Goal: Task Accomplishment & Management: Manage account settings

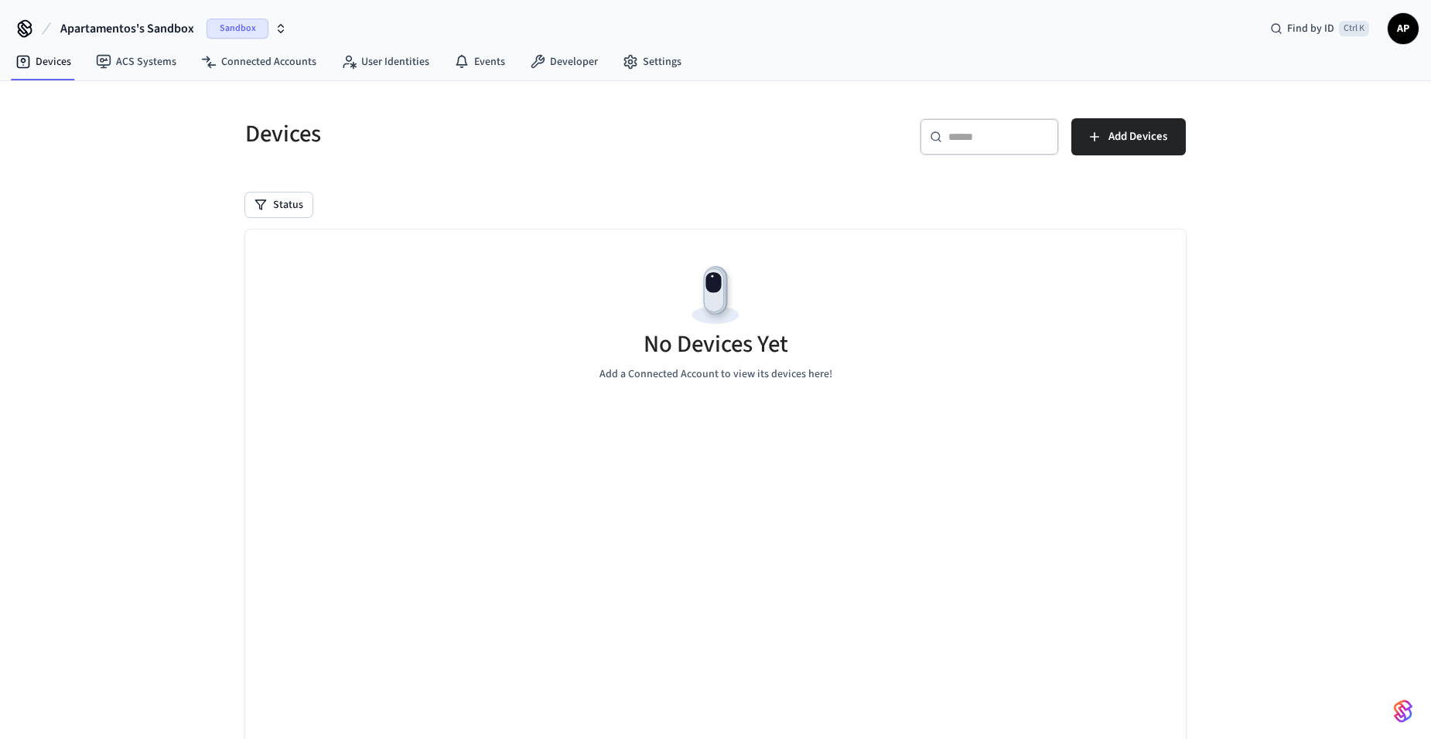
click at [158, 26] on span "Apartamentos's Sandbox" at bounding box center [127, 28] width 134 height 19
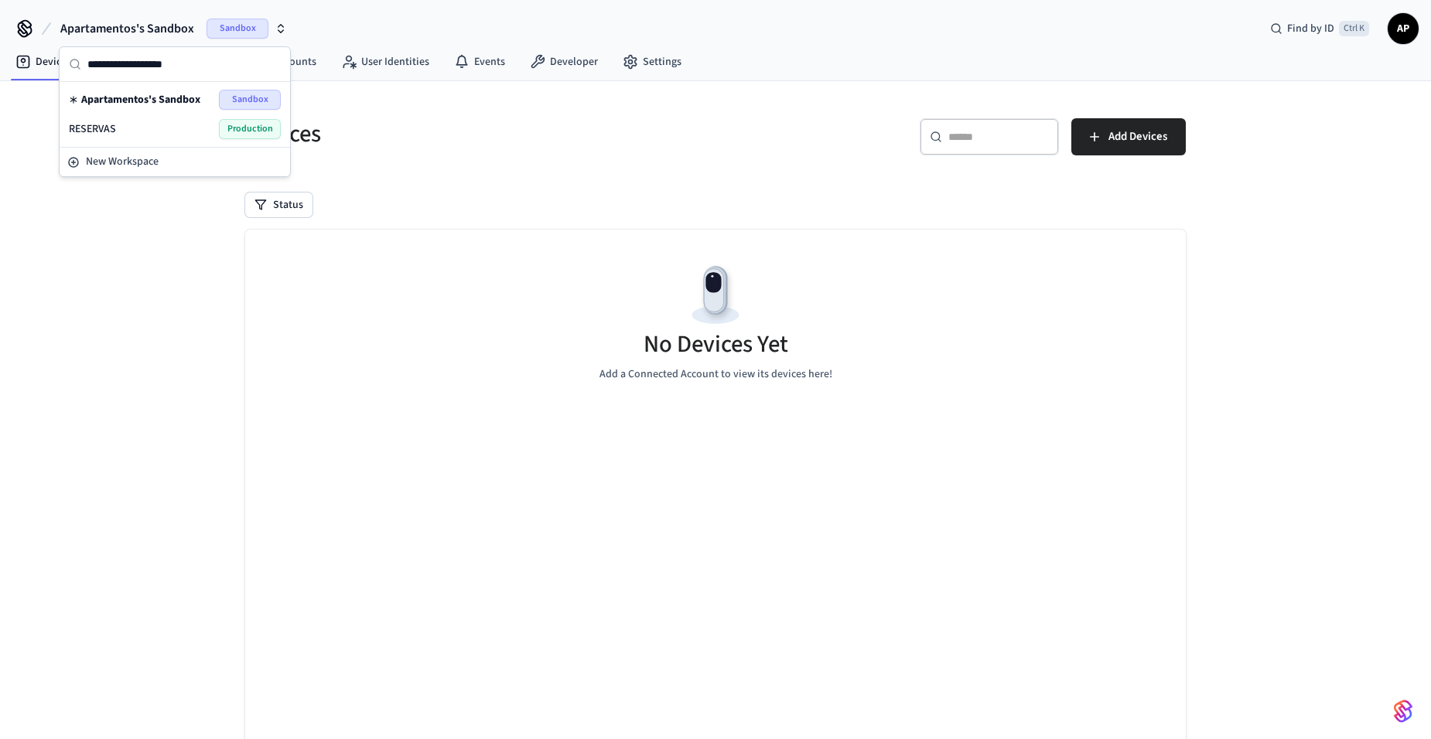
click at [166, 127] on div "RESERVAS Production" at bounding box center [175, 129] width 212 height 20
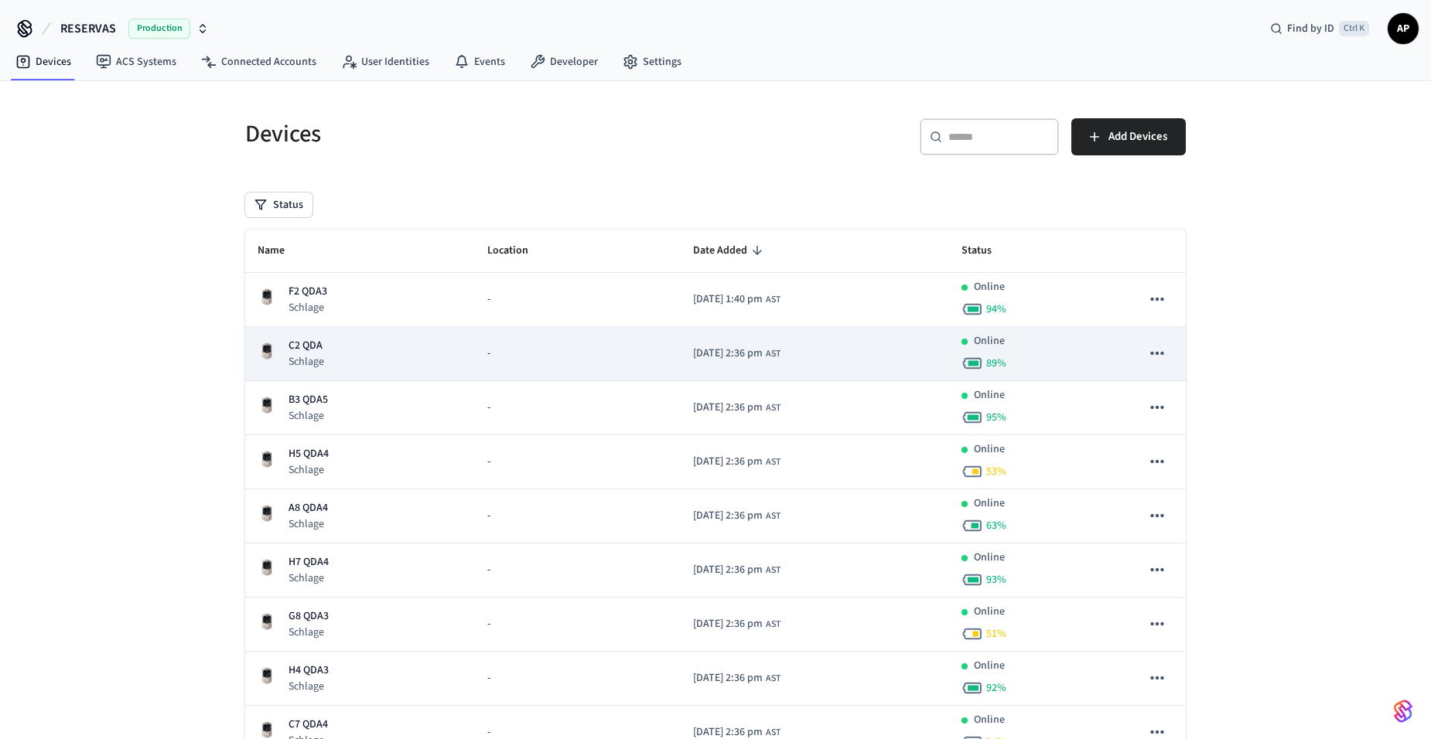
click at [315, 355] on p "Schlage" at bounding box center [306, 361] width 36 height 15
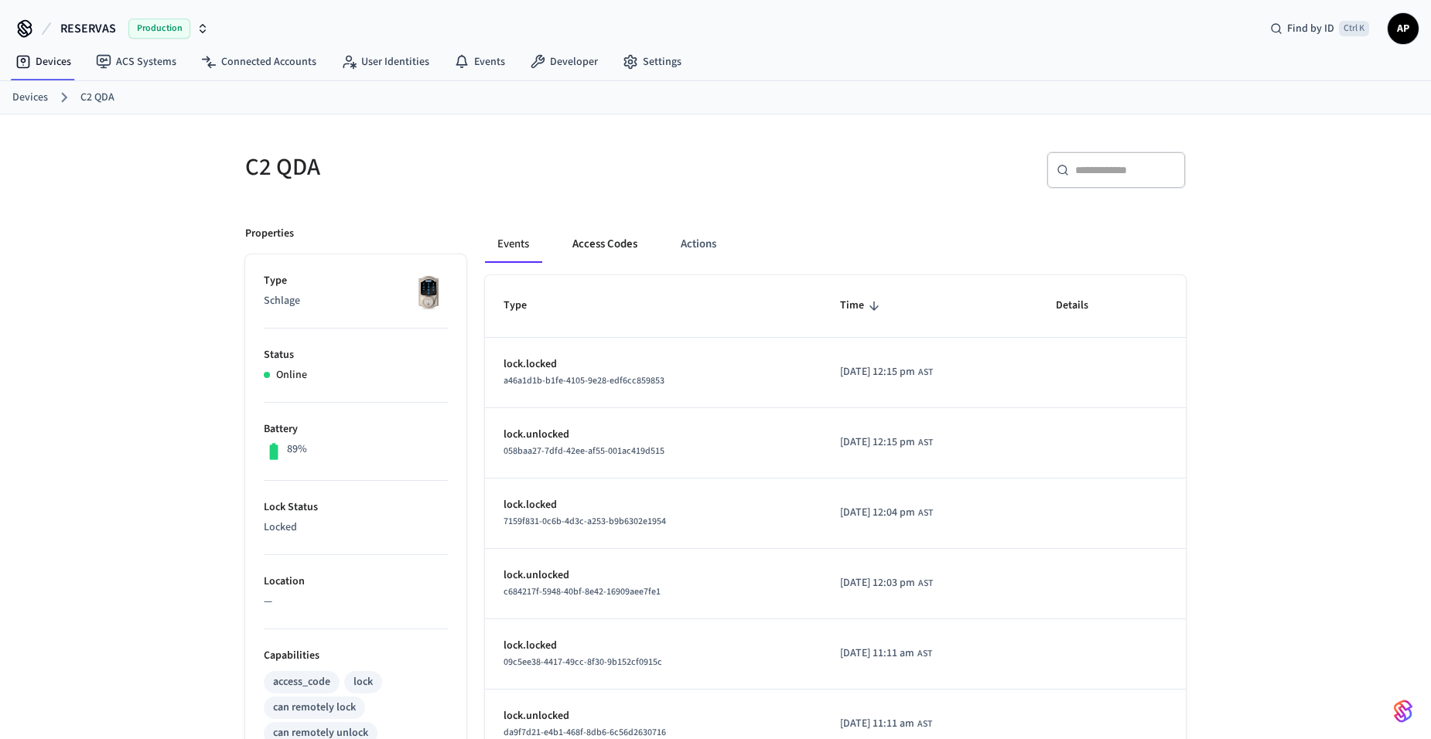
click at [603, 254] on button "Access Codes" at bounding box center [605, 244] width 90 height 37
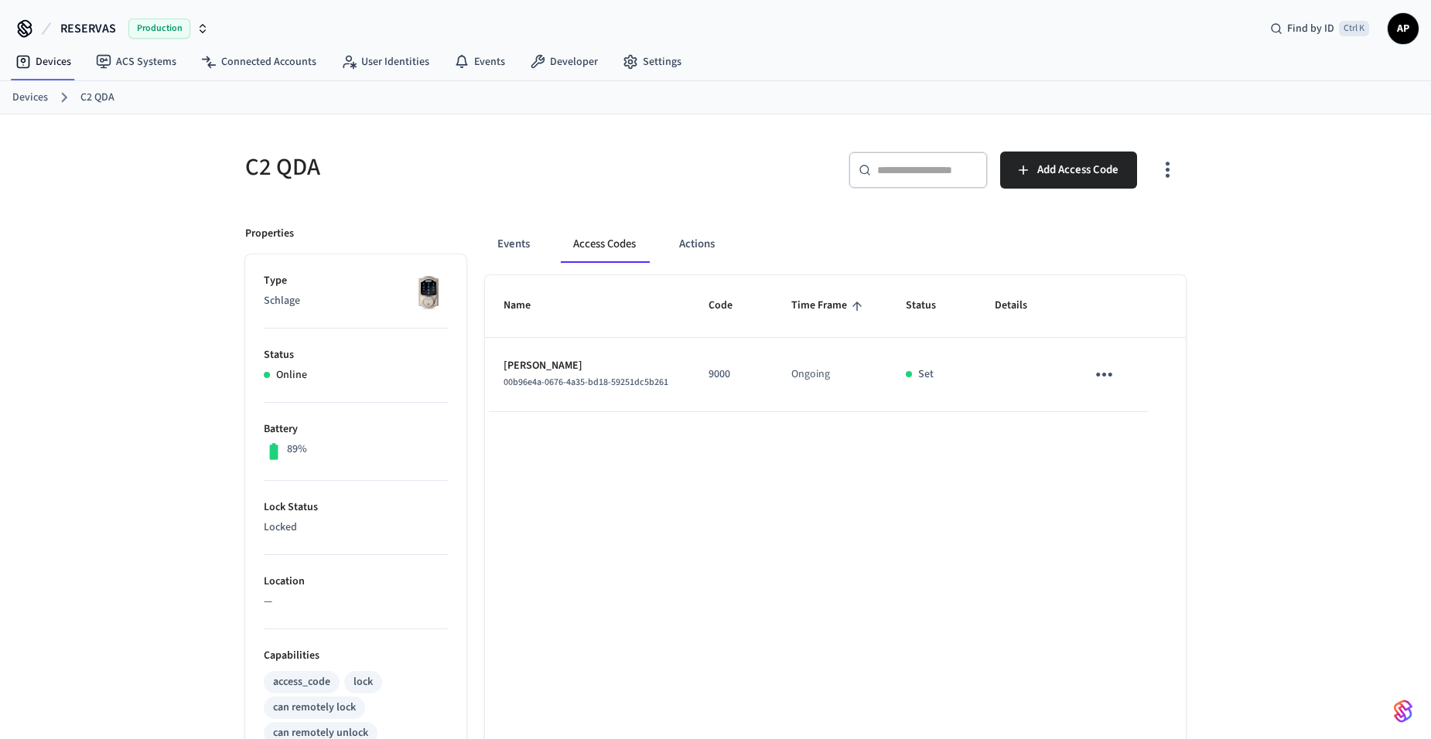
click at [1118, 374] on button "sticky table" at bounding box center [1104, 375] width 36 height 36
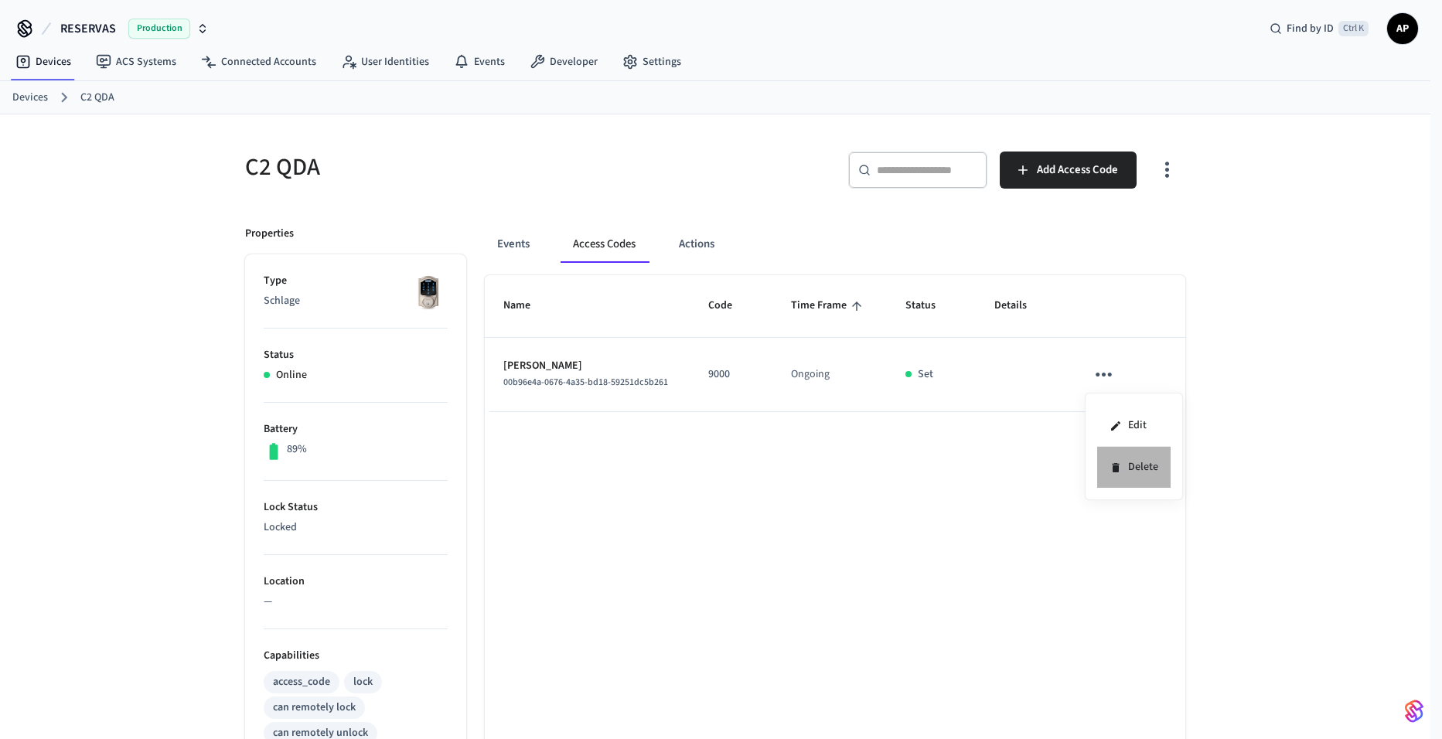
click at [1115, 457] on li "Delete" at bounding box center [1134, 467] width 73 height 41
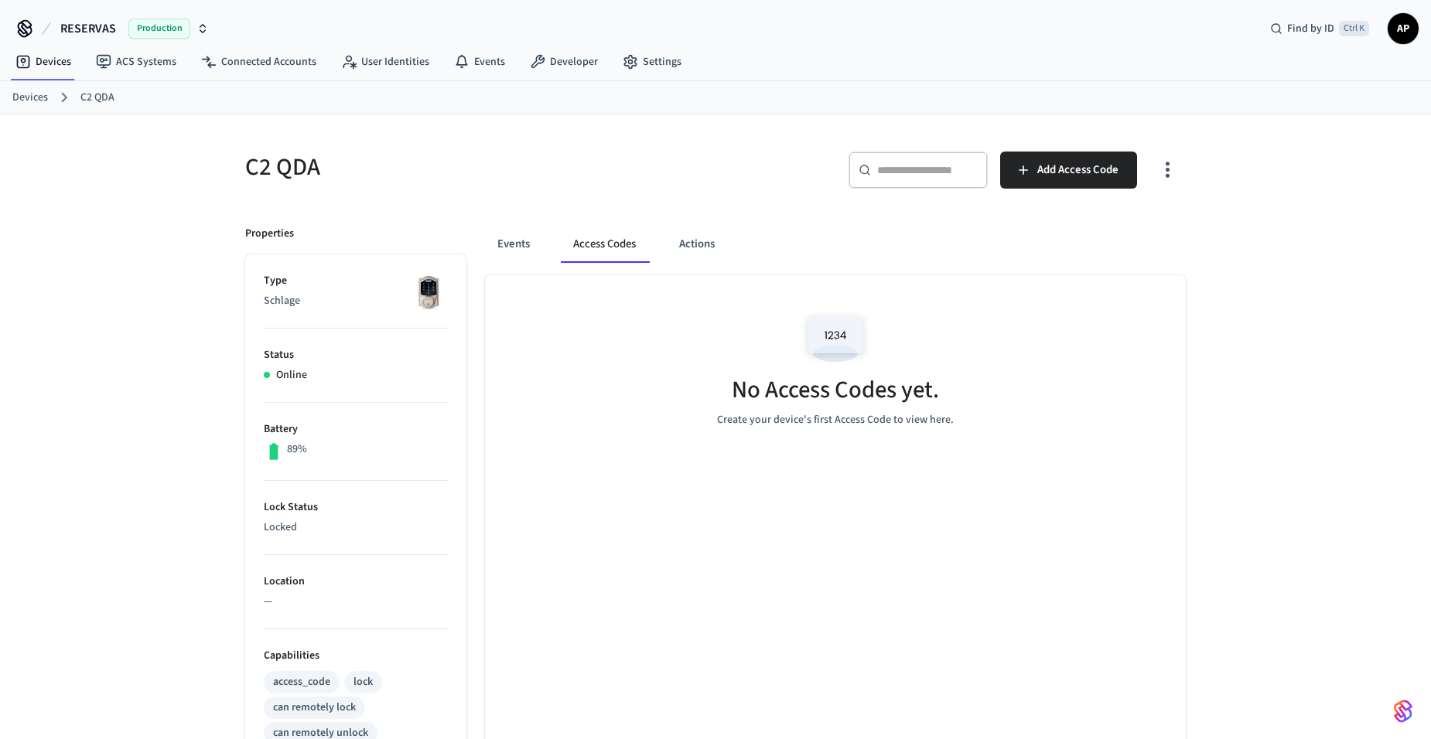
click at [36, 105] on link "Devices" at bounding box center [30, 98] width 36 height 16
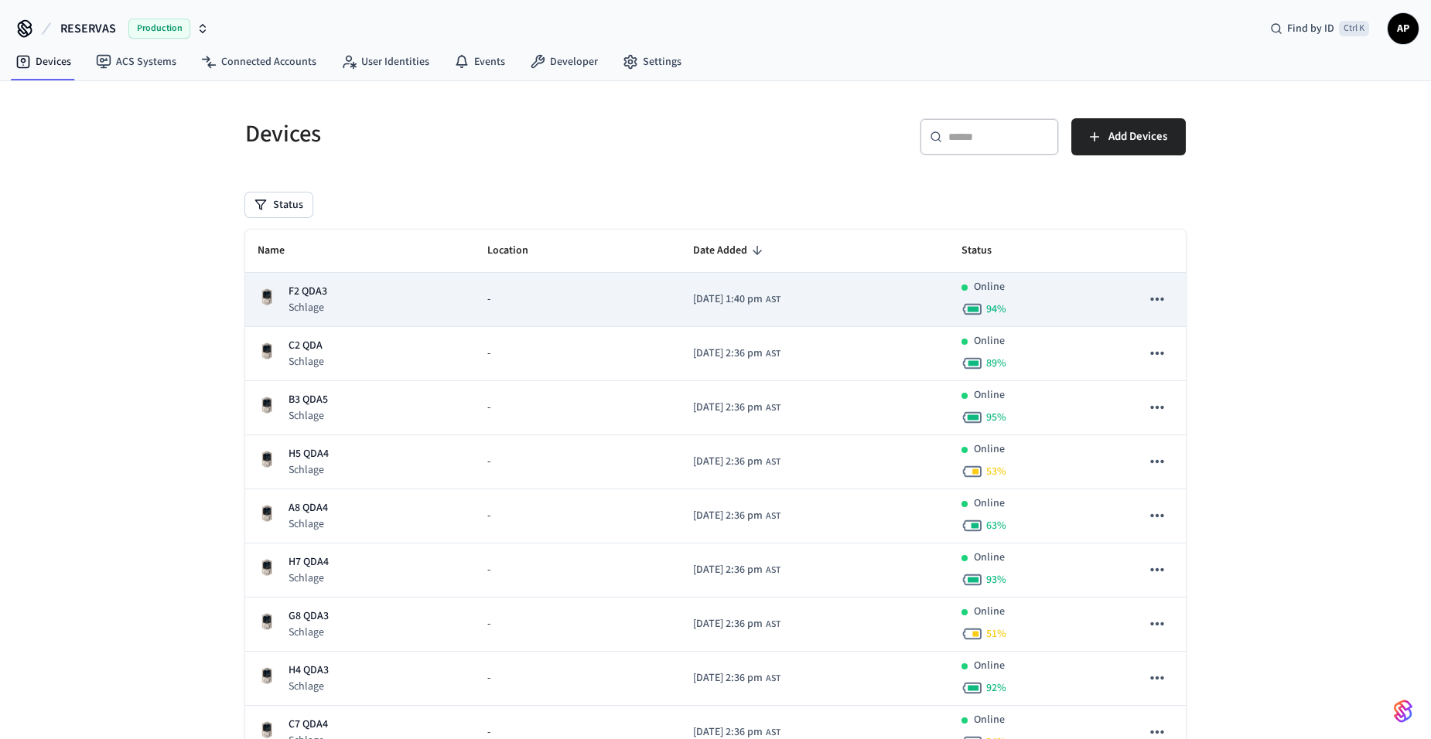
click at [333, 293] on div "F2 QDA3 Schlage" at bounding box center [360, 300] width 205 height 32
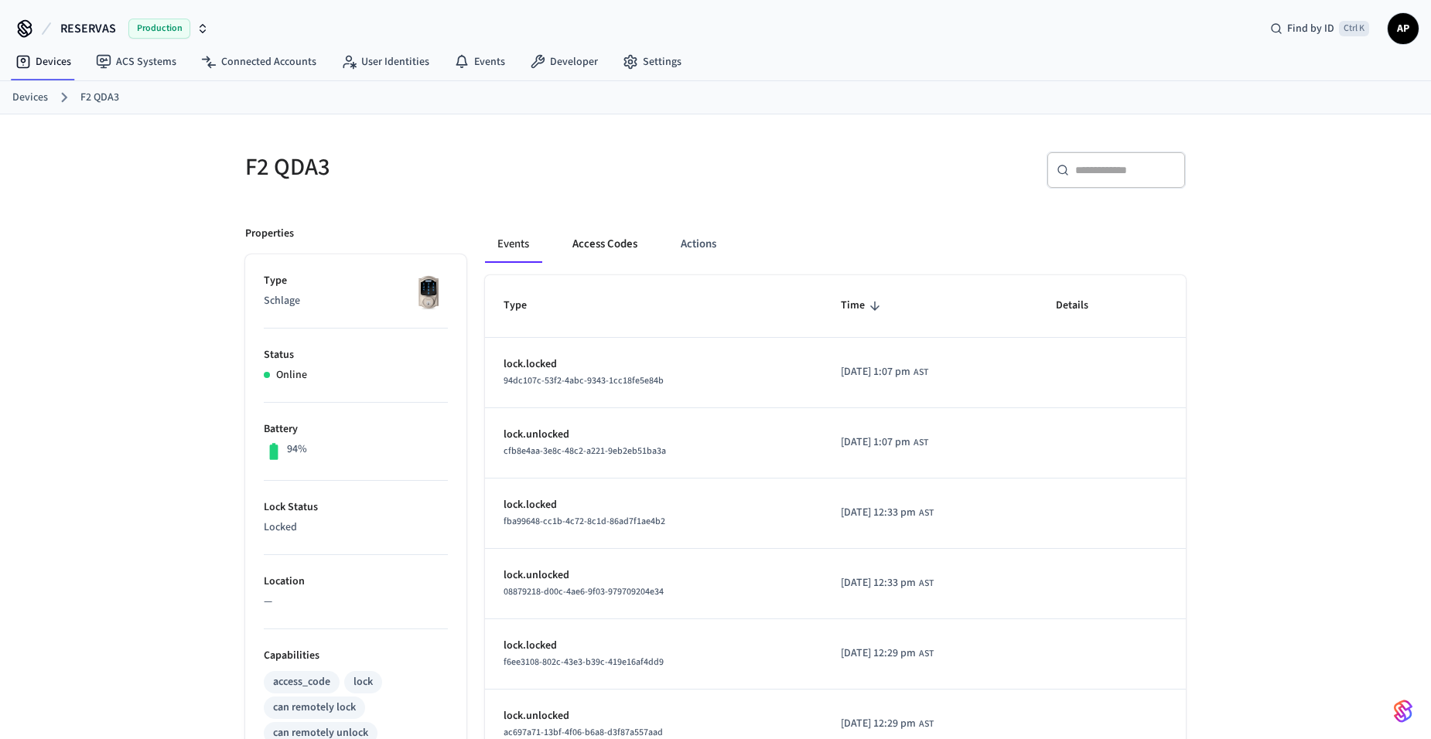
click at [611, 238] on button "Access Codes" at bounding box center [605, 244] width 90 height 37
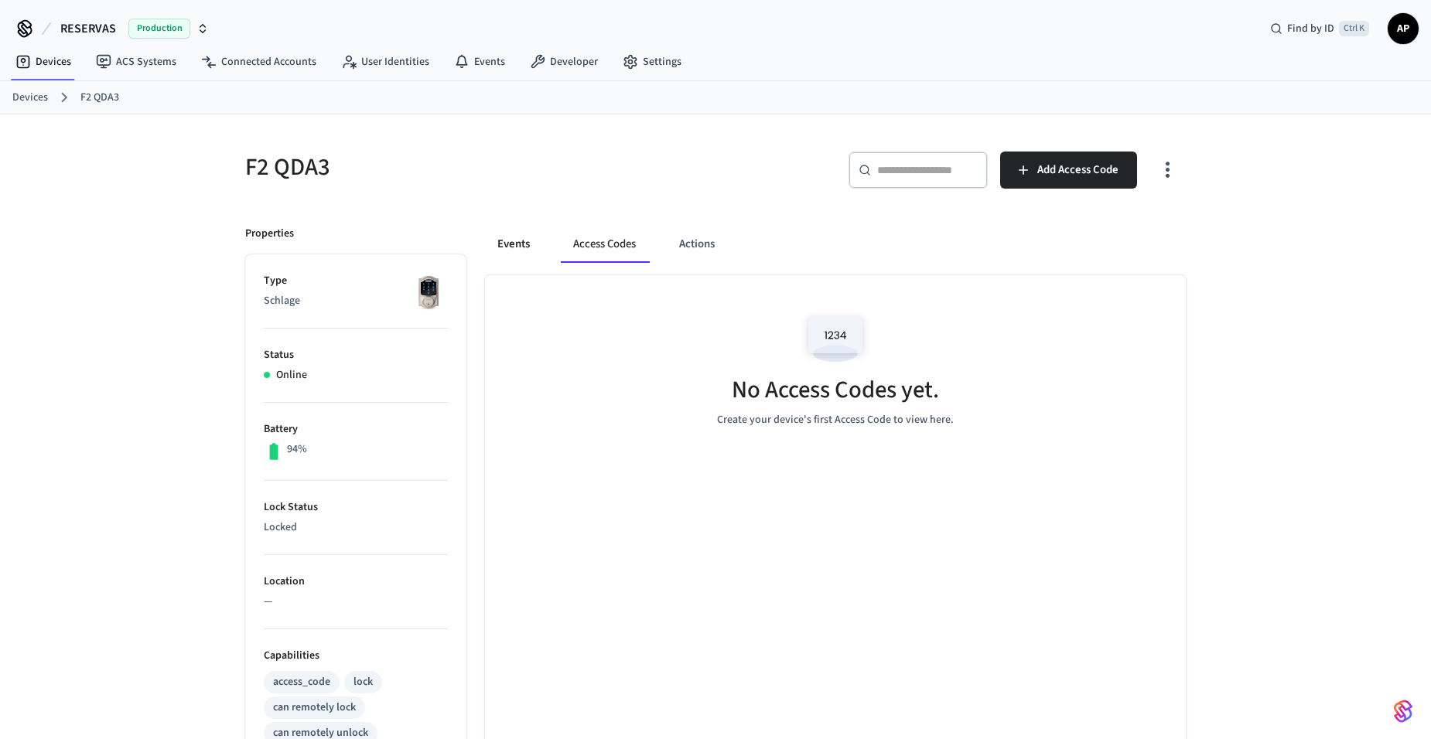
click at [536, 243] on button "Events" at bounding box center [513, 244] width 57 height 37
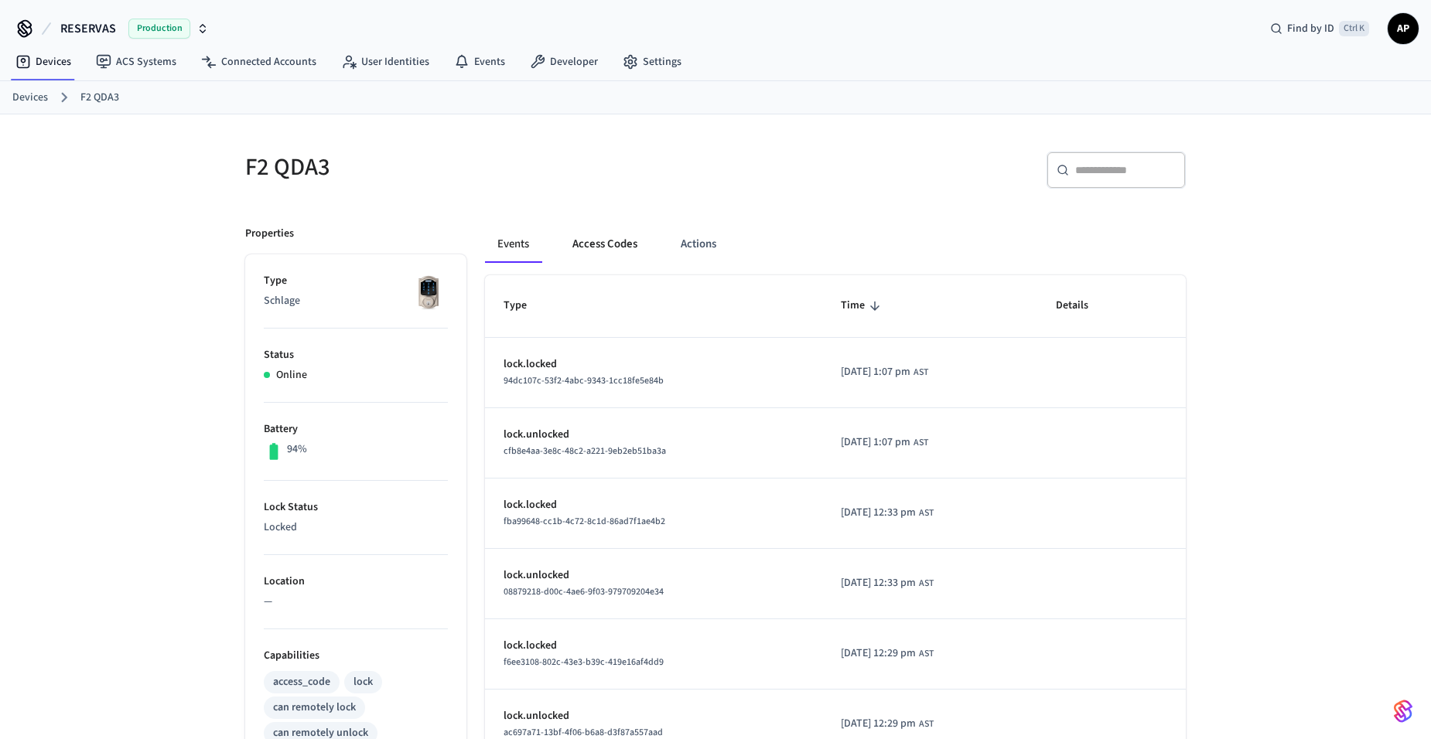
click at [643, 237] on button "Access Codes" at bounding box center [605, 244] width 90 height 37
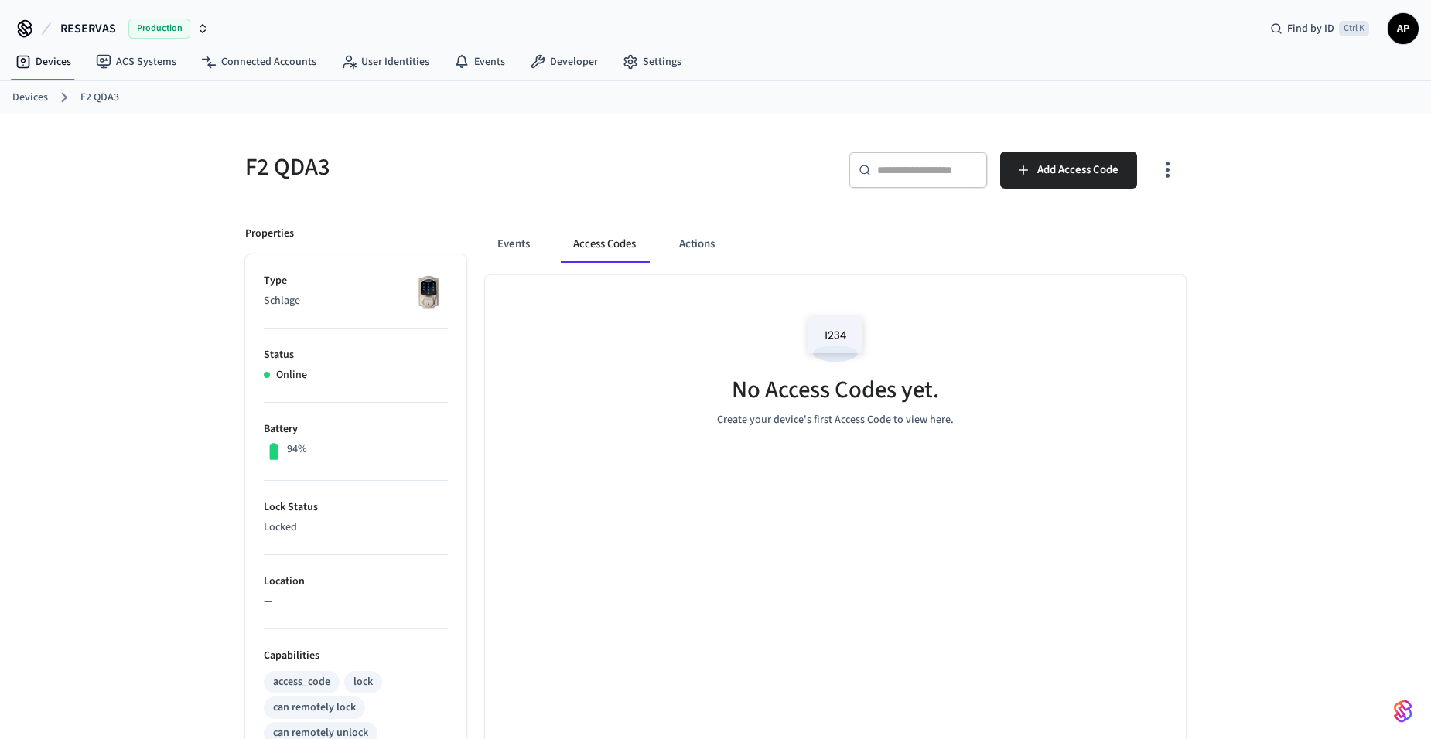
click at [1180, 170] on button "button" at bounding box center [1167, 170] width 36 height 62
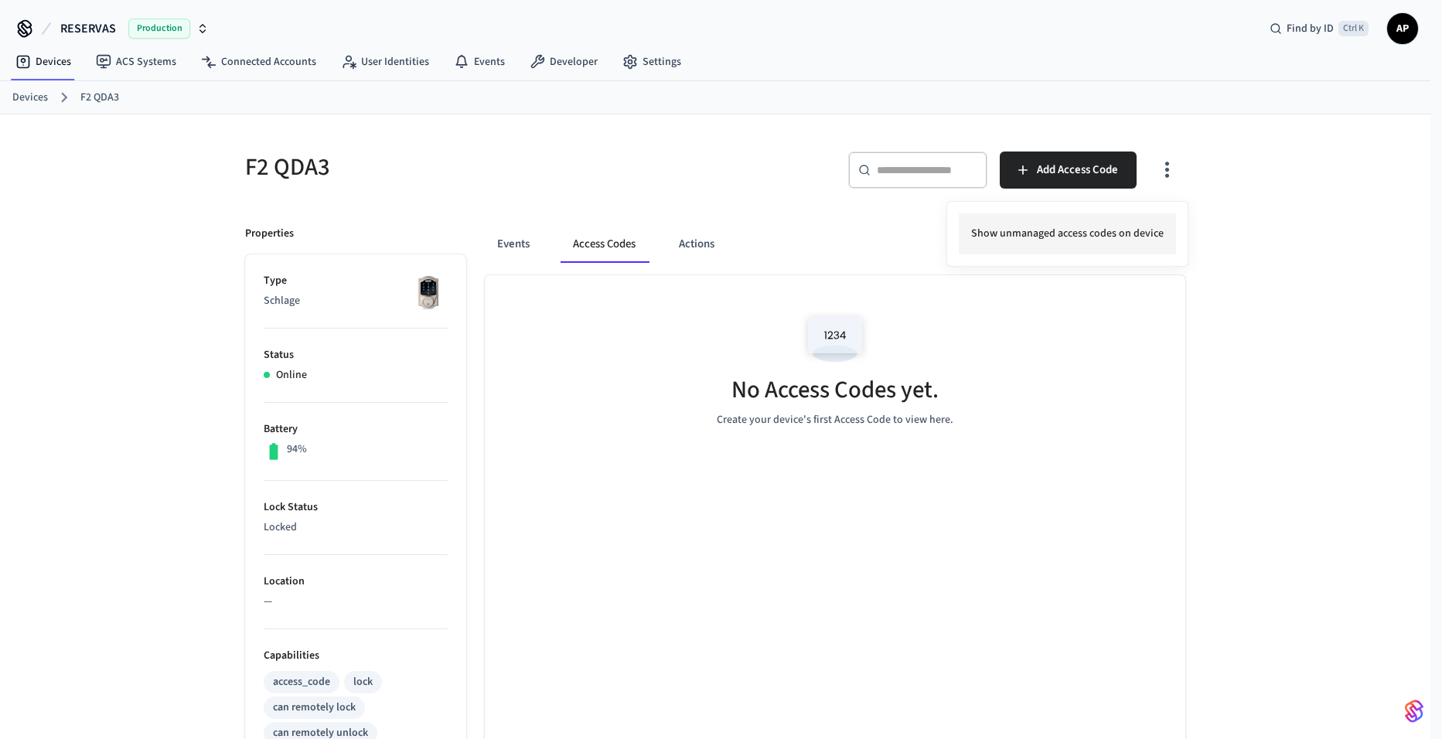
click at [1100, 241] on li "Show unmanaged access codes on device" at bounding box center [1067, 233] width 217 height 41
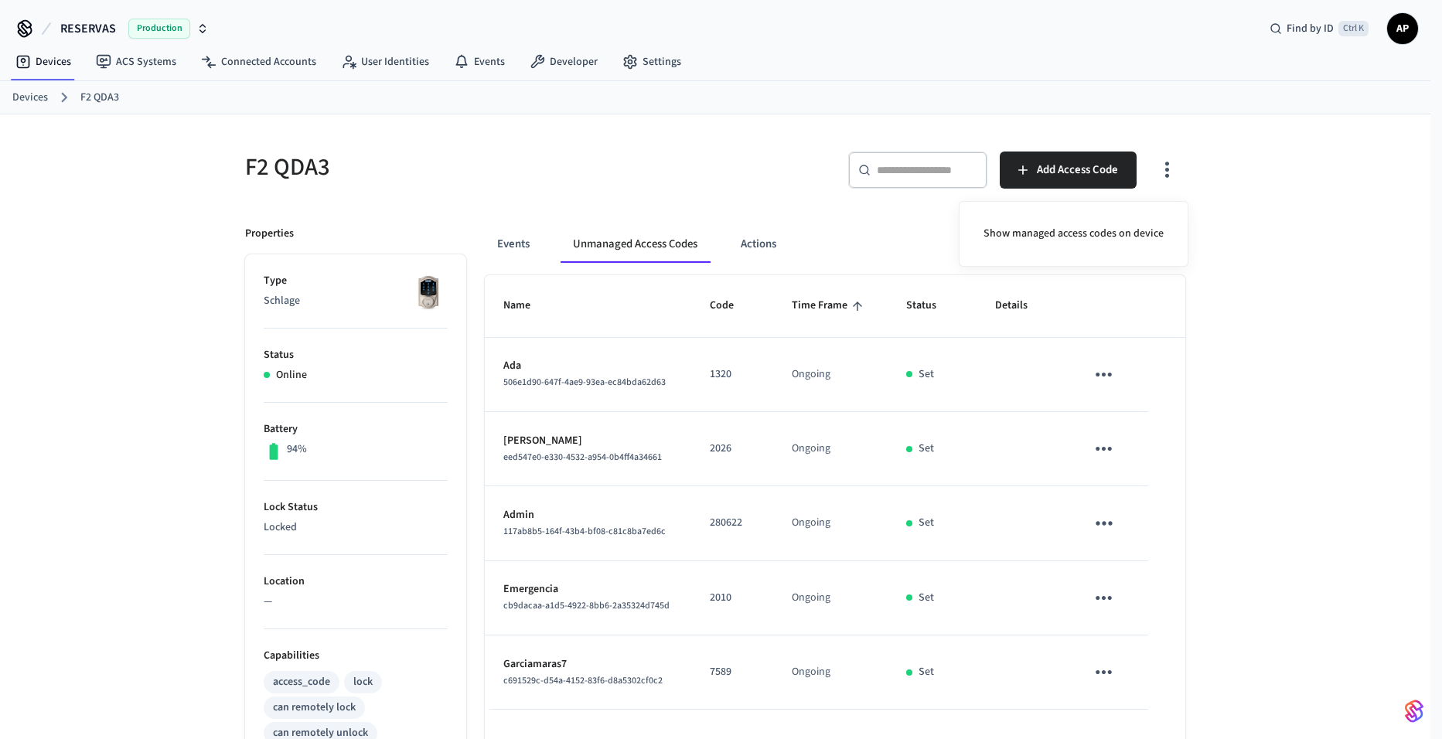
click at [1103, 670] on div at bounding box center [721, 369] width 1442 height 739
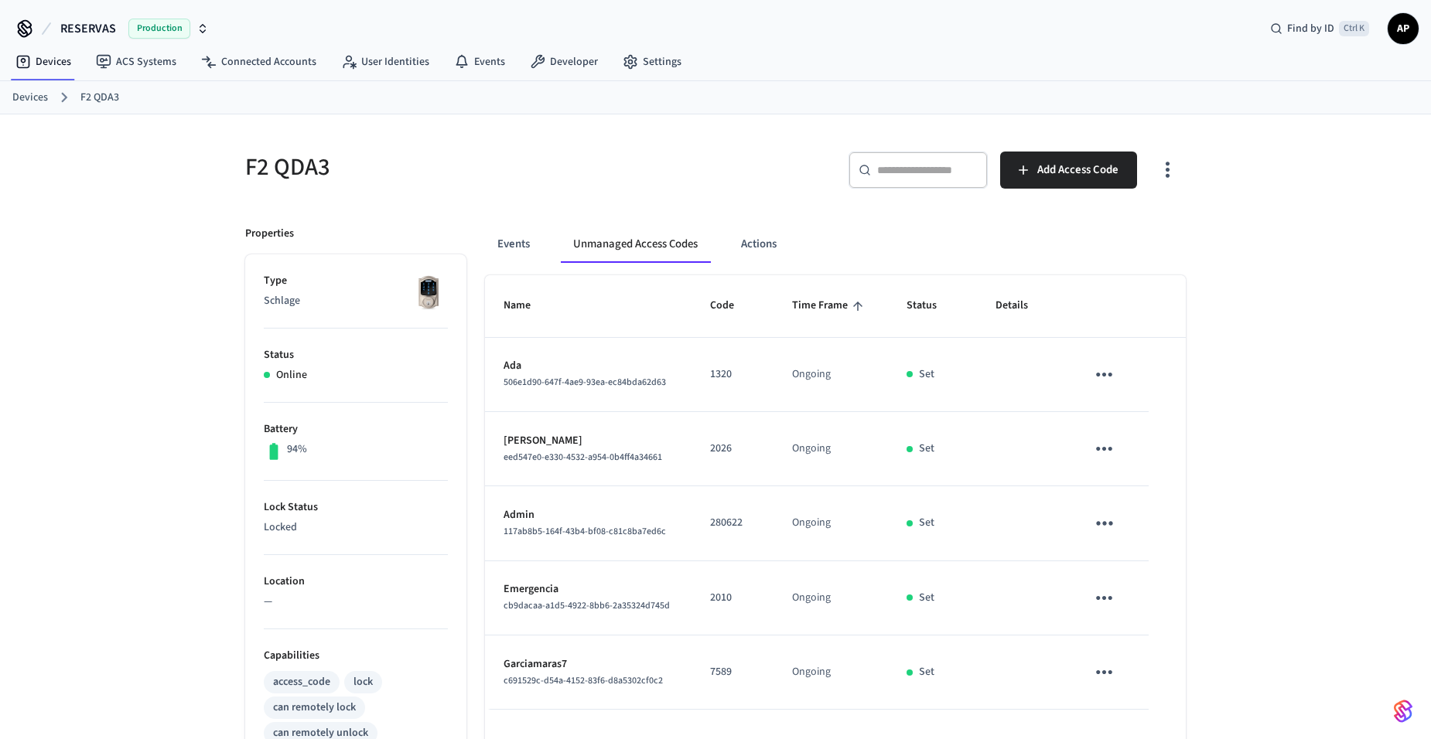
click at [1105, 679] on icon "sticky table" at bounding box center [1104, 673] width 24 height 24
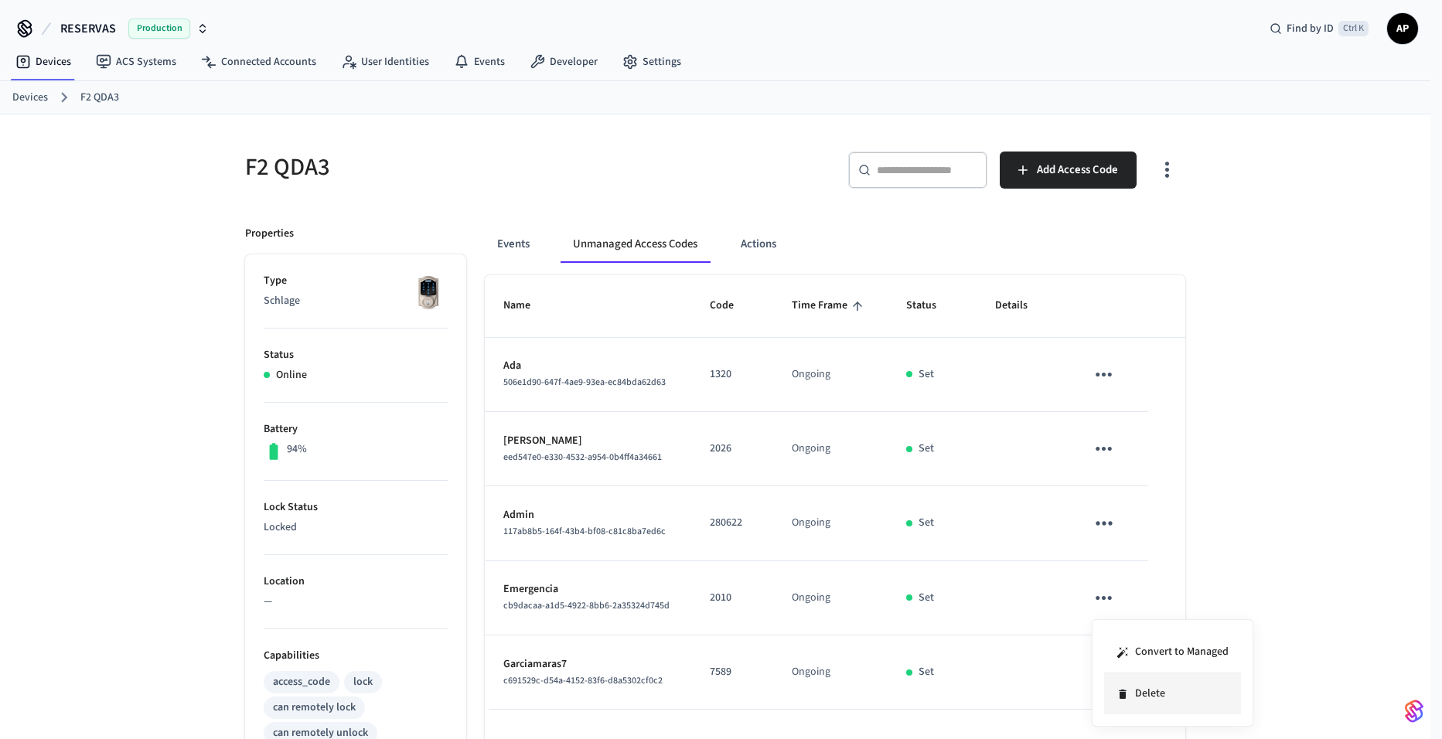
click at [1139, 692] on li "Delete" at bounding box center [1172, 694] width 137 height 41
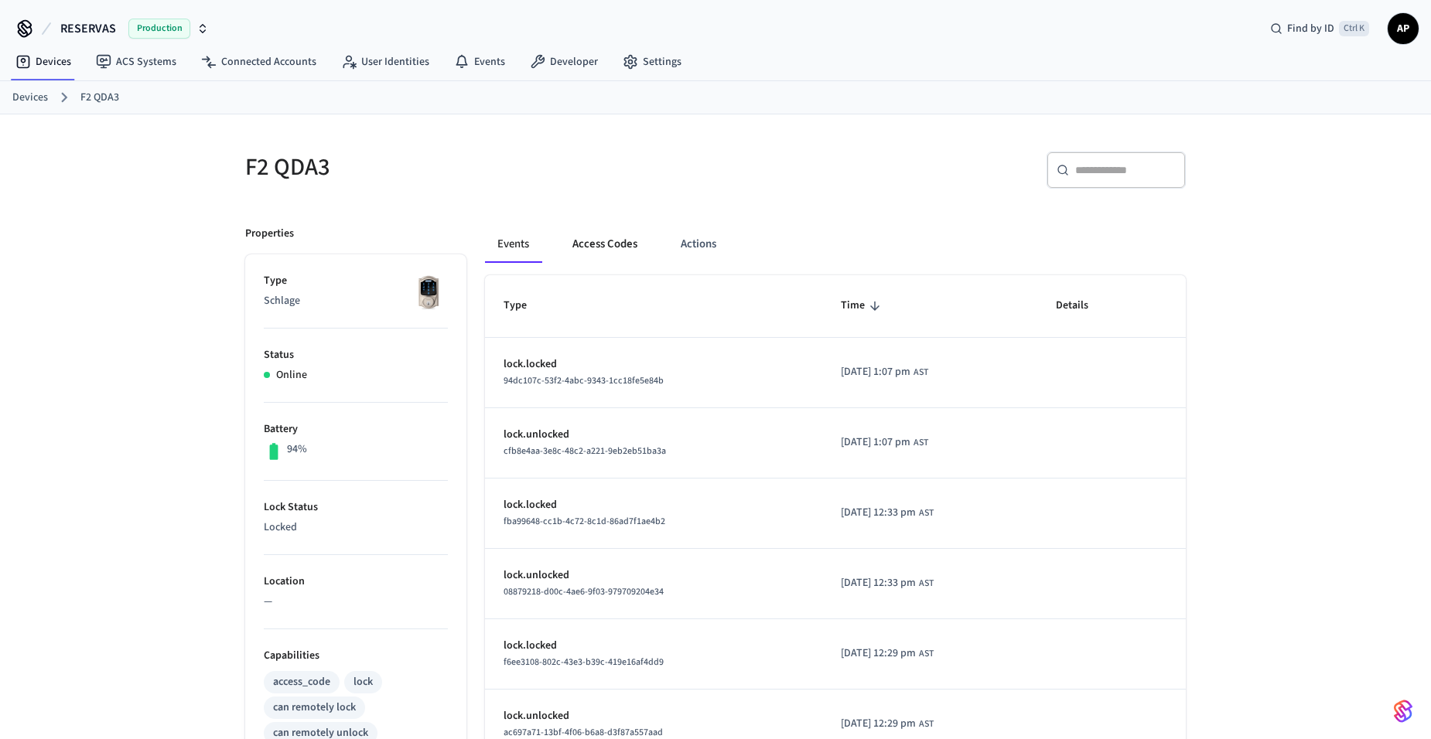
click at [622, 247] on button "Access Codes" at bounding box center [605, 244] width 90 height 37
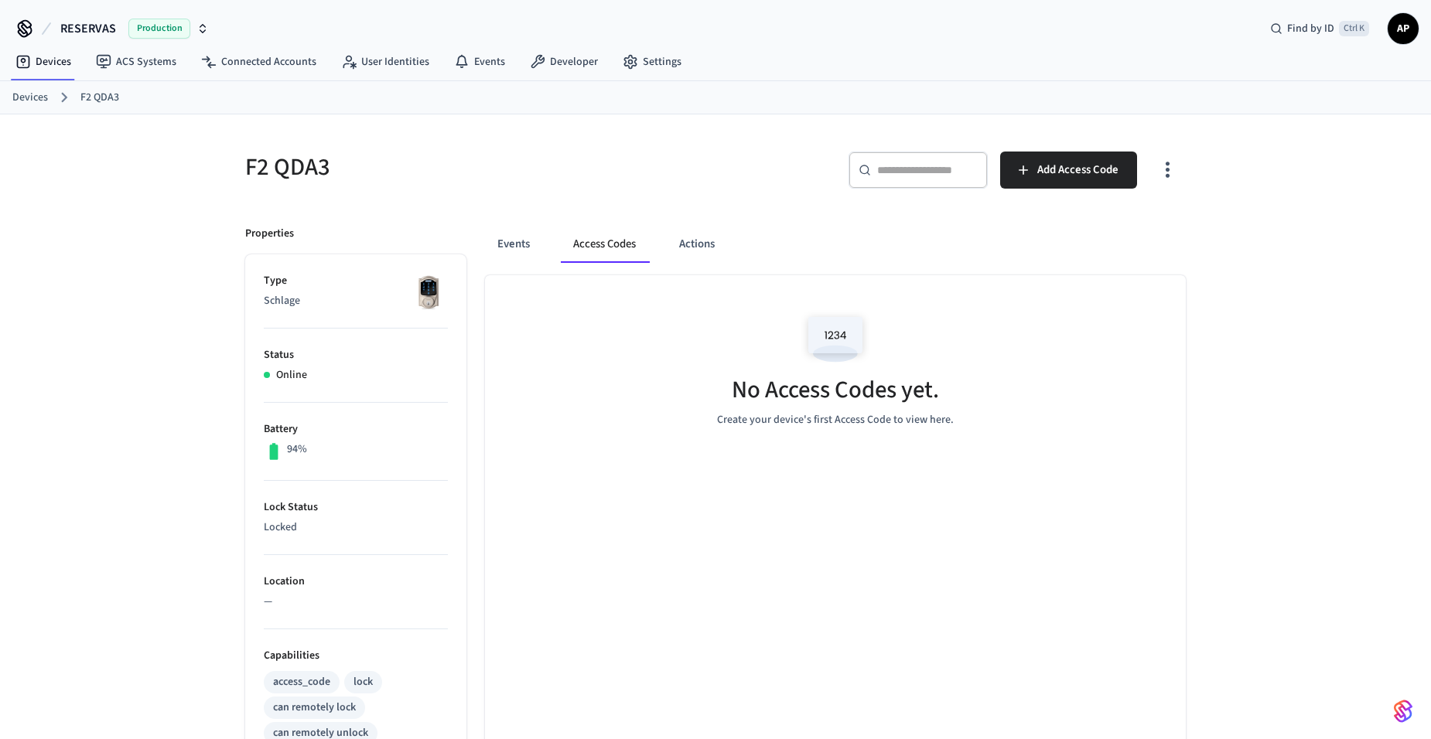
click at [1164, 174] on icon "button" at bounding box center [1168, 170] width 24 height 24
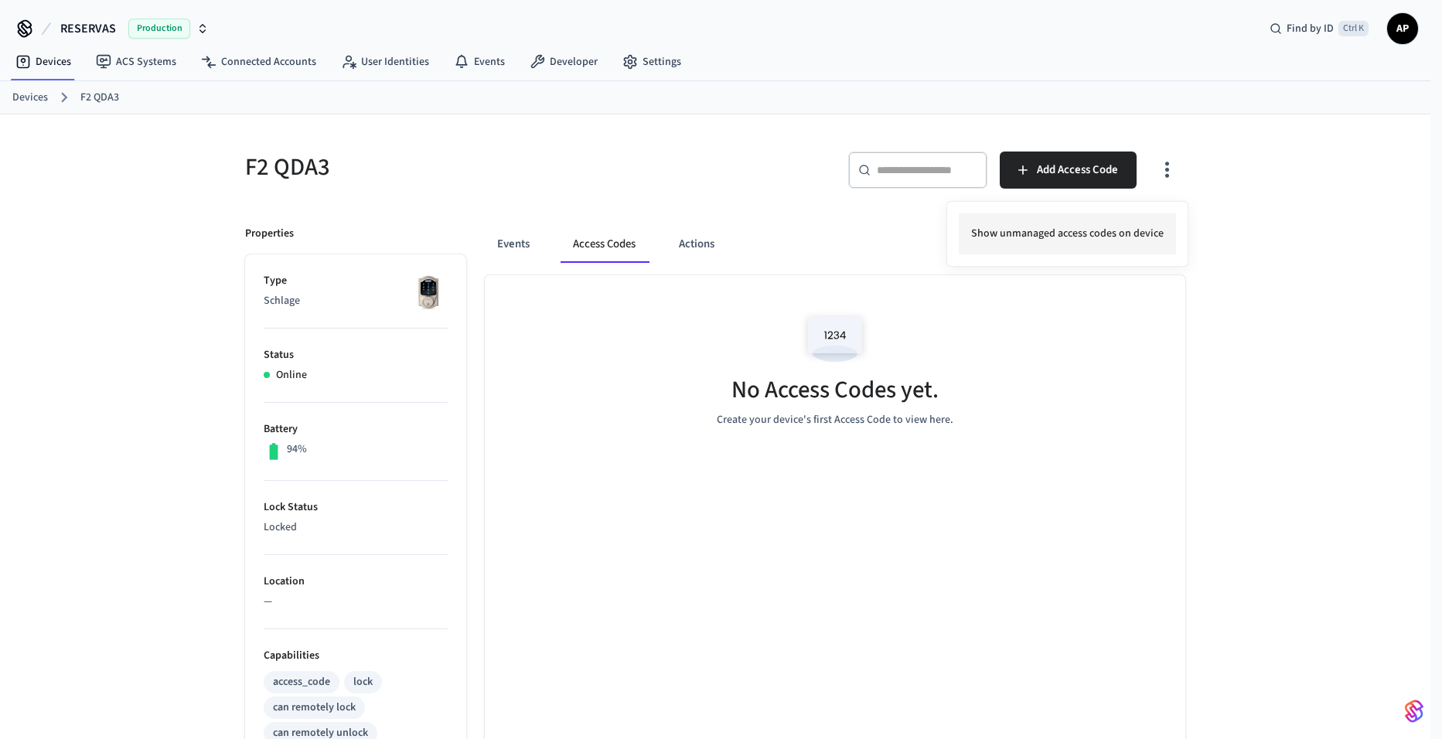
click at [1094, 228] on li "Show unmanaged access codes on device" at bounding box center [1067, 233] width 217 height 41
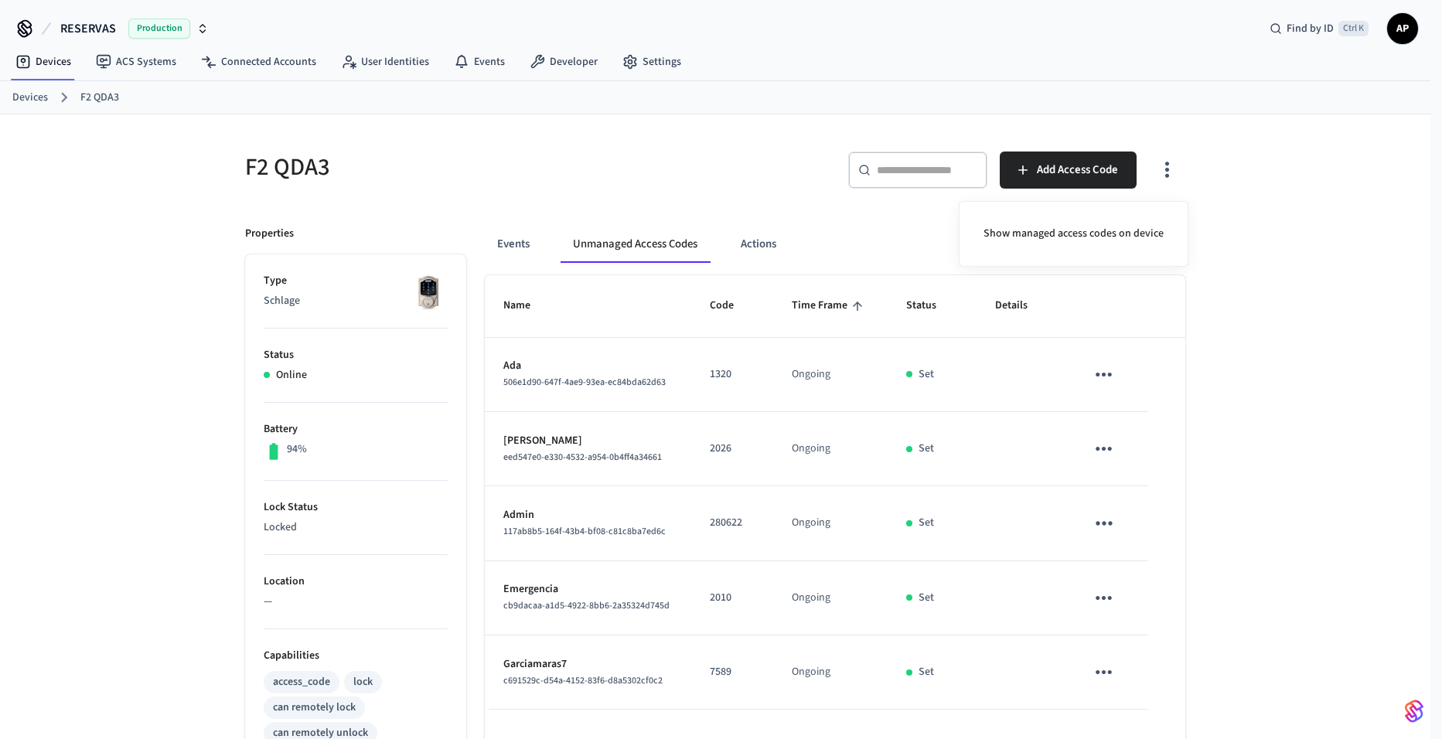
drag, startPoint x: 404, startPoint y: 177, endPoint x: 413, endPoint y: 179, distance: 9.6
click at [406, 177] on div at bounding box center [721, 369] width 1442 height 739
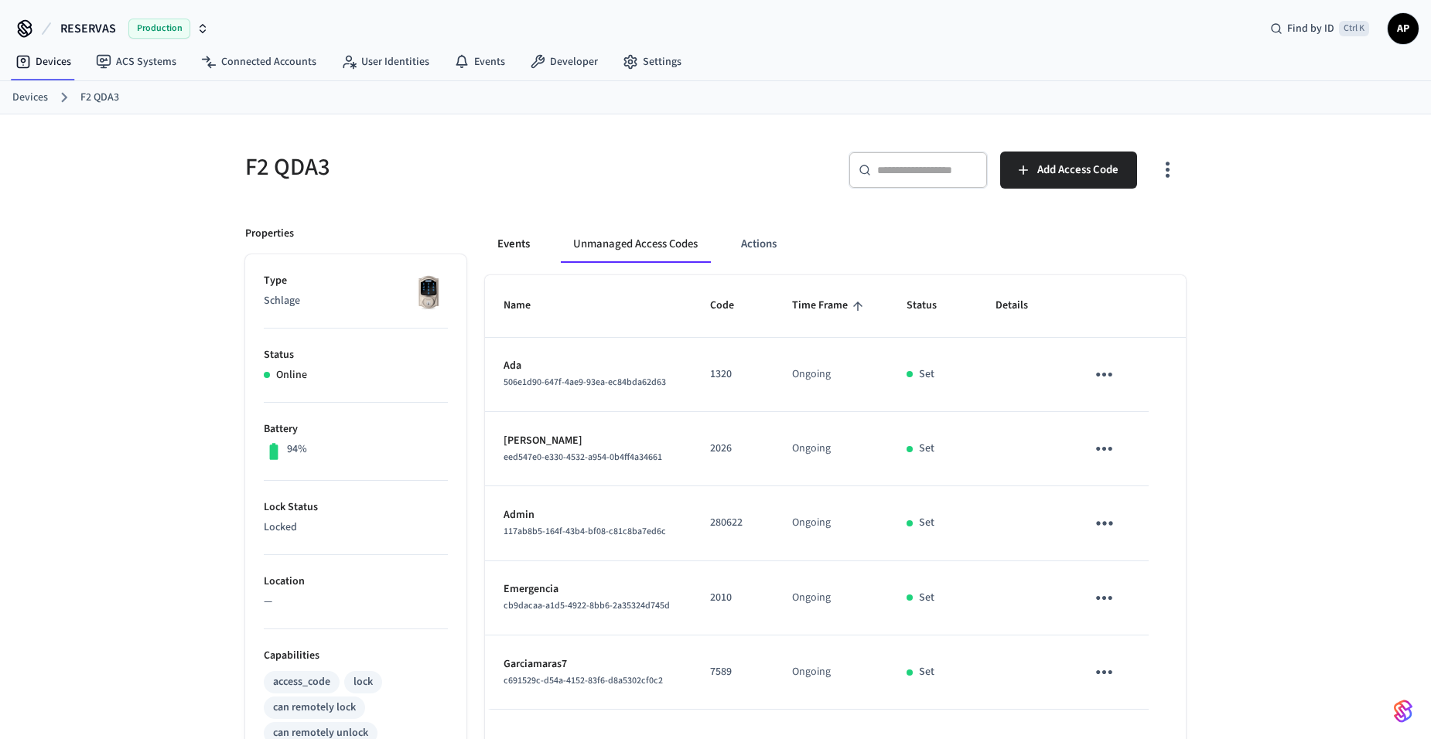
click at [517, 247] on button "Events" at bounding box center [513, 244] width 57 height 37
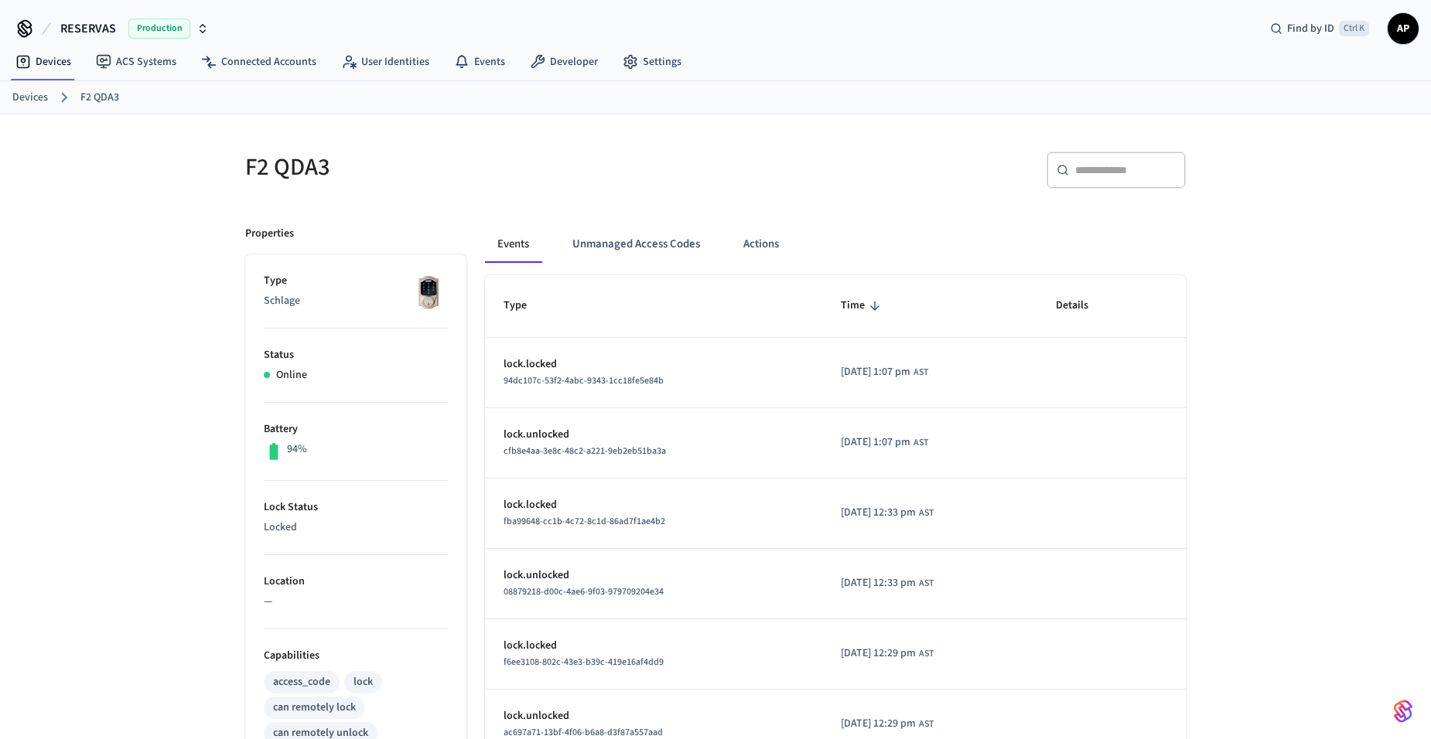
click at [36, 107] on ol "Devices F2 QDA3" at bounding box center [721, 97] width 1418 height 20
click at [36, 102] on link "Devices" at bounding box center [30, 98] width 36 height 16
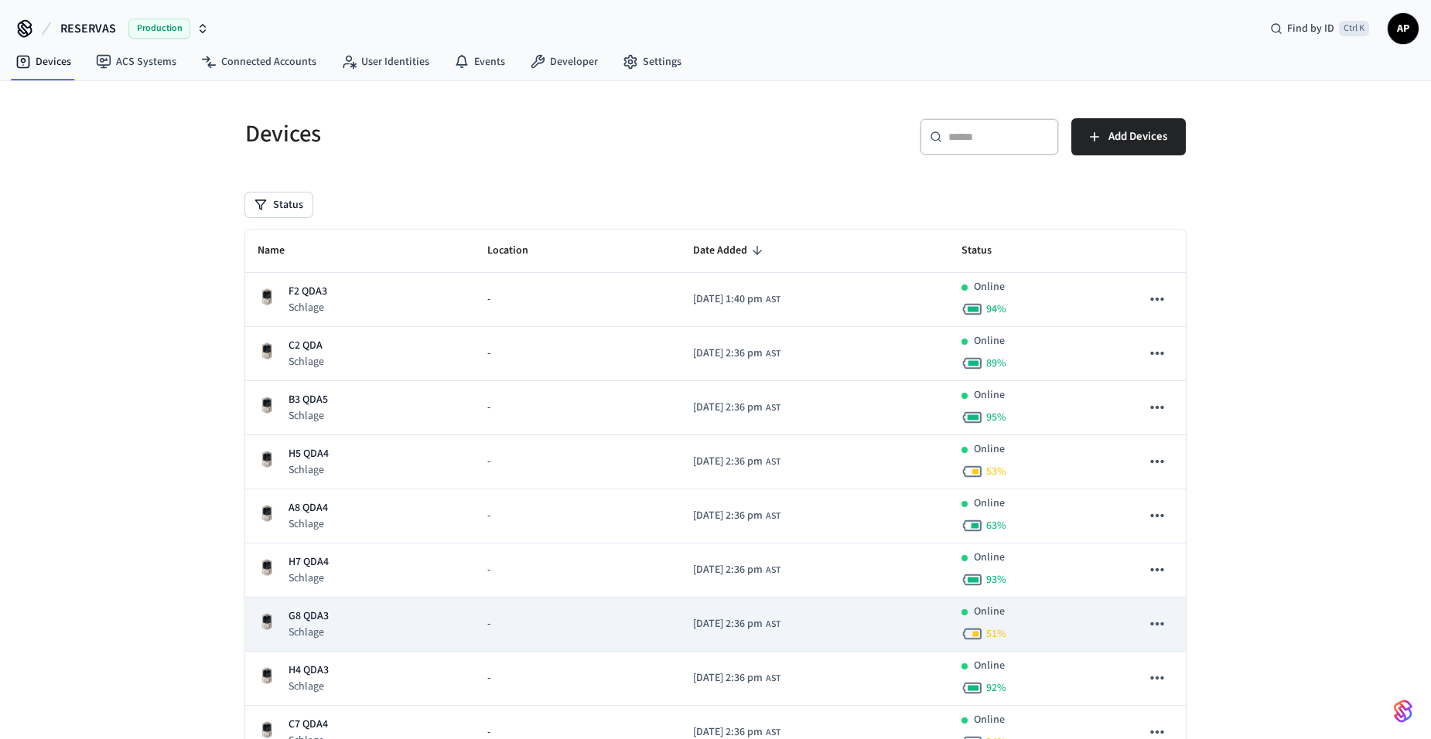
click at [311, 630] on p "Schlage" at bounding box center [308, 632] width 40 height 15
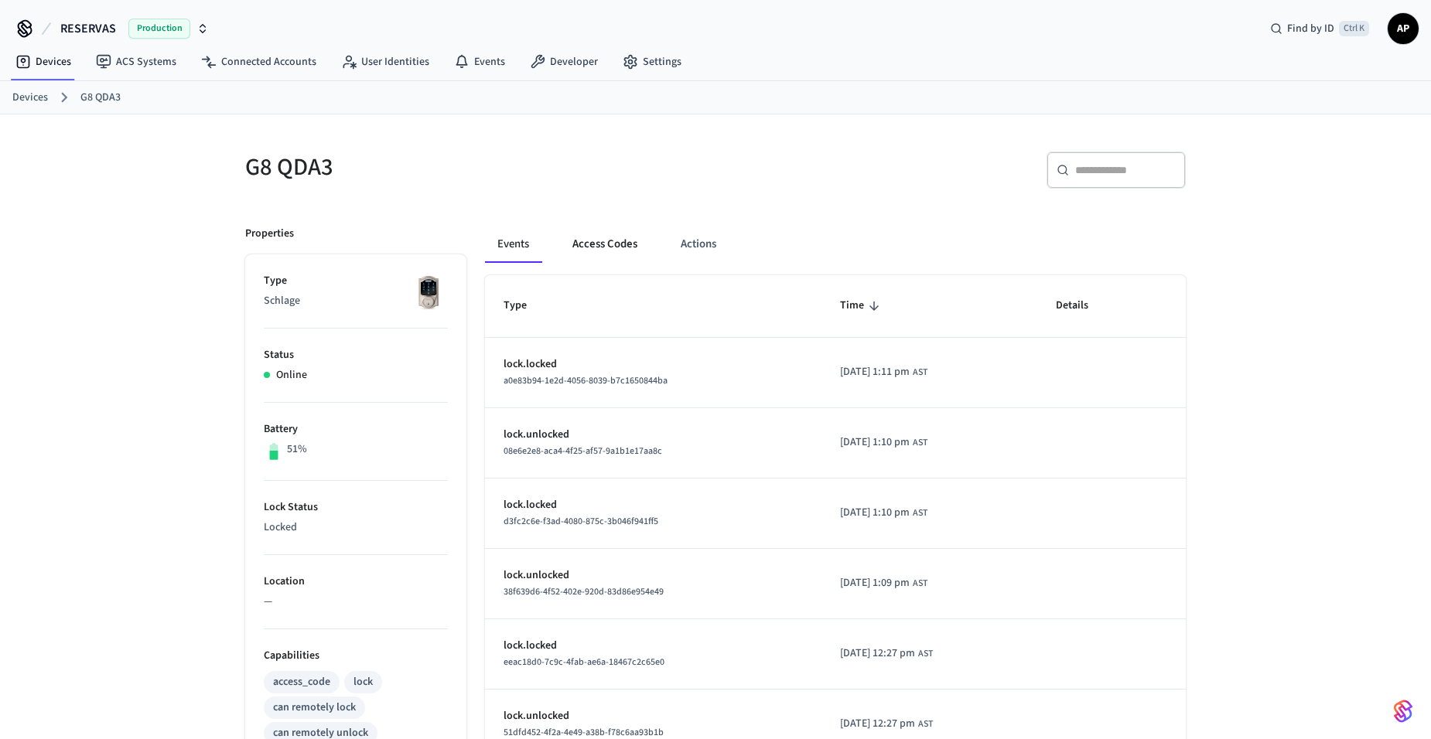
click at [598, 249] on button "Access Codes" at bounding box center [605, 244] width 90 height 37
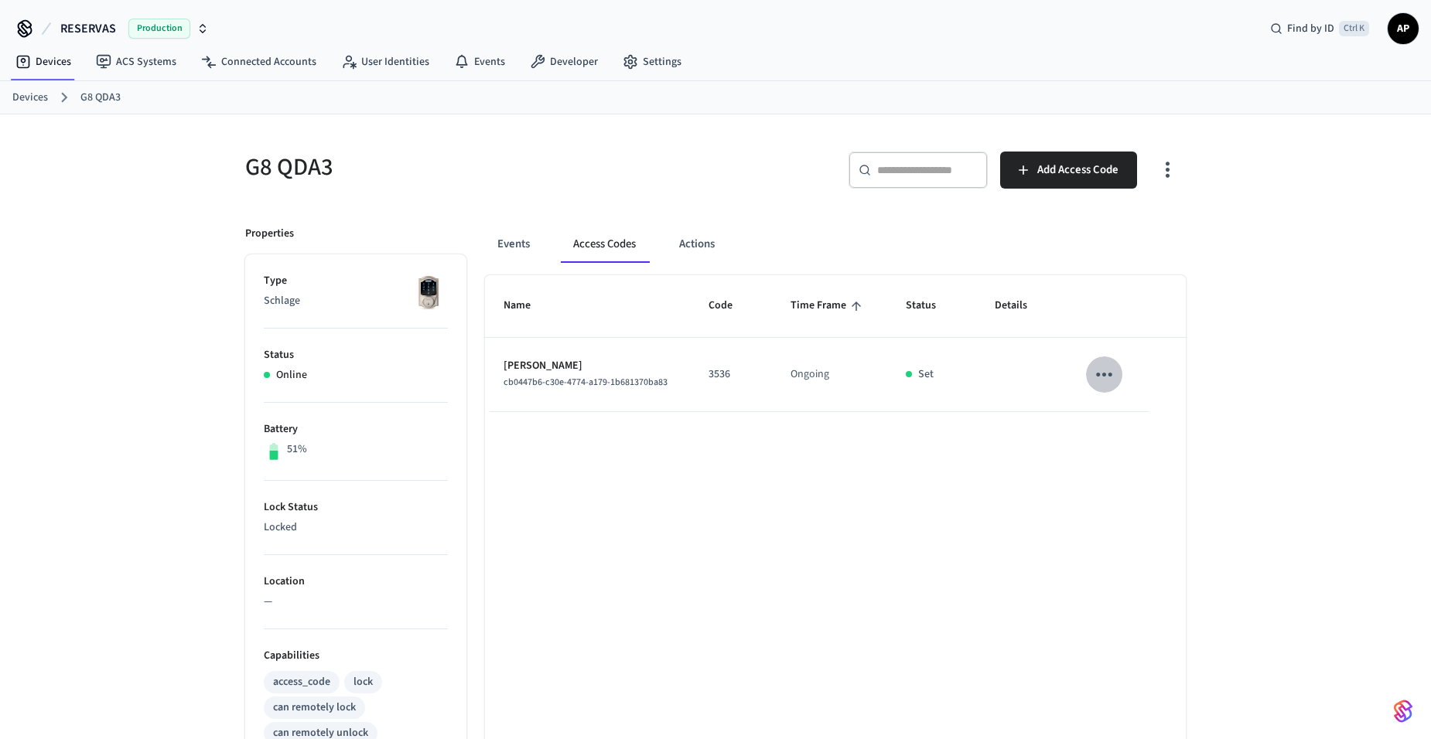
click at [1100, 377] on icon "sticky table" at bounding box center [1104, 375] width 24 height 24
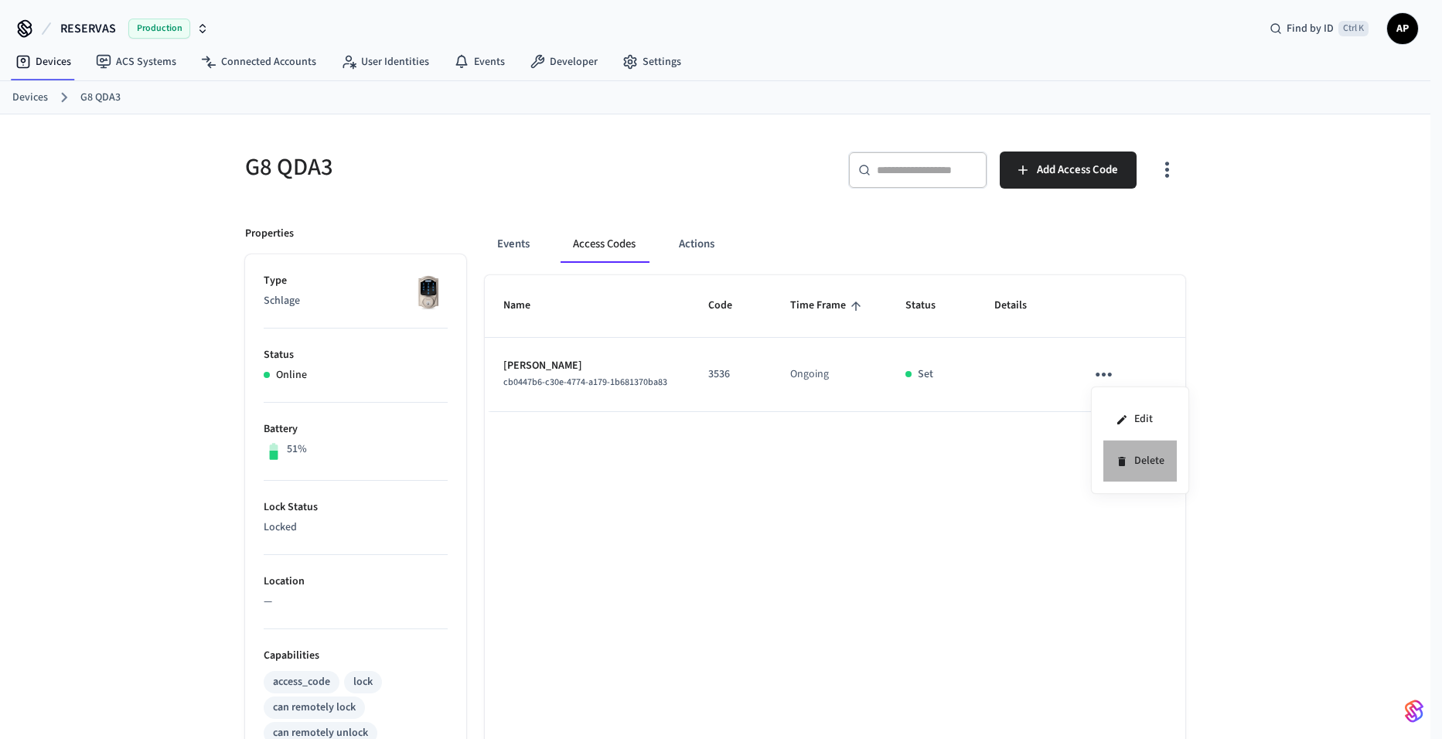
click at [1125, 461] on icon at bounding box center [1121, 461] width 7 height 9
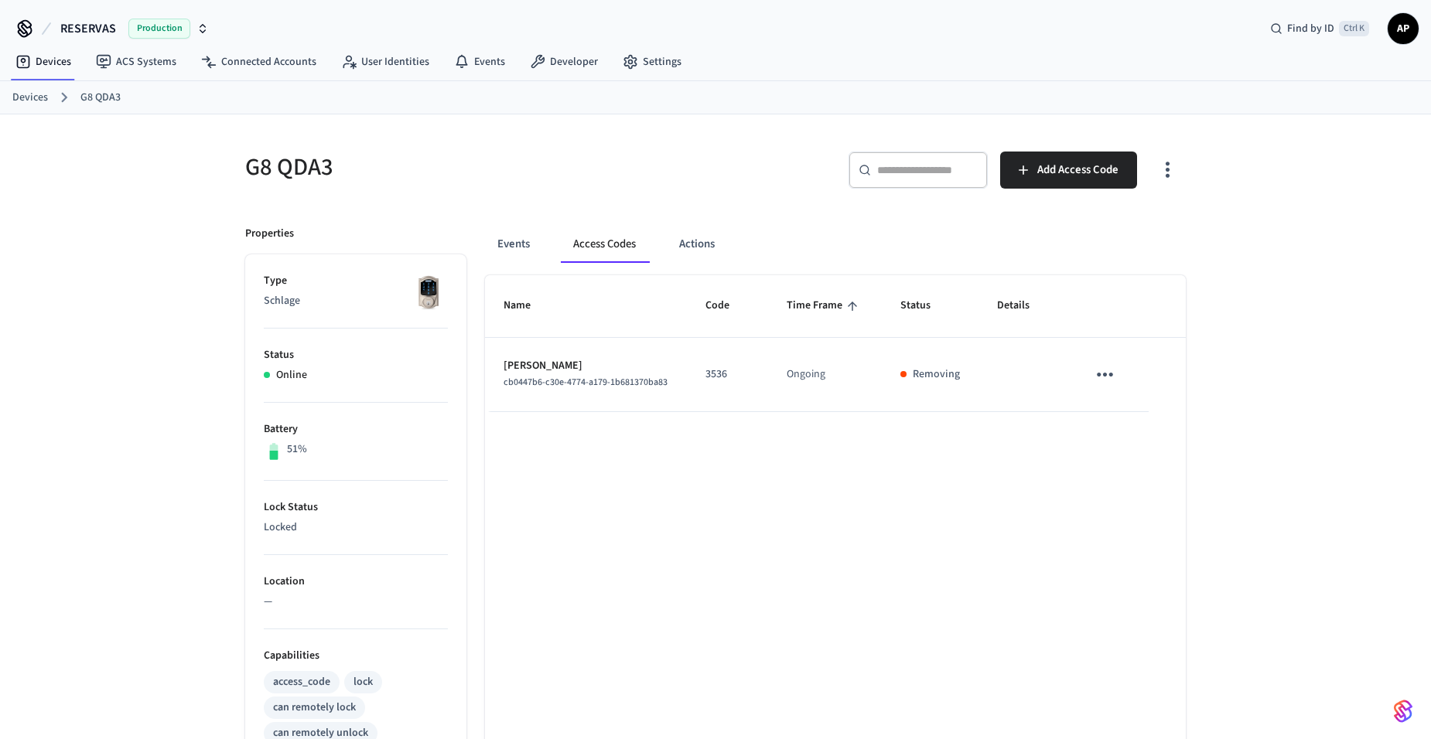
click at [32, 94] on link "Devices" at bounding box center [30, 98] width 36 height 16
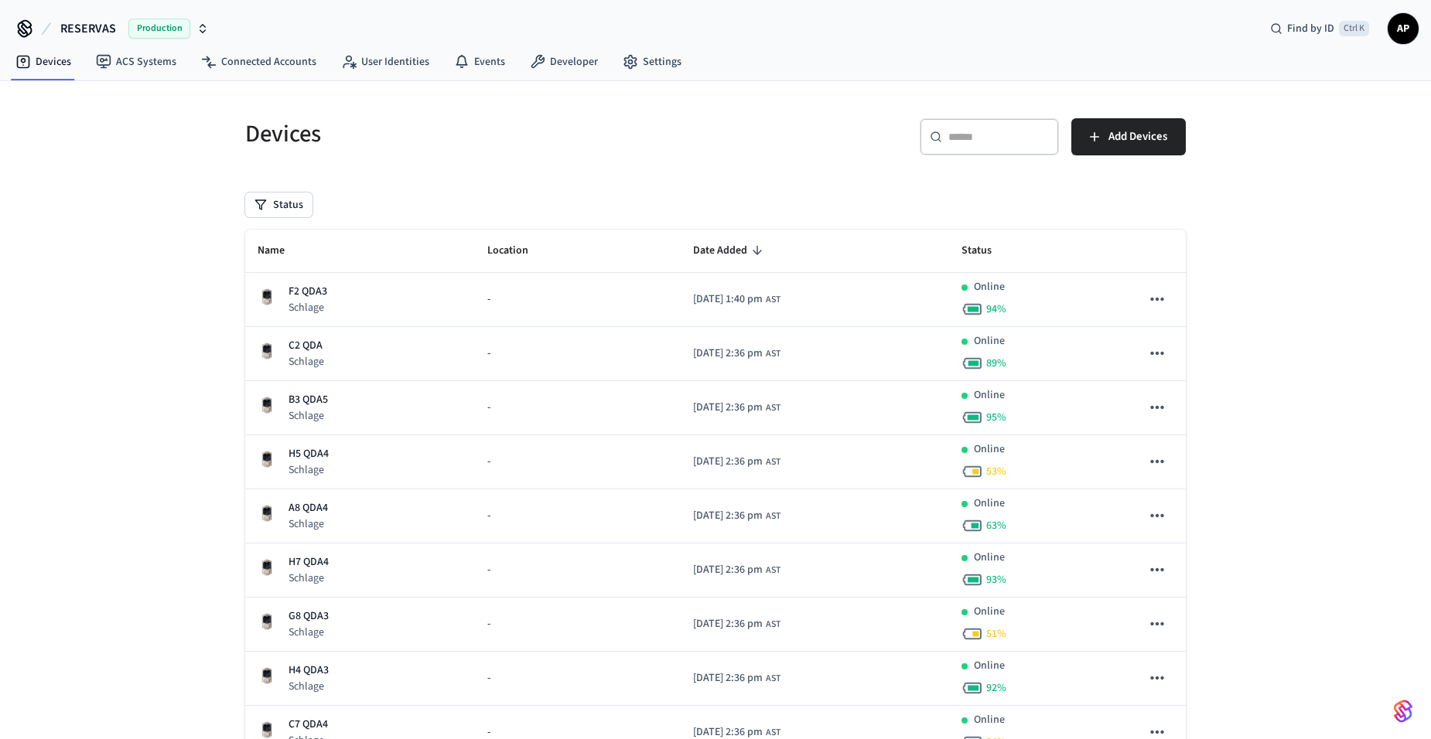
click at [999, 136] on input "text" at bounding box center [998, 136] width 101 height 15
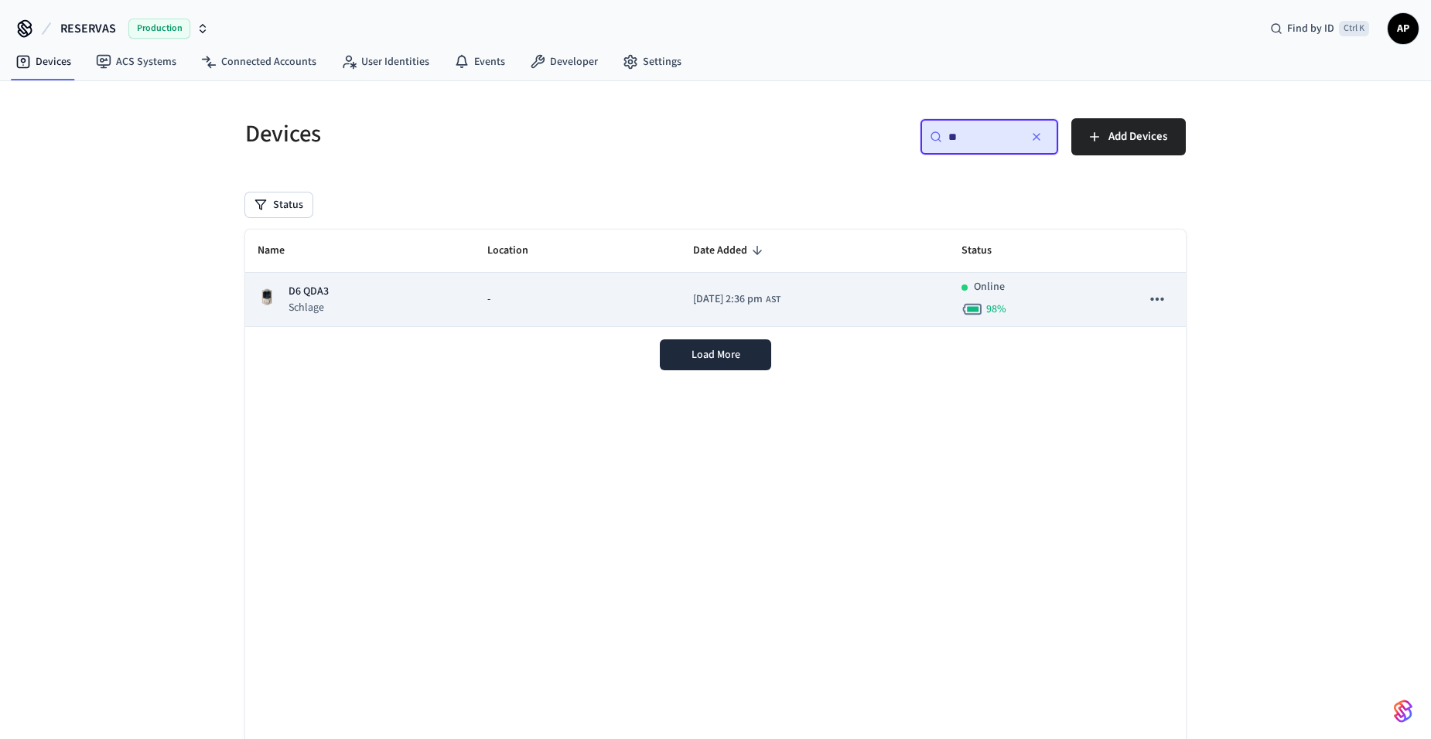
type input "**"
click at [311, 287] on p "D6 QDA3" at bounding box center [308, 292] width 40 height 16
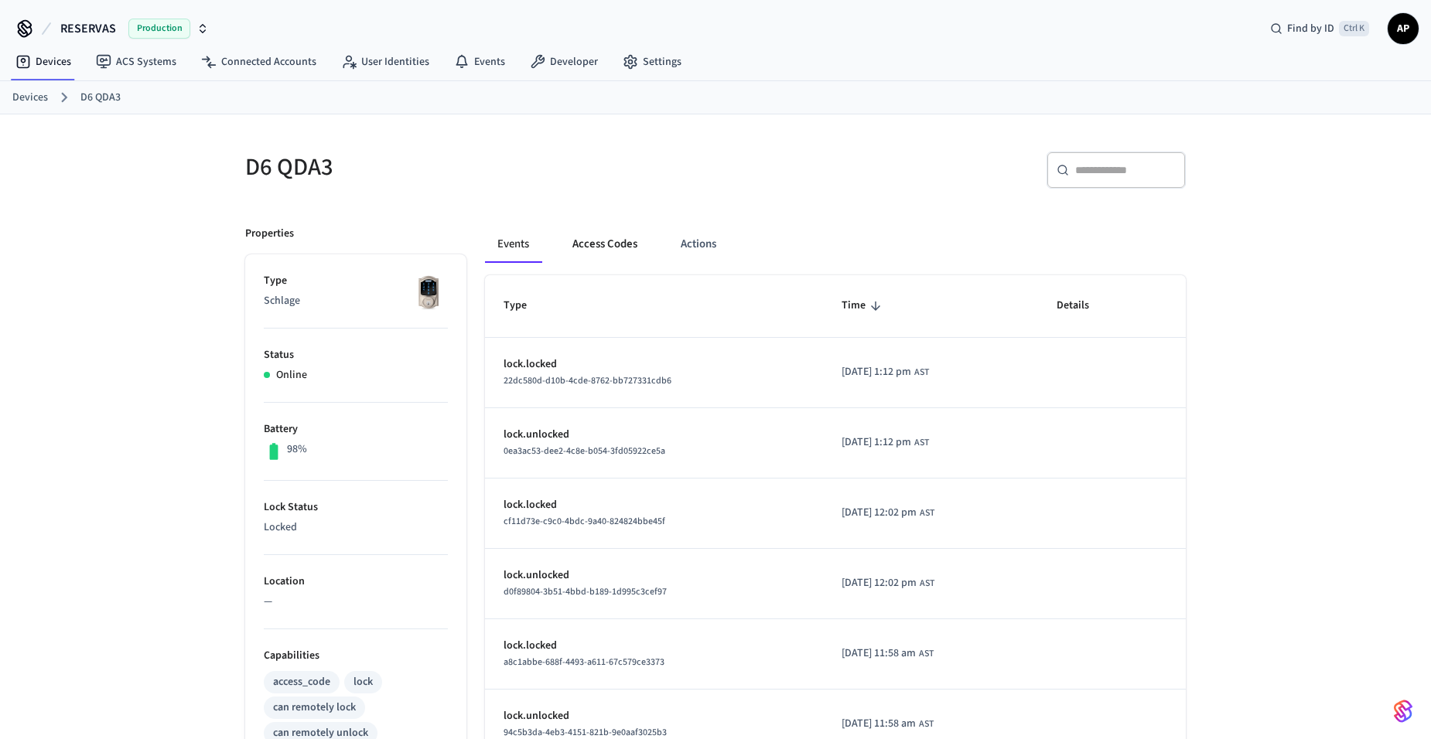
click at [618, 248] on button "Access Codes" at bounding box center [605, 244] width 90 height 37
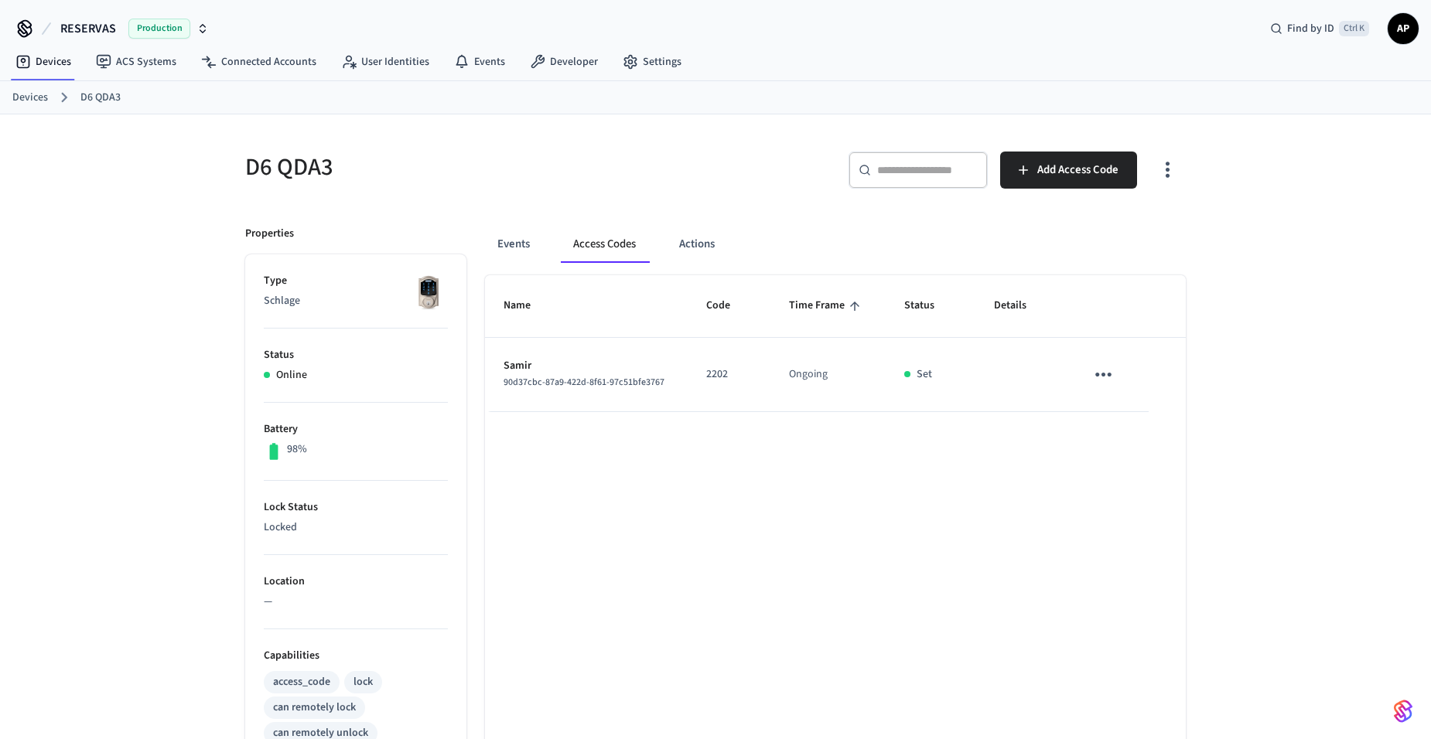
click at [1107, 374] on icon "sticky table" at bounding box center [1103, 375] width 24 height 24
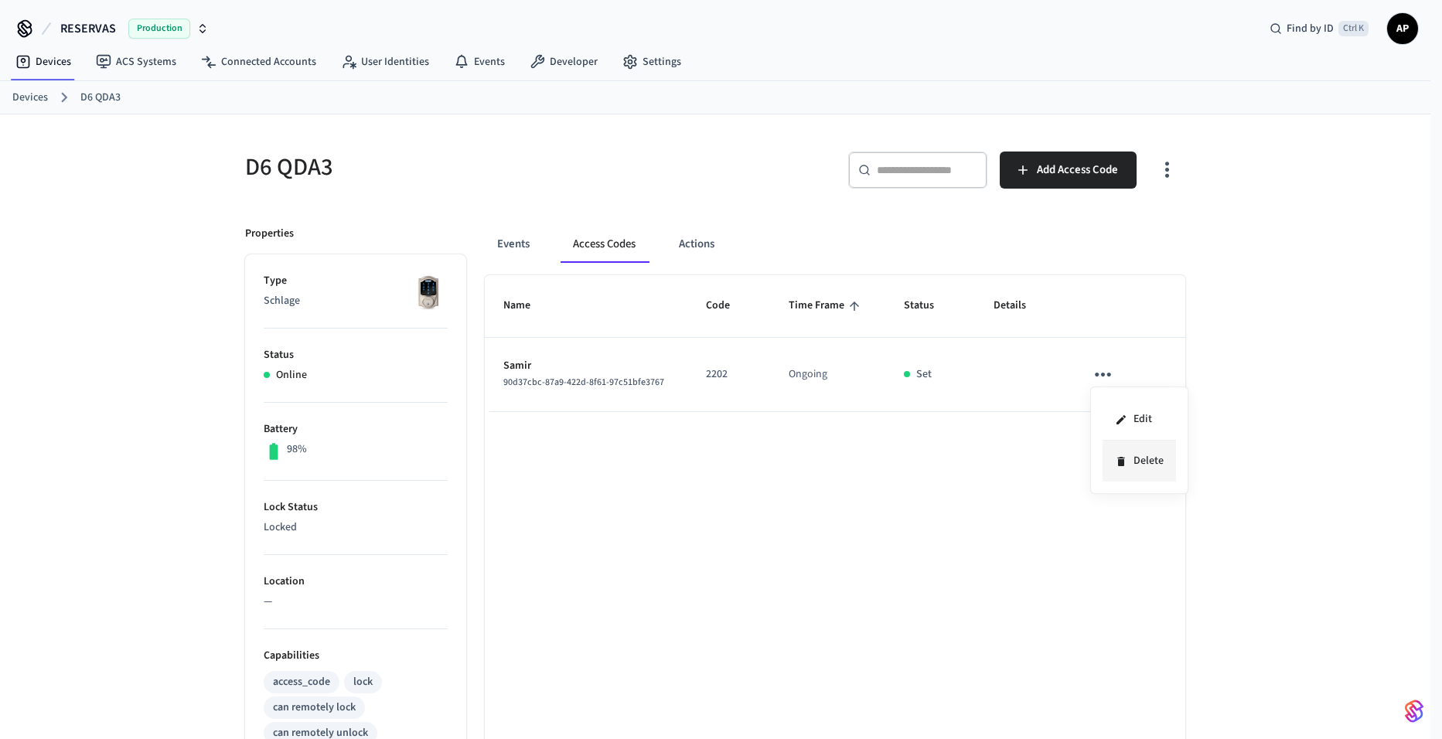
click at [1123, 458] on icon at bounding box center [1121, 461] width 7 height 9
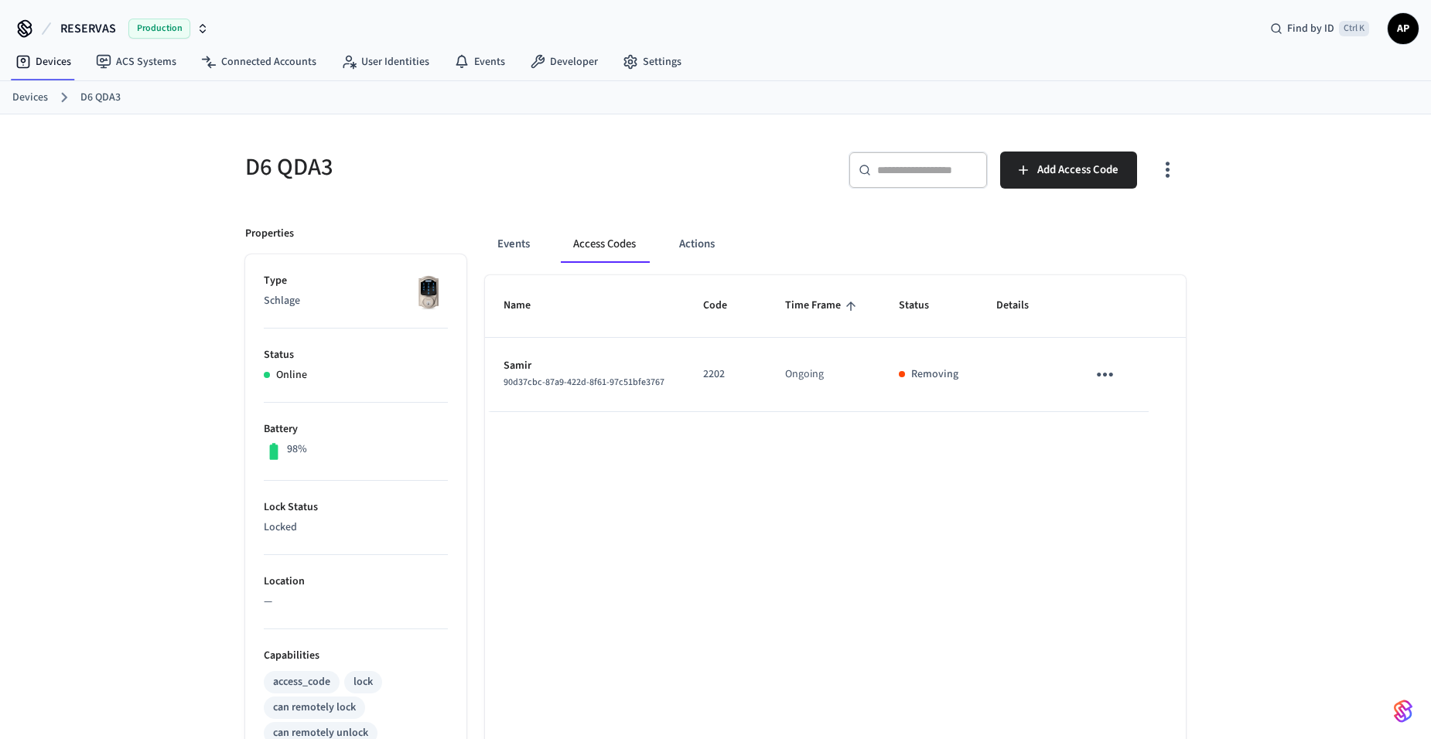
click at [26, 94] on link "Devices" at bounding box center [30, 98] width 36 height 16
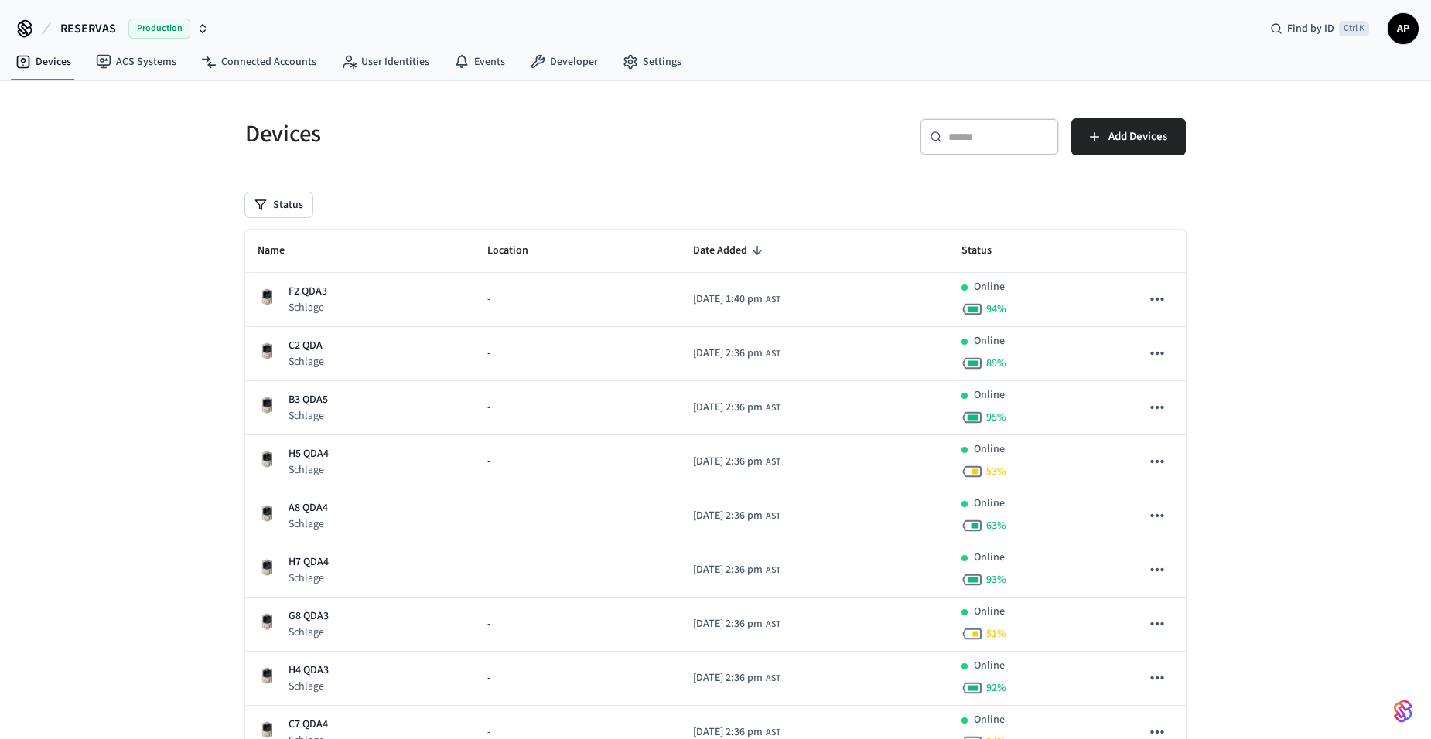
click at [975, 152] on div "​ ​" at bounding box center [989, 136] width 139 height 37
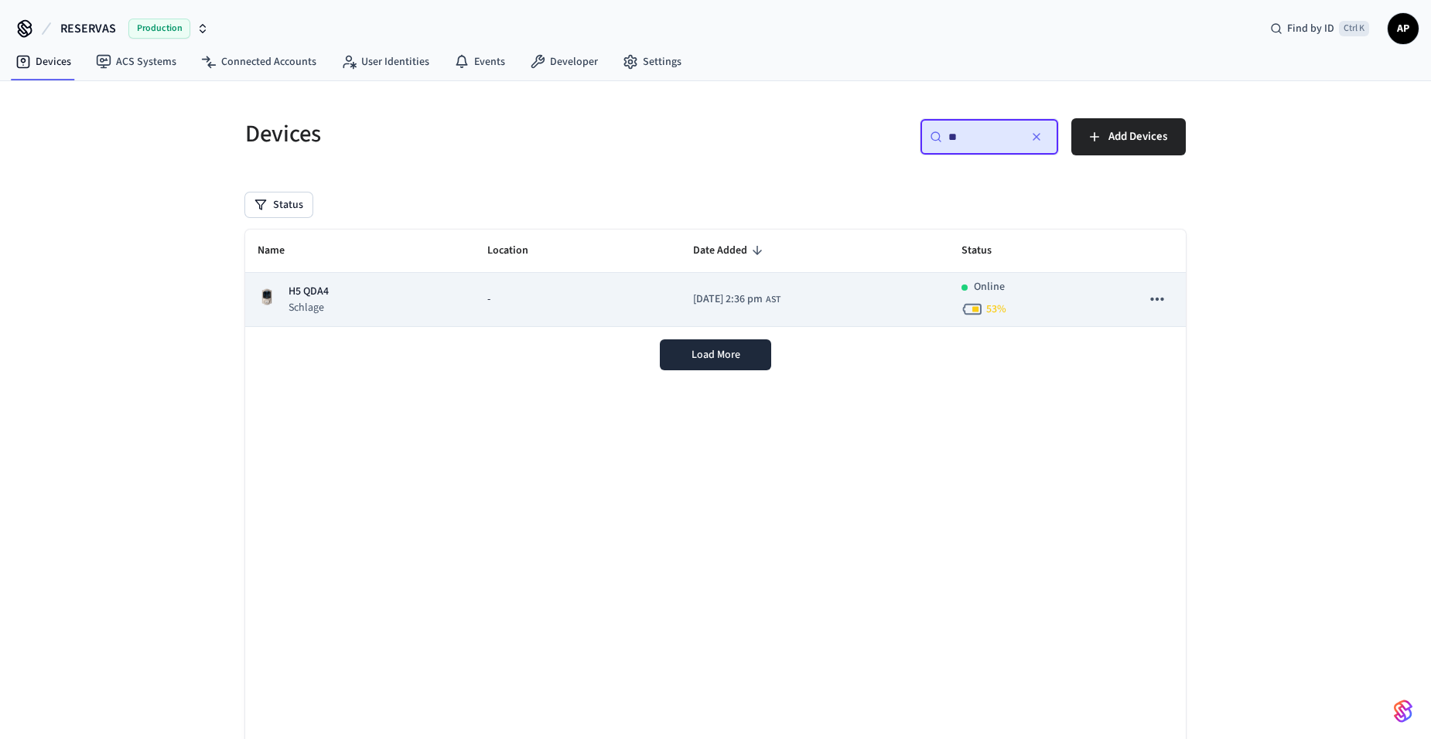
type input "**"
click at [313, 304] on p "Schlage" at bounding box center [308, 307] width 40 height 15
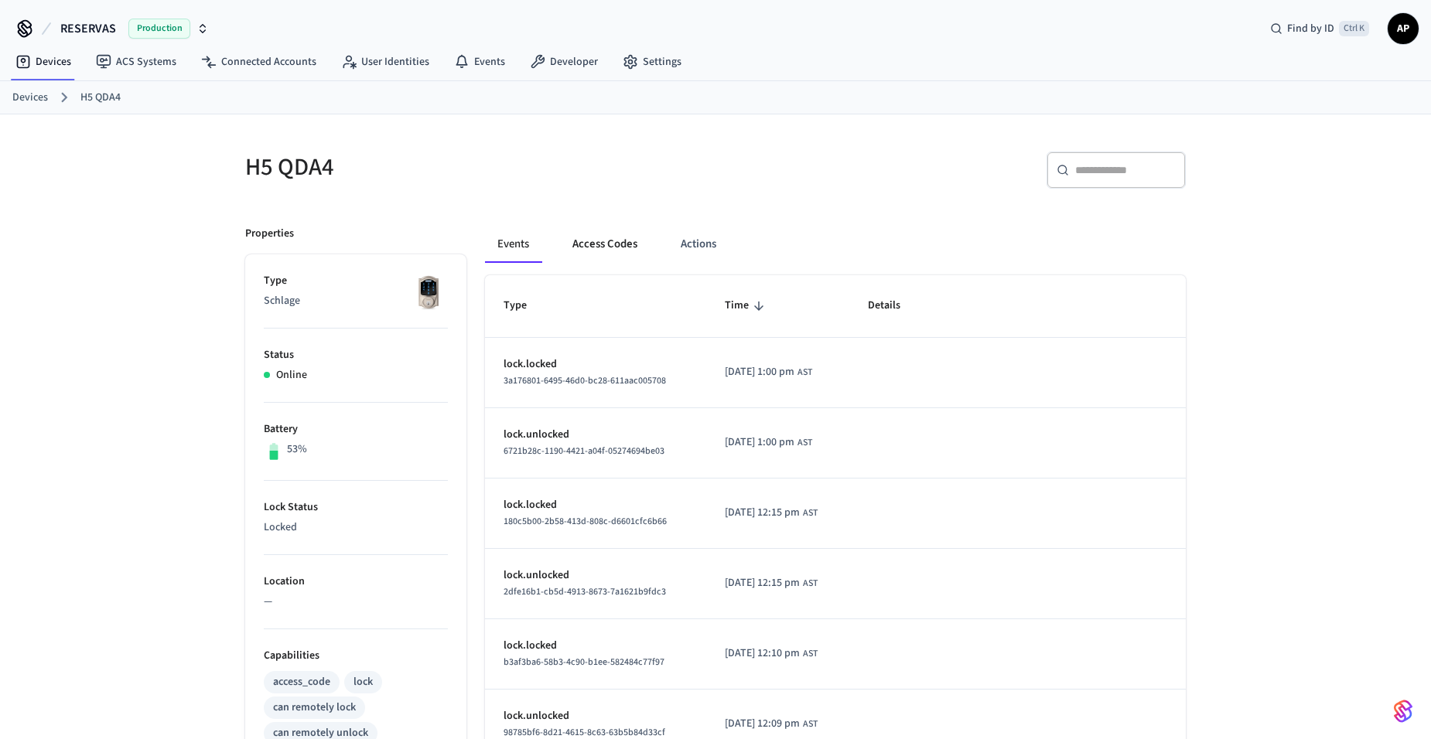
click at [628, 251] on button "Access Codes" at bounding box center [605, 244] width 90 height 37
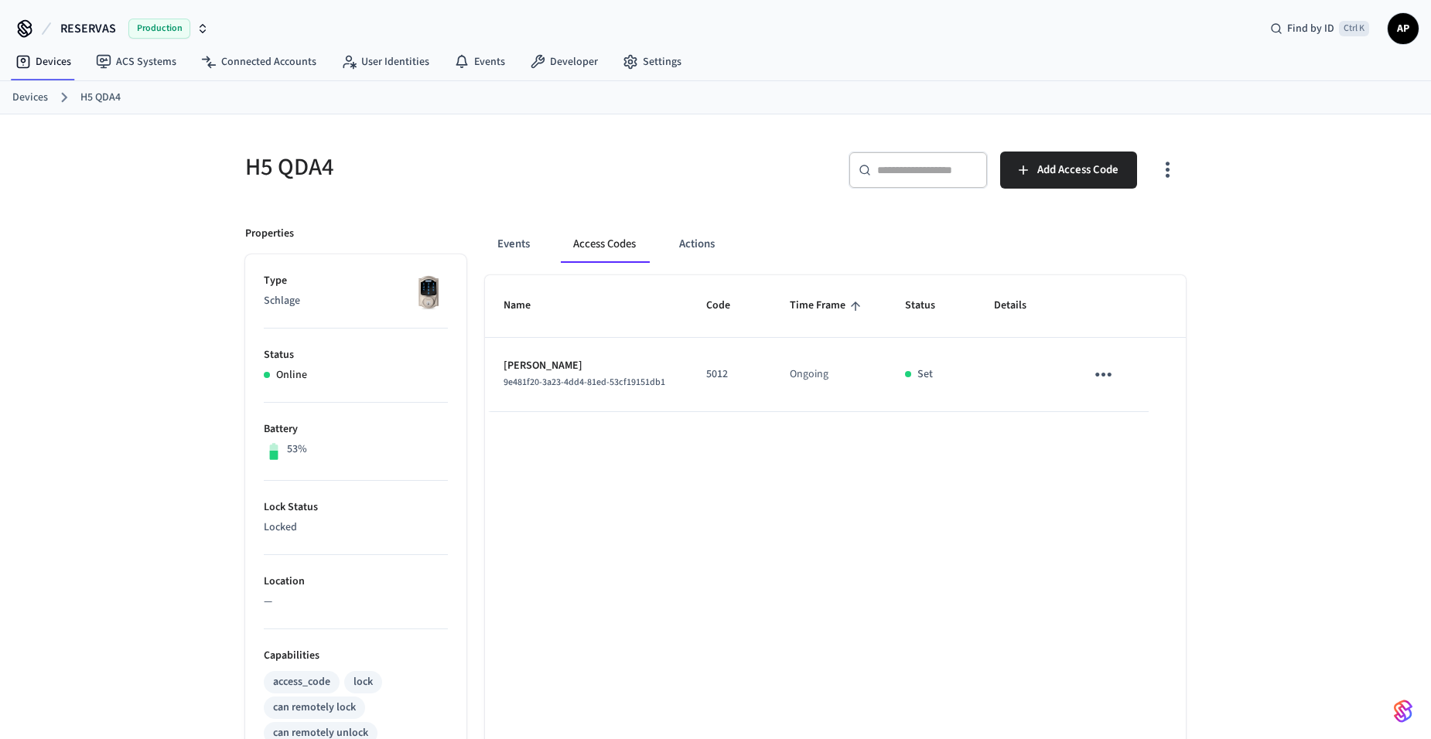
click at [1111, 371] on icon "sticky table" at bounding box center [1103, 375] width 24 height 24
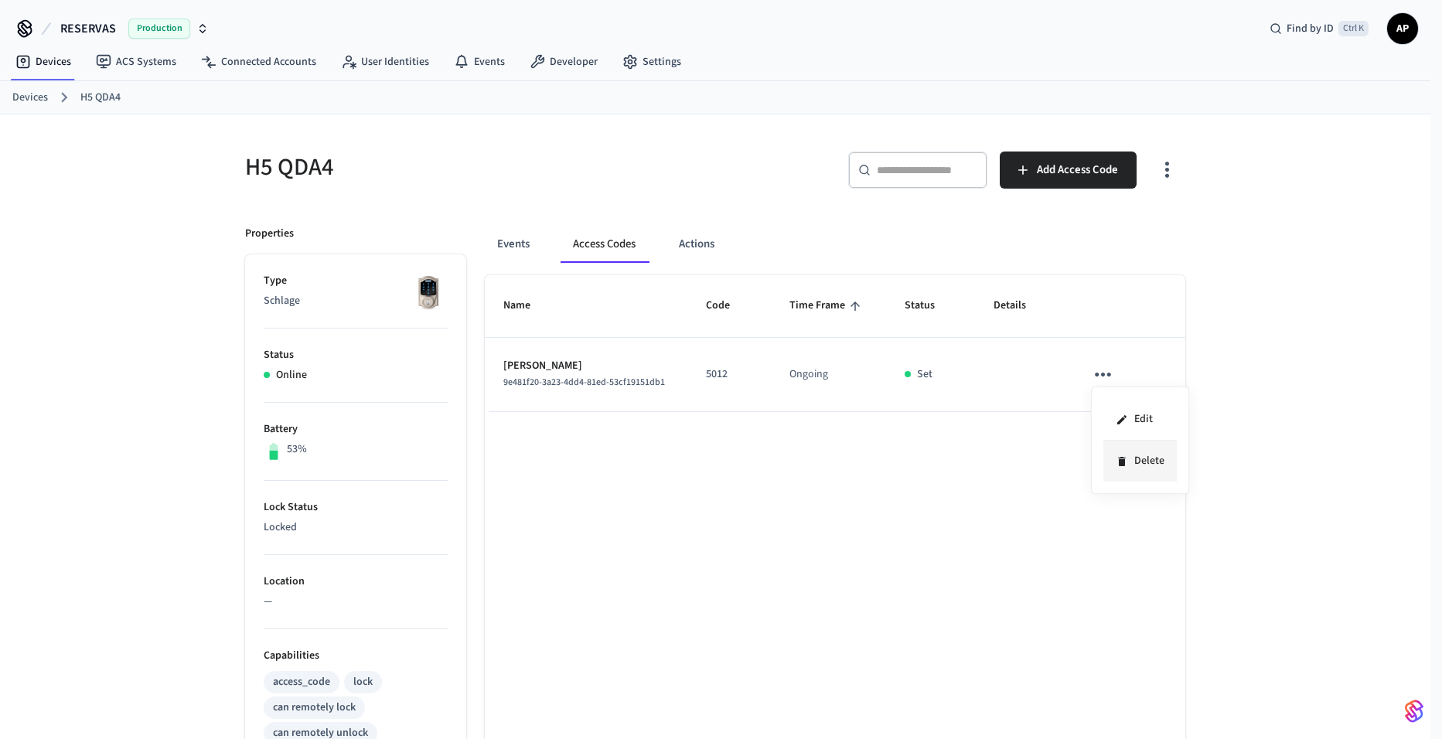
click at [1128, 459] on li "Delete" at bounding box center [1140, 461] width 73 height 41
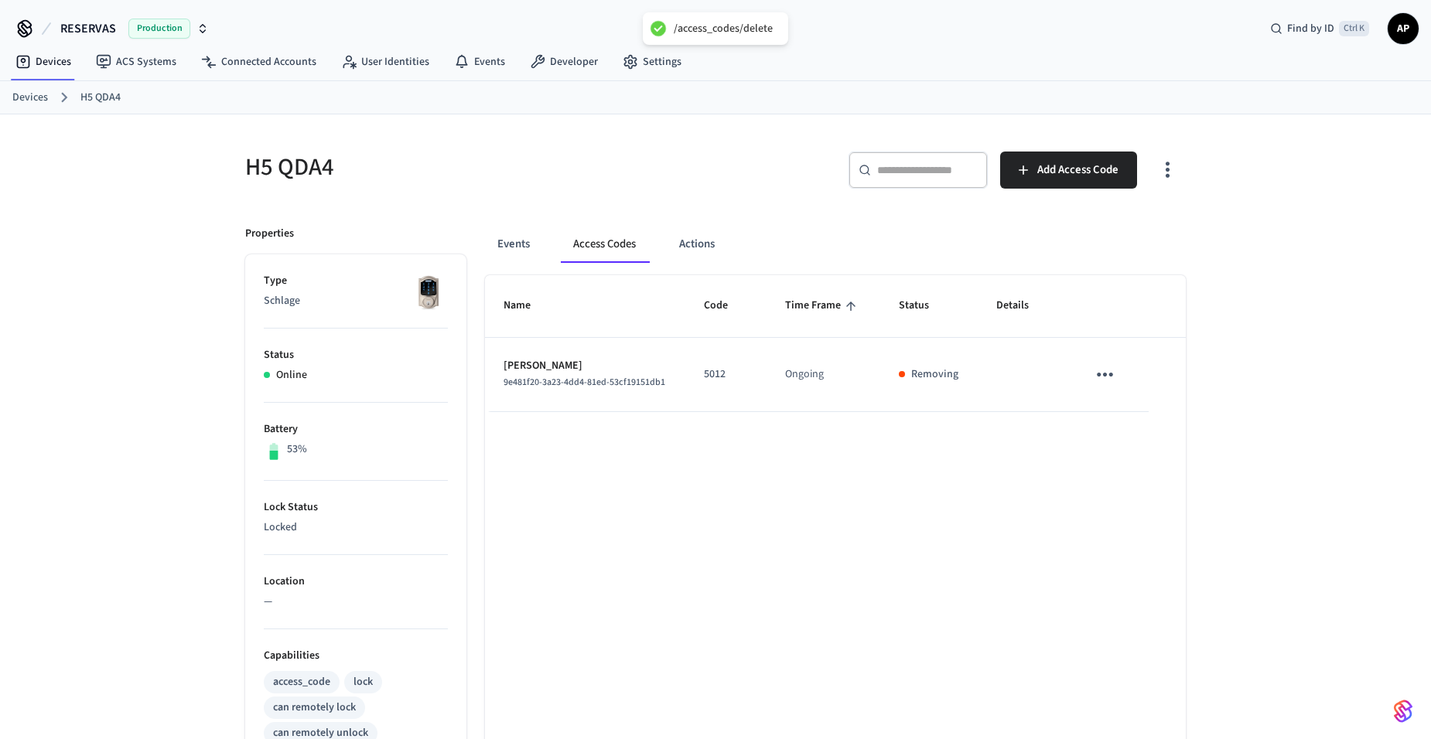
click at [3, 94] on div "Devices H5 QDA4" at bounding box center [715, 97] width 1431 height 33
click at [31, 95] on link "Devices" at bounding box center [30, 98] width 36 height 16
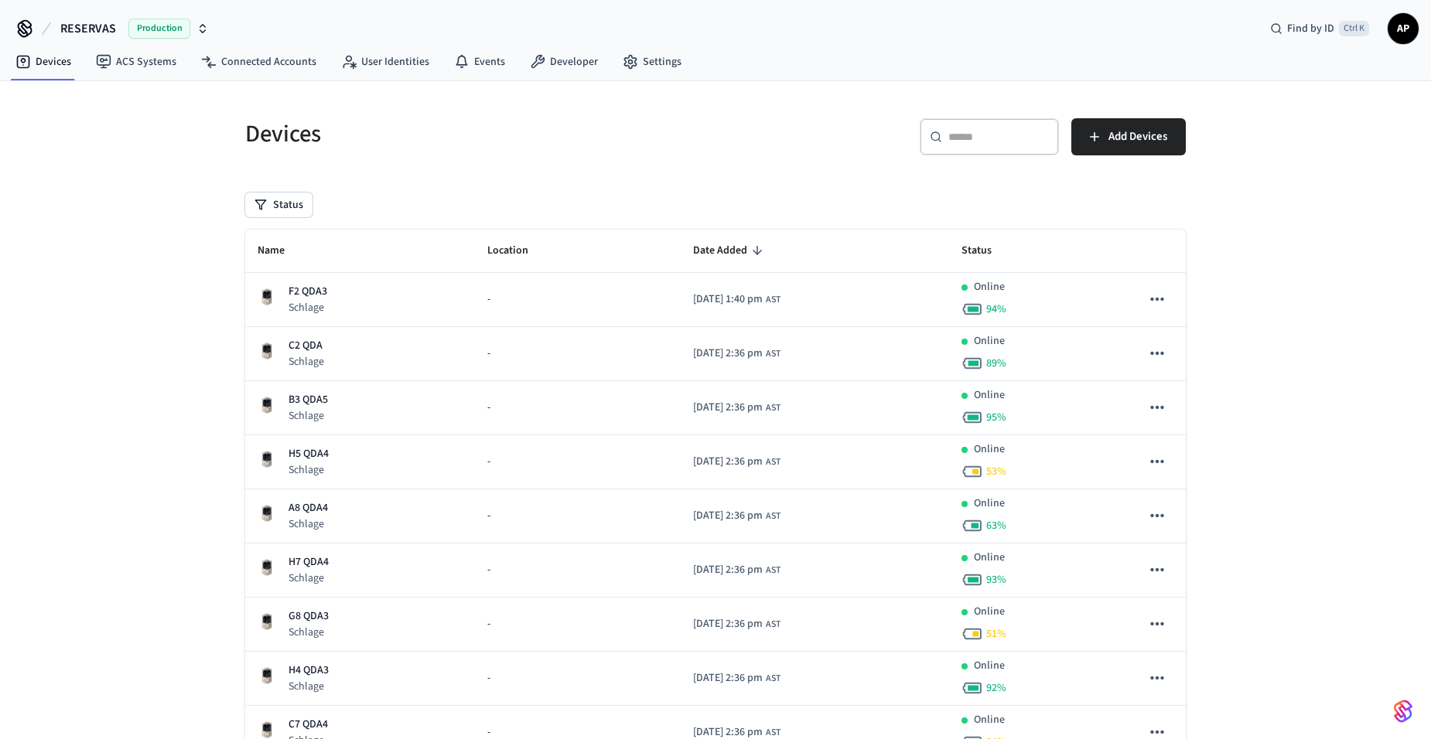
click at [967, 150] on div "​ ​" at bounding box center [989, 136] width 139 height 37
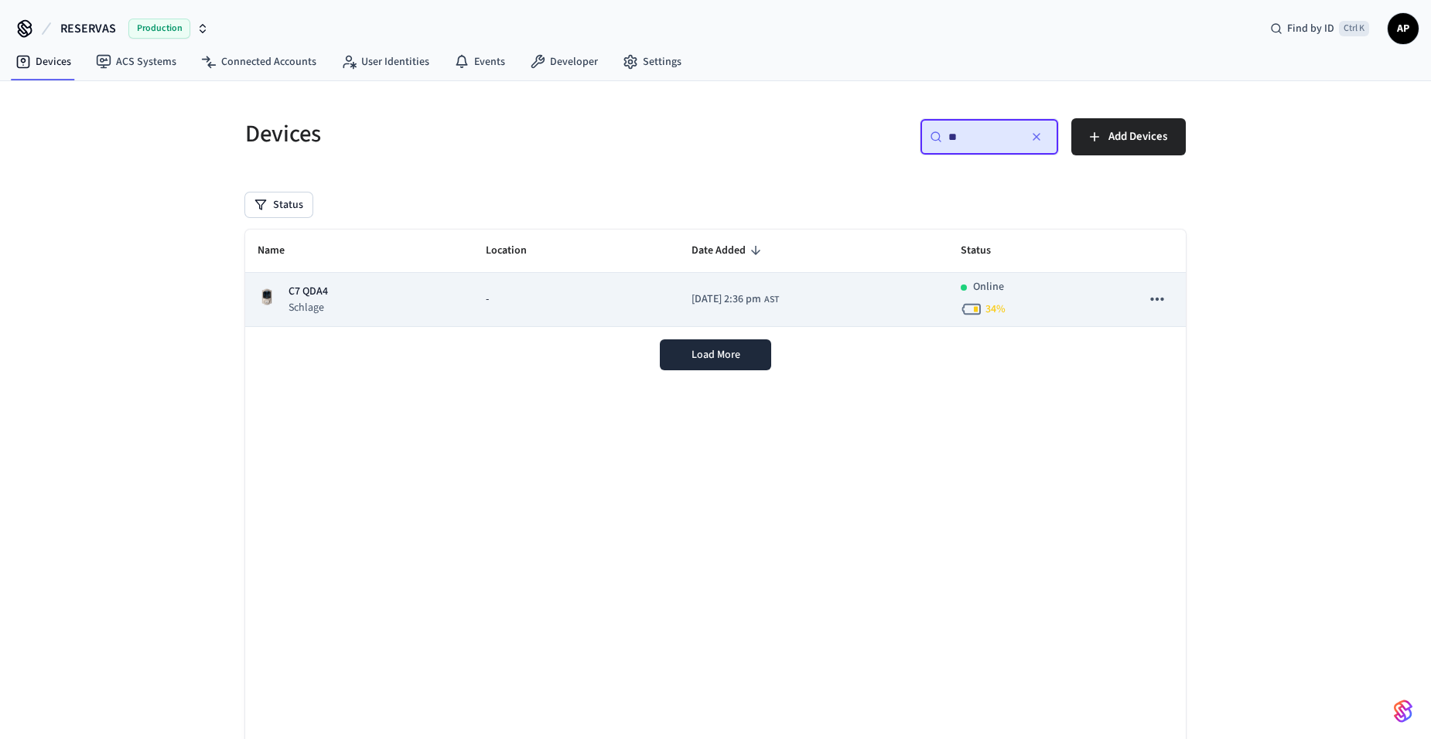
type input "**"
click at [355, 304] on div "C7 QDA4 Schlage" at bounding box center [359, 300] width 203 height 32
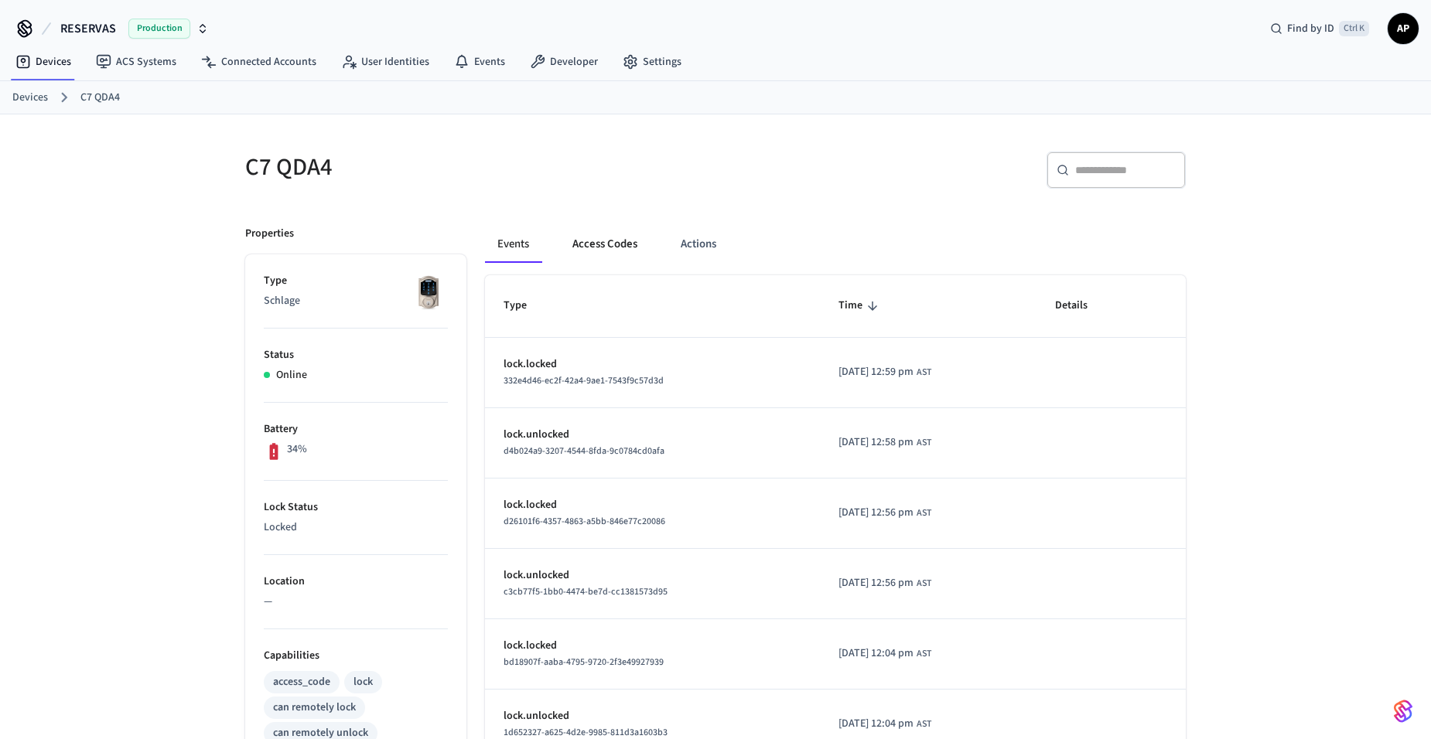
click at [616, 247] on button "Access Codes" at bounding box center [605, 244] width 90 height 37
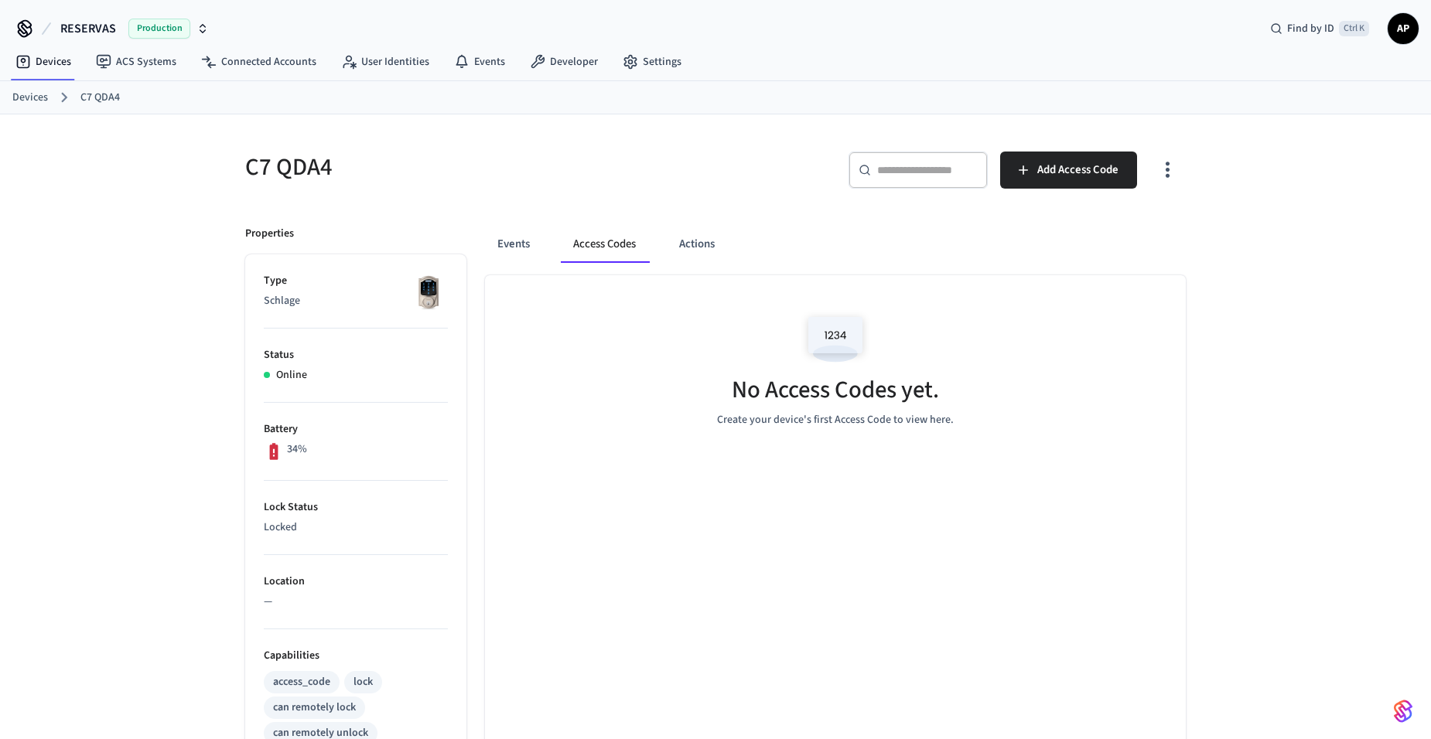
click at [26, 101] on link "Devices" at bounding box center [30, 98] width 36 height 16
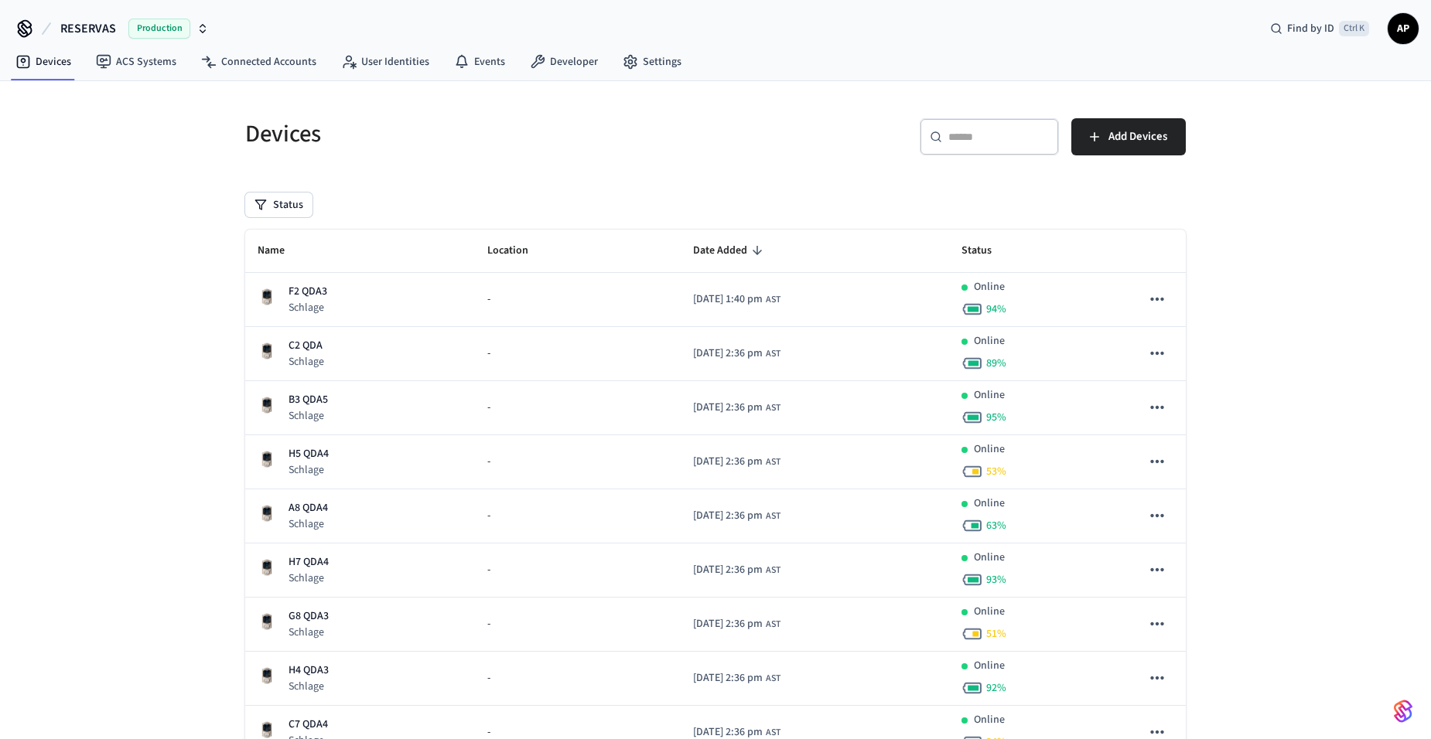
click at [968, 138] on input "text" at bounding box center [998, 136] width 101 height 15
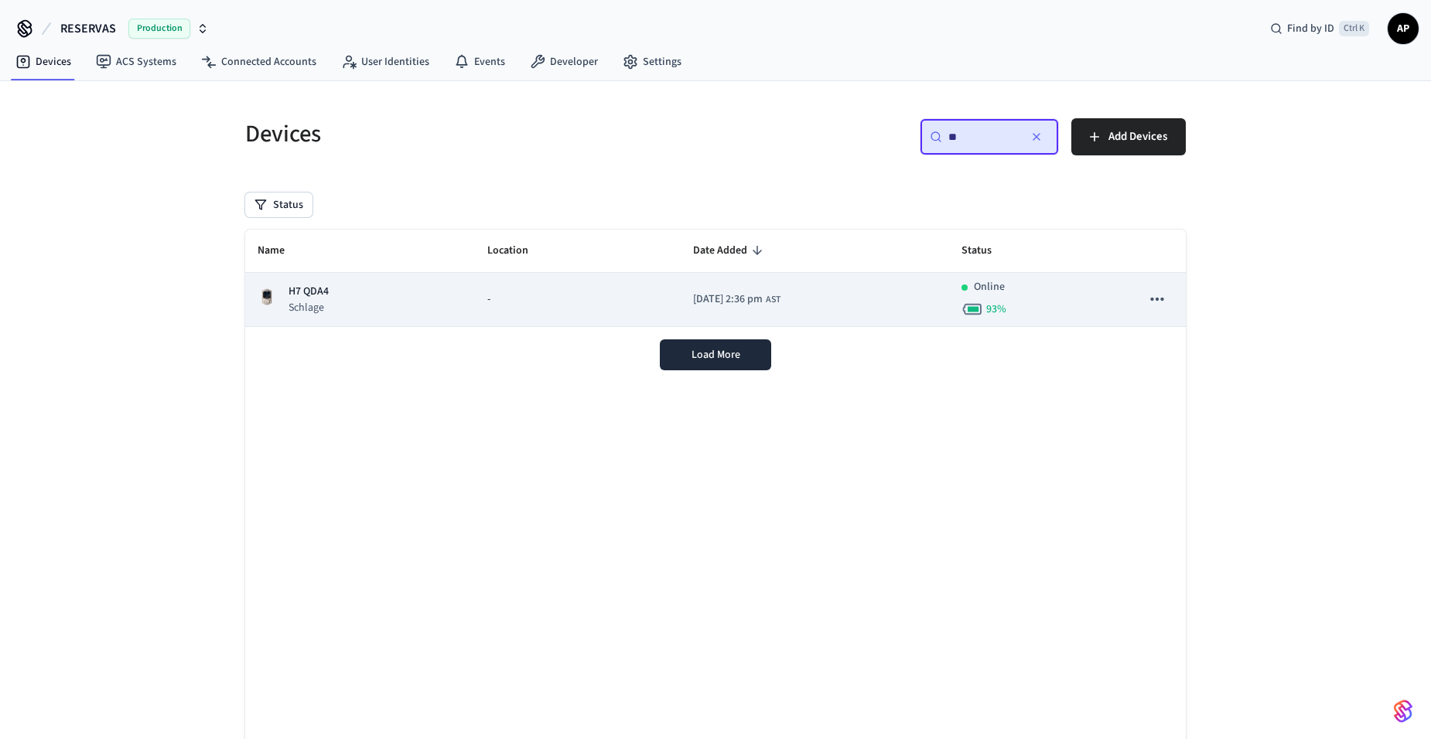
type input "**"
click at [307, 284] on p "H7 QDA4" at bounding box center [308, 292] width 40 height 16
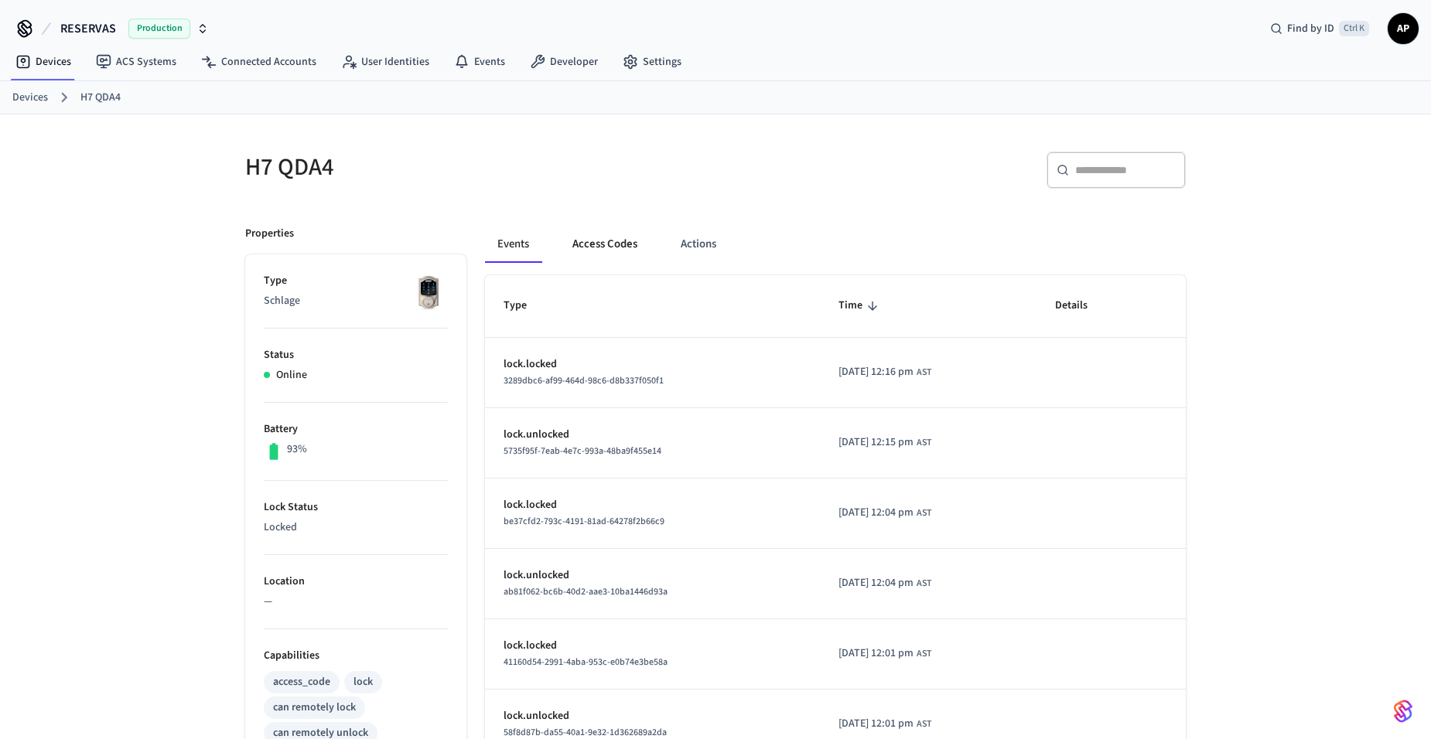
click at [616, 240] on button "Access Codes" at bounding box center [605, 244] width 90 height 37
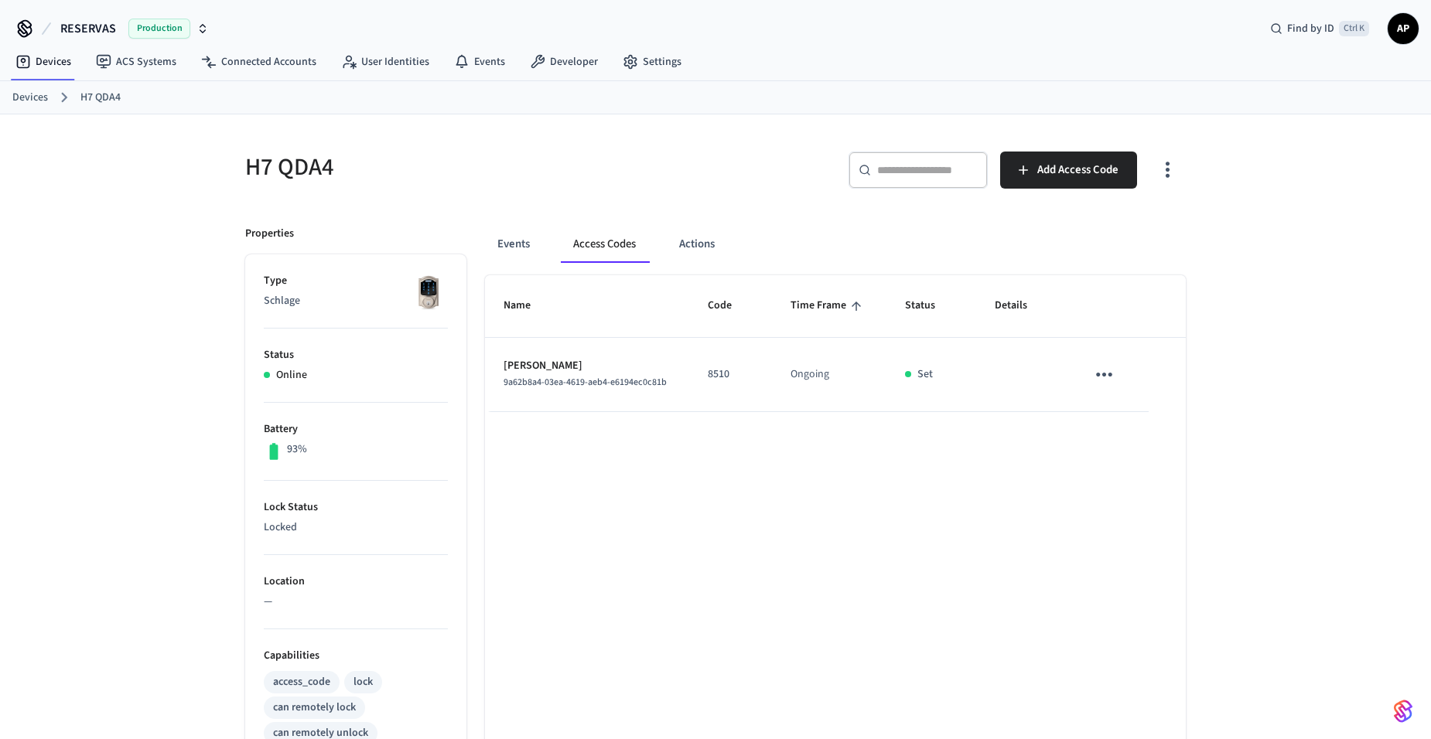
click at [1103, 374] on icon "sticky table" at bounding box center [1104, 375] width 16 height 4
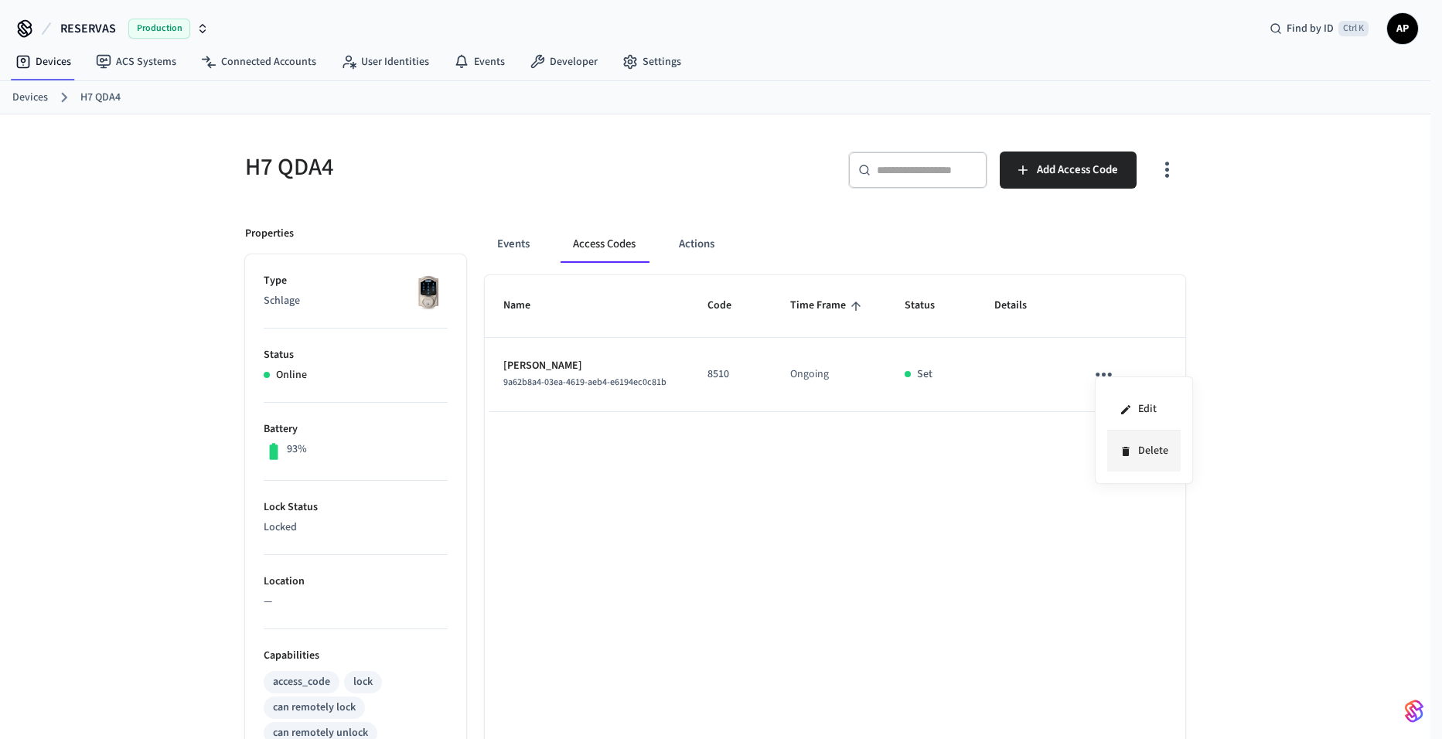
click at [1131, 453] on icon at bounding box center [1126, 451] width 12 height 12
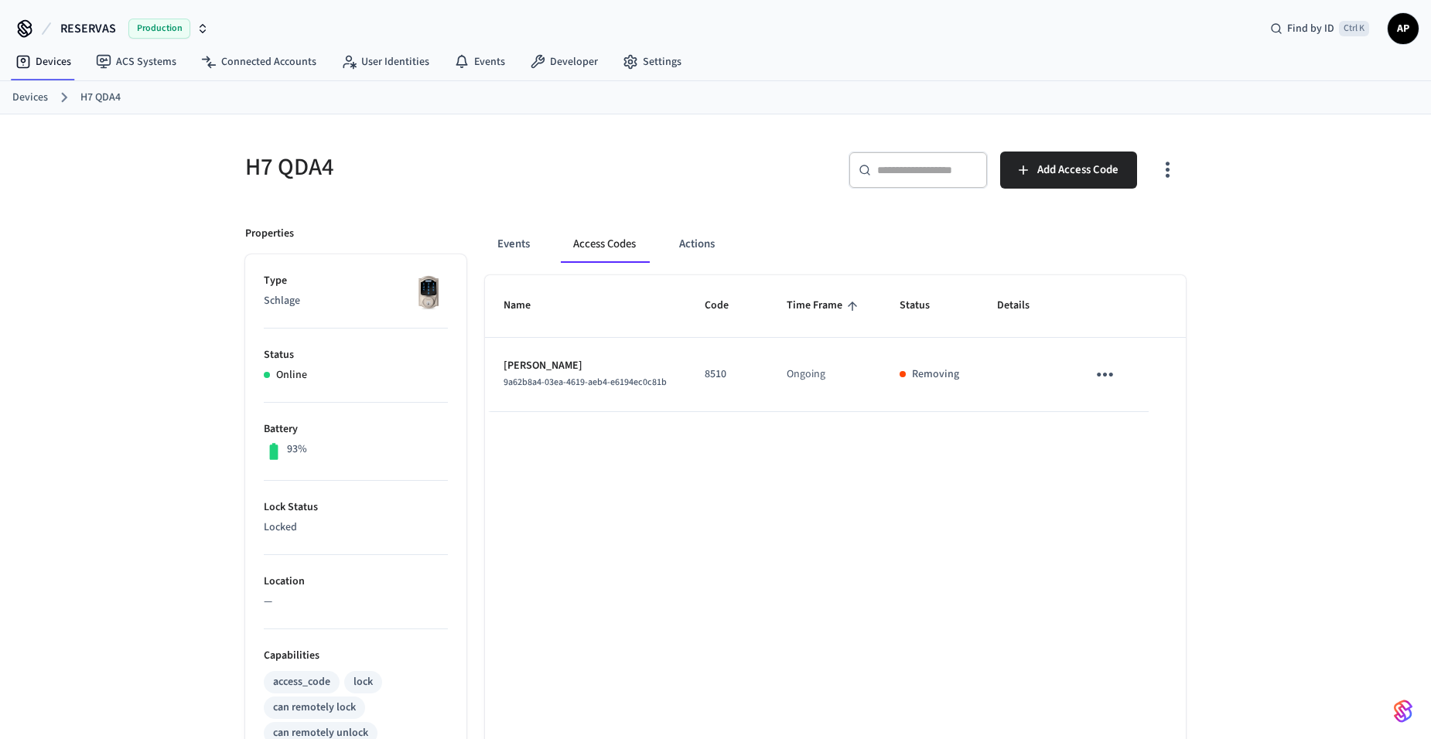
click at [36, 98] on link "Devices" at bounding box center [30, 98] width 36 height 16
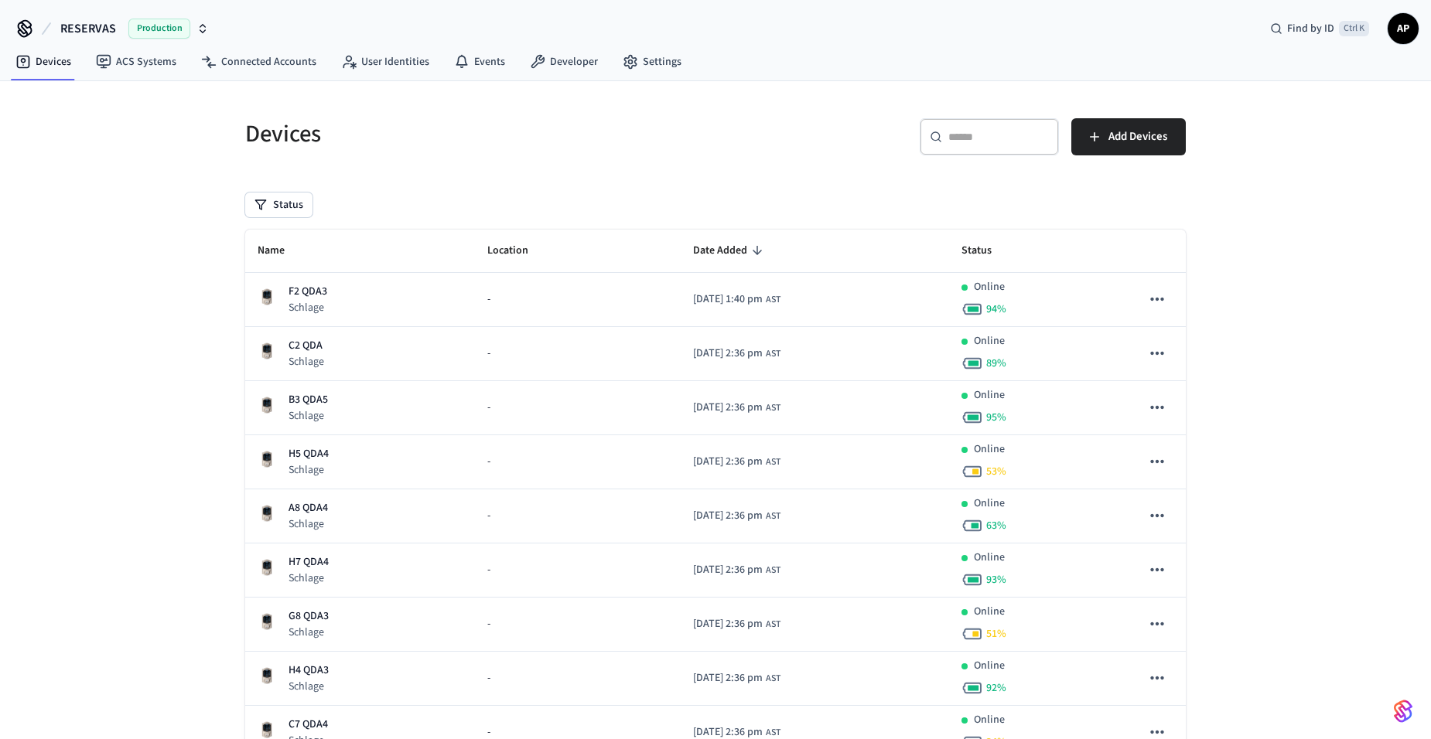
click at [971, 135] on input "text" at bounding box center [998, 136] width 101 height 15
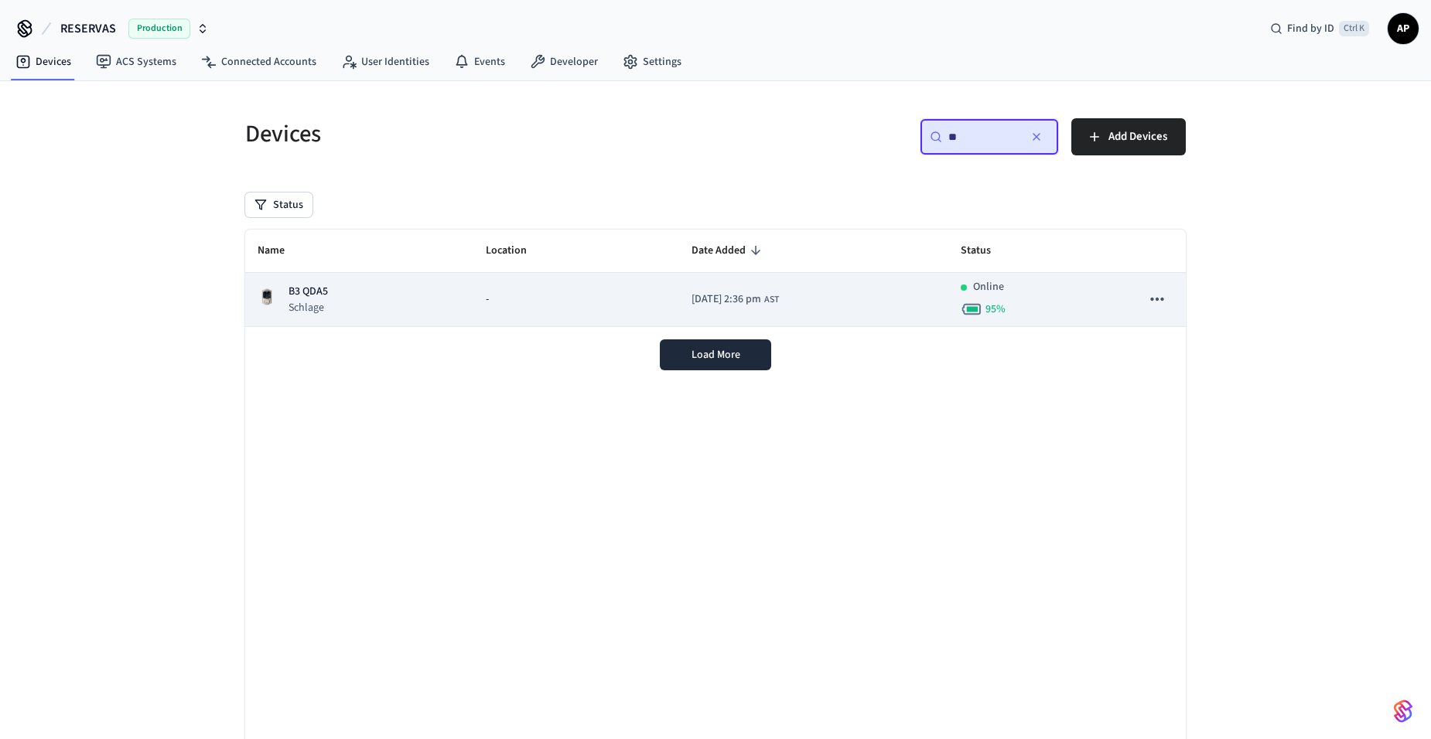
type input "**"
click at [321, 292] on p "B3 QDA5" at bounding box center [307, 292] width 39 height 16
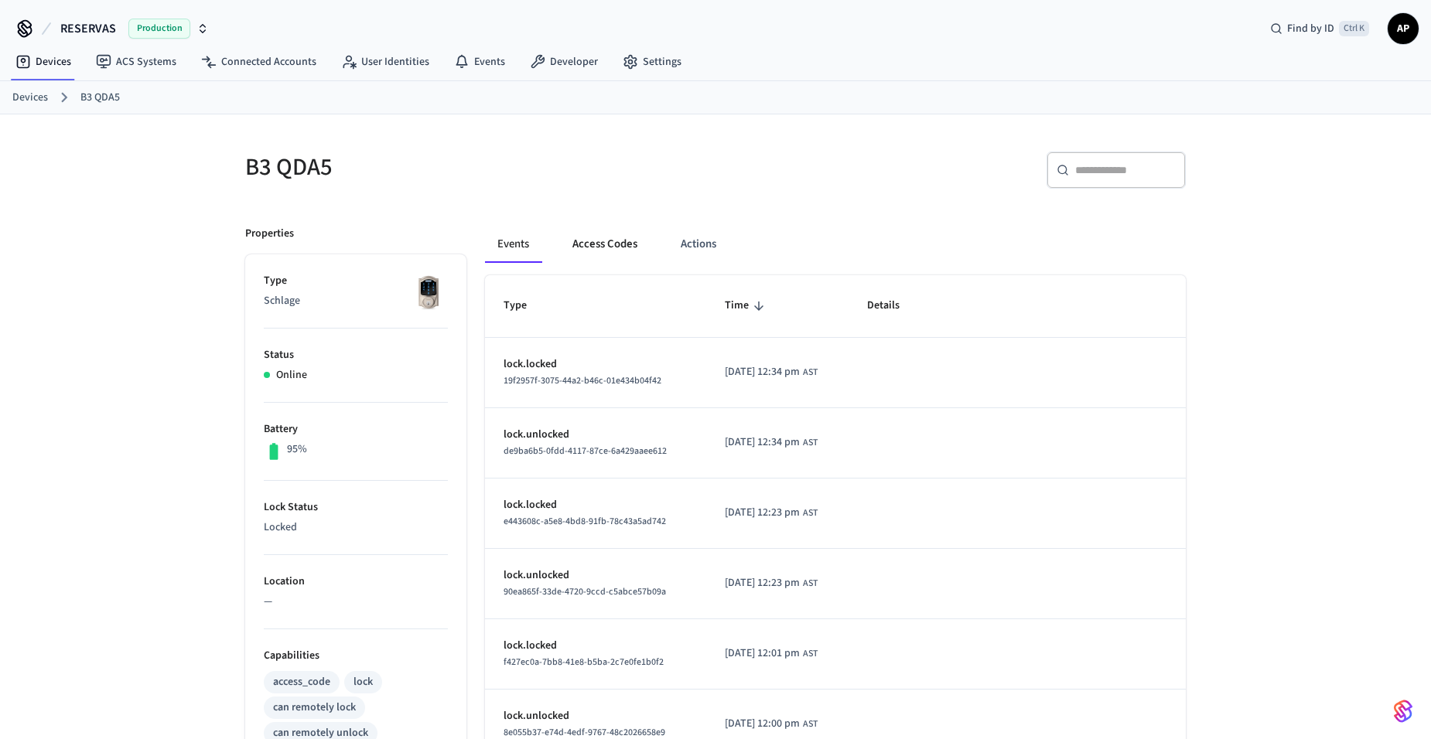
click at [620, 247] on button "Access Codes" at bounding box center [605, 244] width 90 height 37
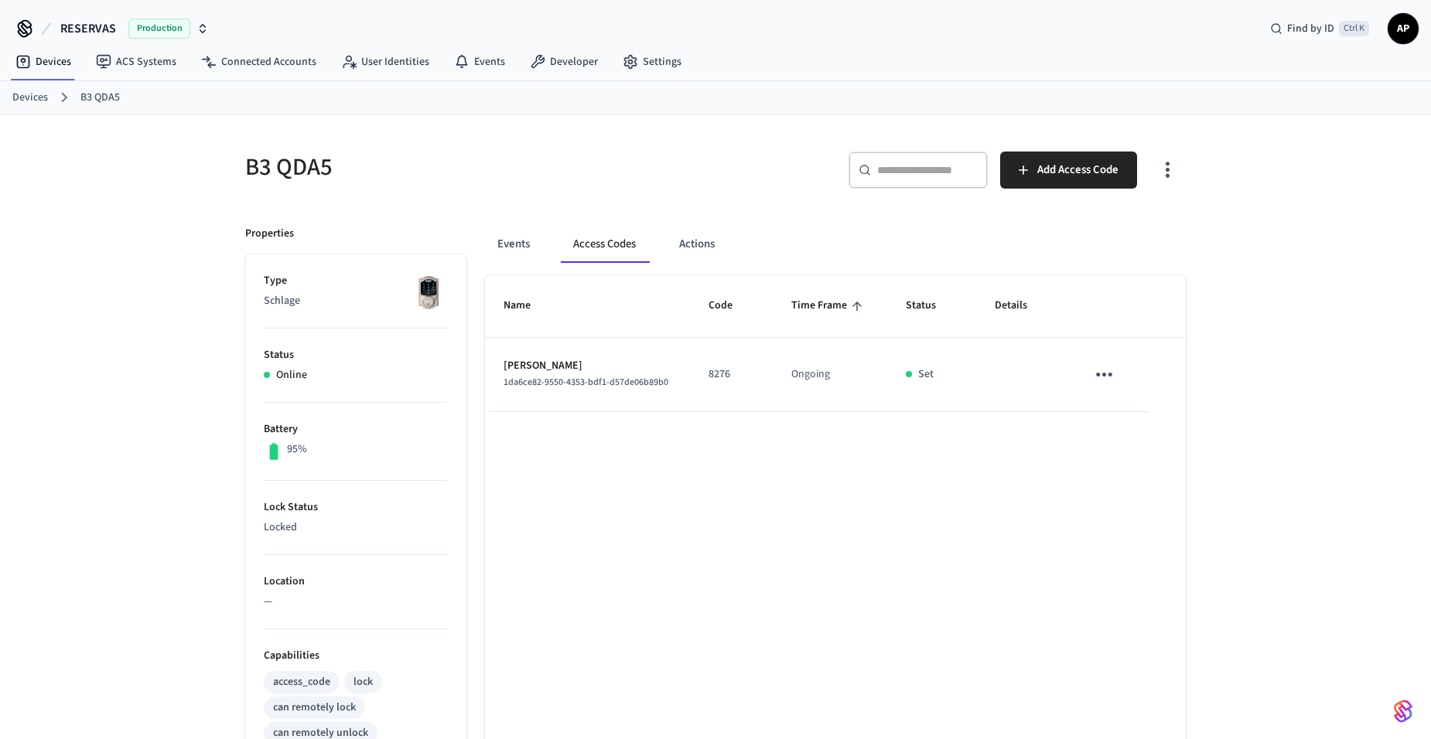
click at [1101, 372] on icon "sticky table" at bounding box center [1104, 375] width 24 height 24
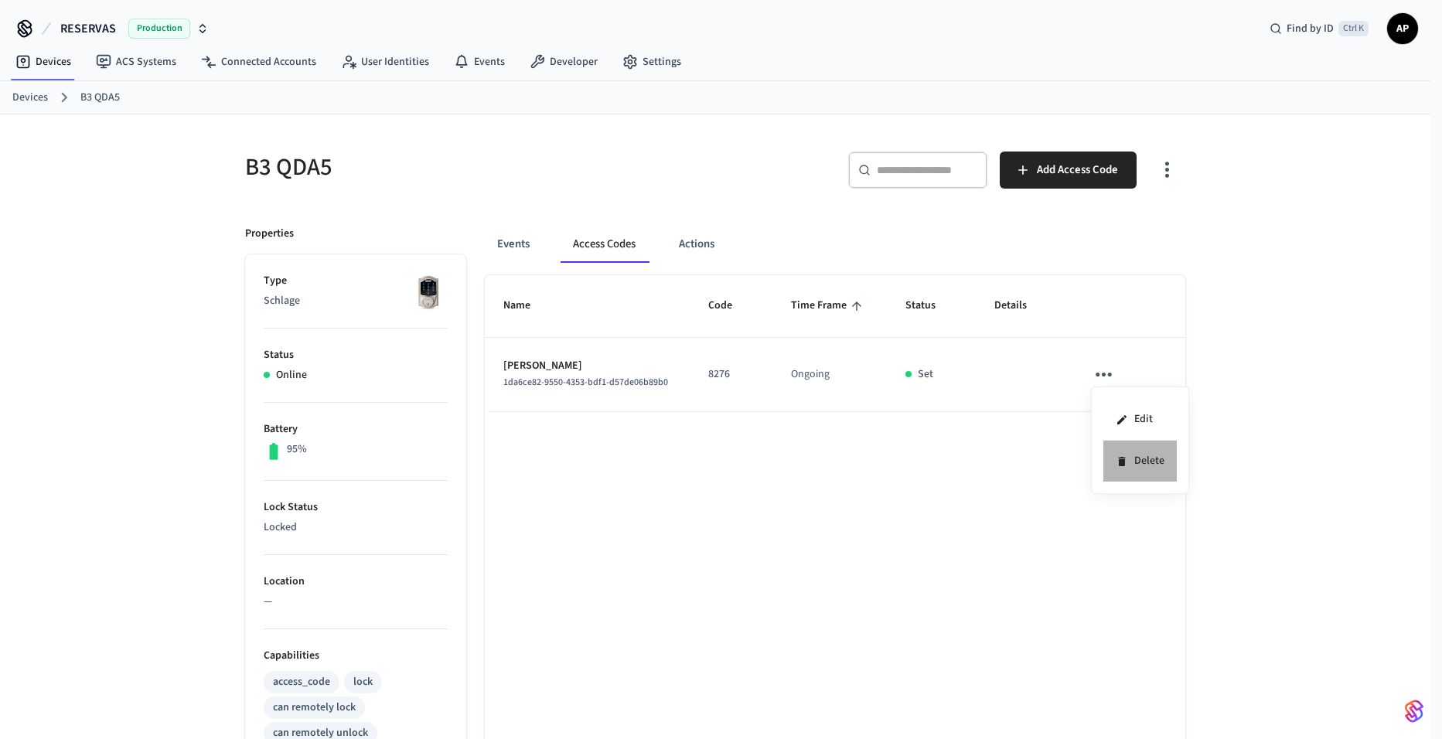
click at [1124, 454] on li "Delete" at bounding box center [1140, 461] width 73 height 41
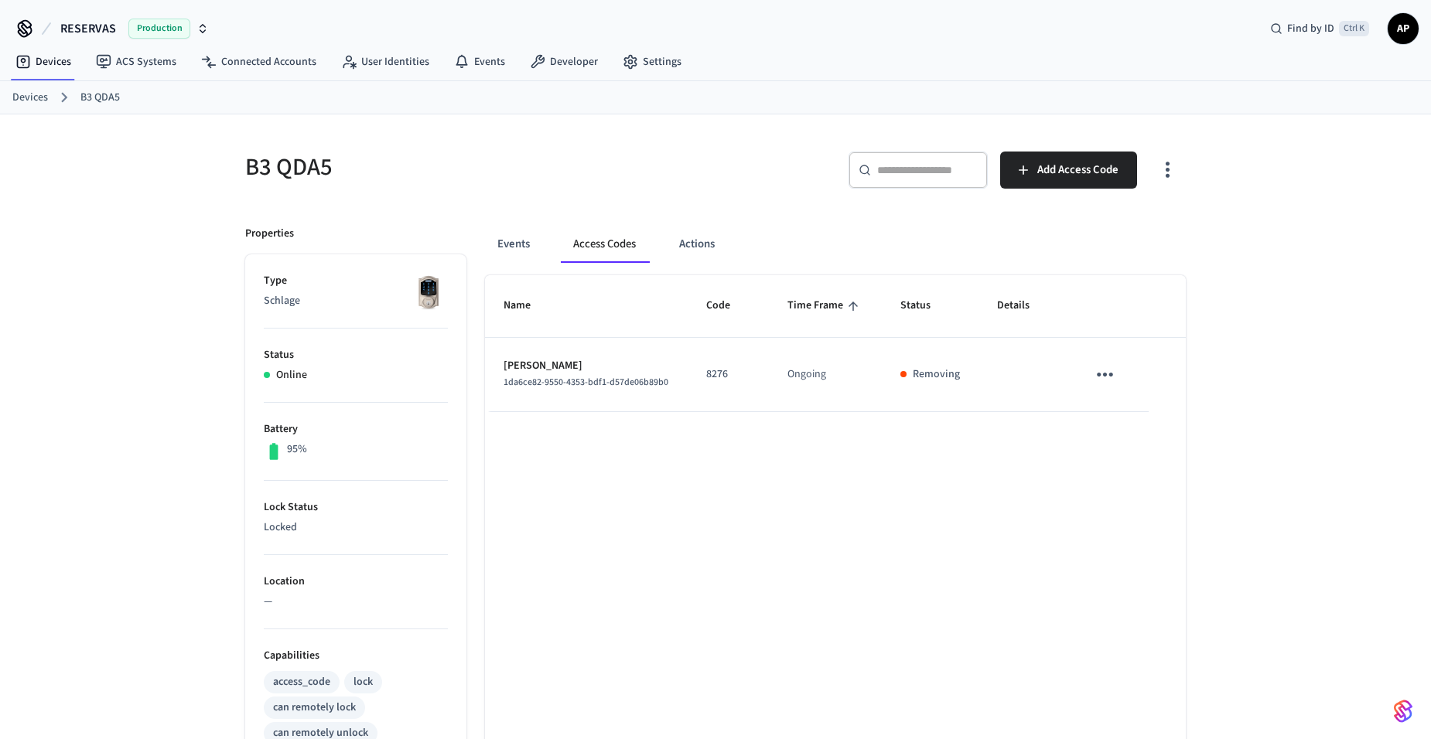
click at [27, 103] on link "Devices" at bounding box center [30, 98] width 36 height 16
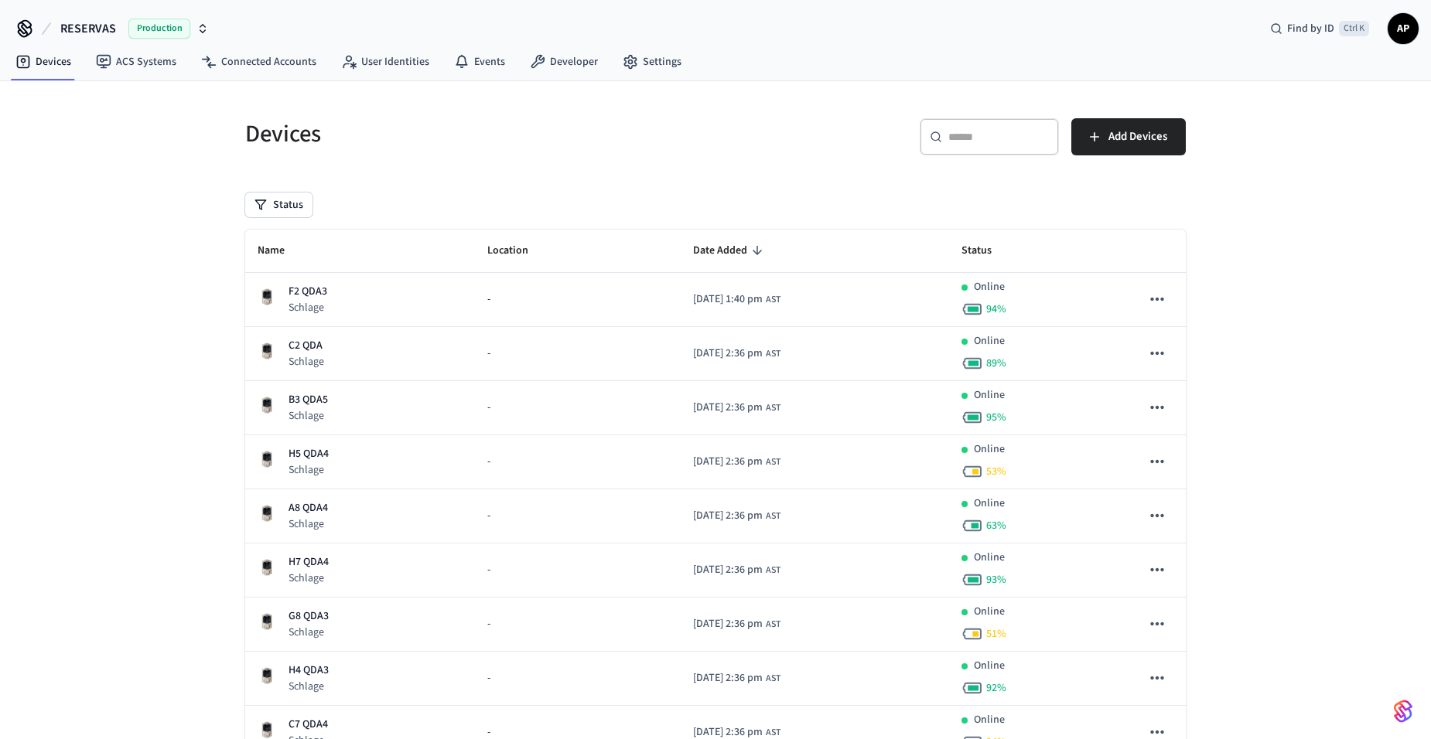
click at [971, 123] on div "​ ​" at bounding box center [989, 136] width 139 height 37
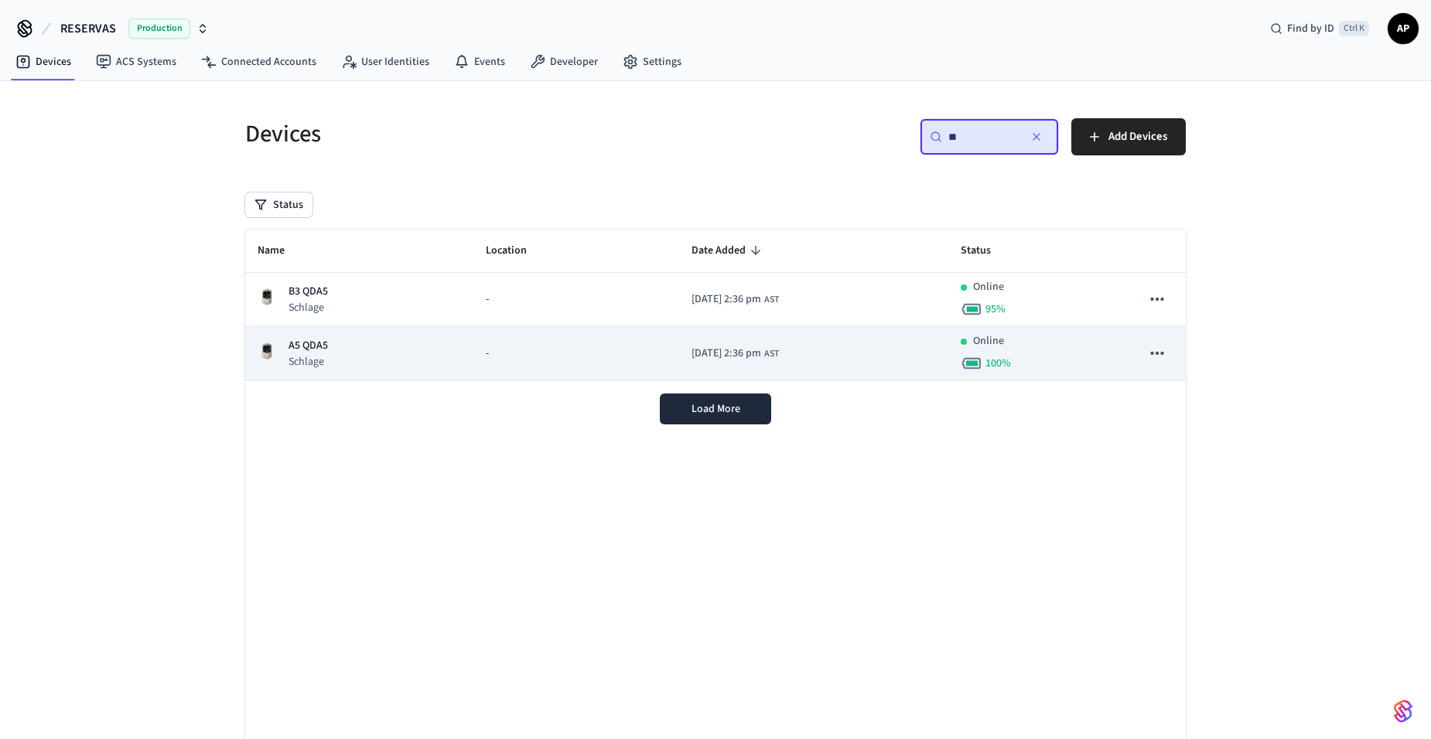
type input "**"
click at [297, 354] on p "Schlage" at bounding box center [307, 361] width 39 height 15
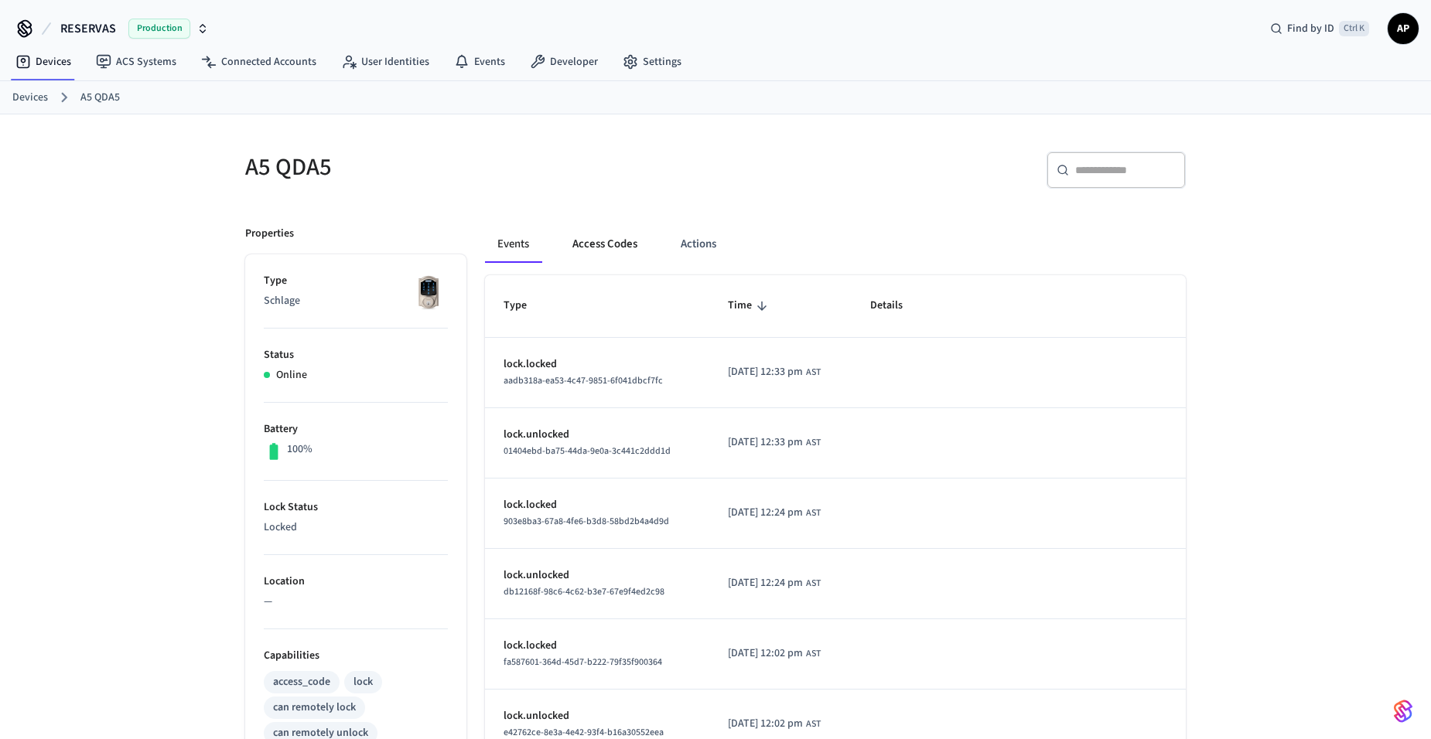
click at [601, 249] on button "Access Codes" at bounding box center [605, 244] width 90 height 37
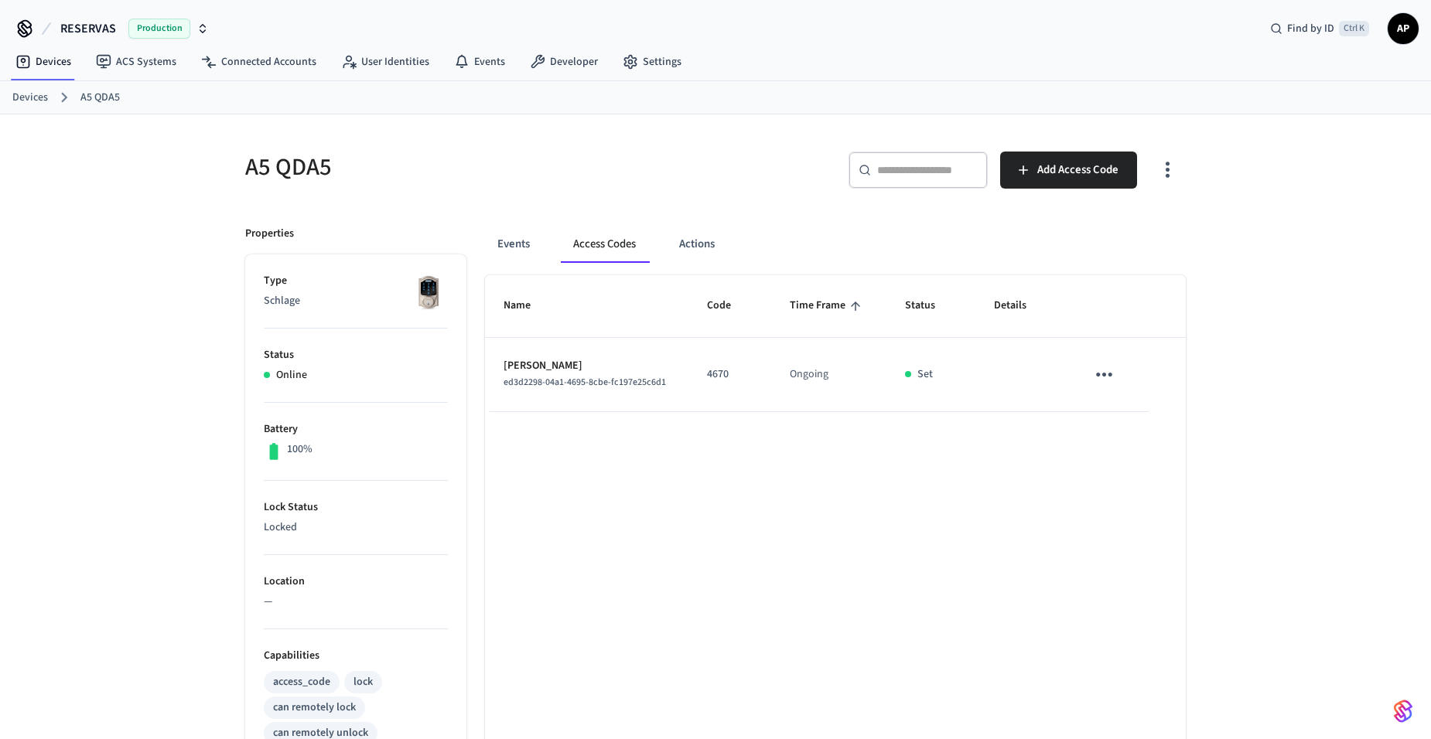
click at [1108, 372] on icon "sticky table" at bounding box center [1104, 375] width 24 height 24
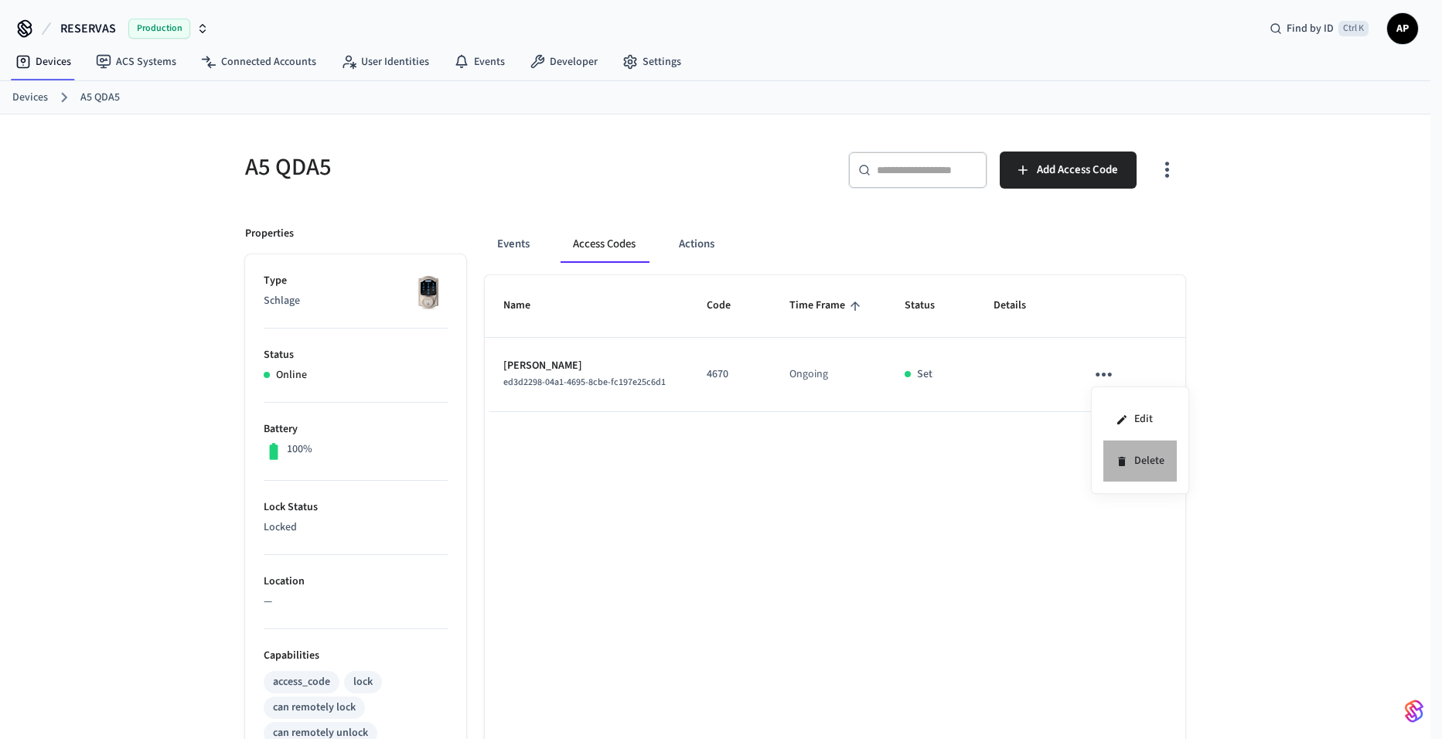
click at [1115, 452] on li "Delete" at bounding box center [1140, 461] width 73 height 41
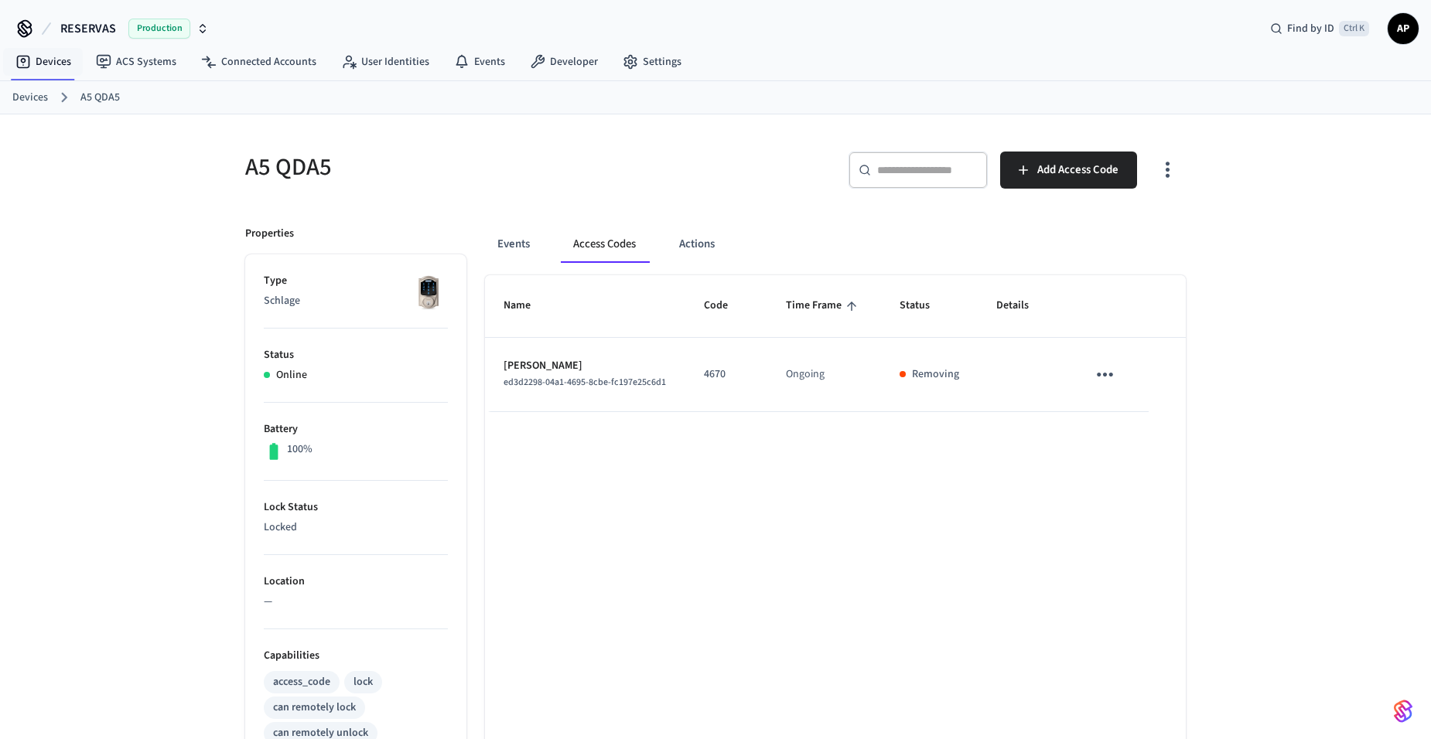
click at [40, 99] on link "Devices" at bounding box center [30, 98] width 36 height 16
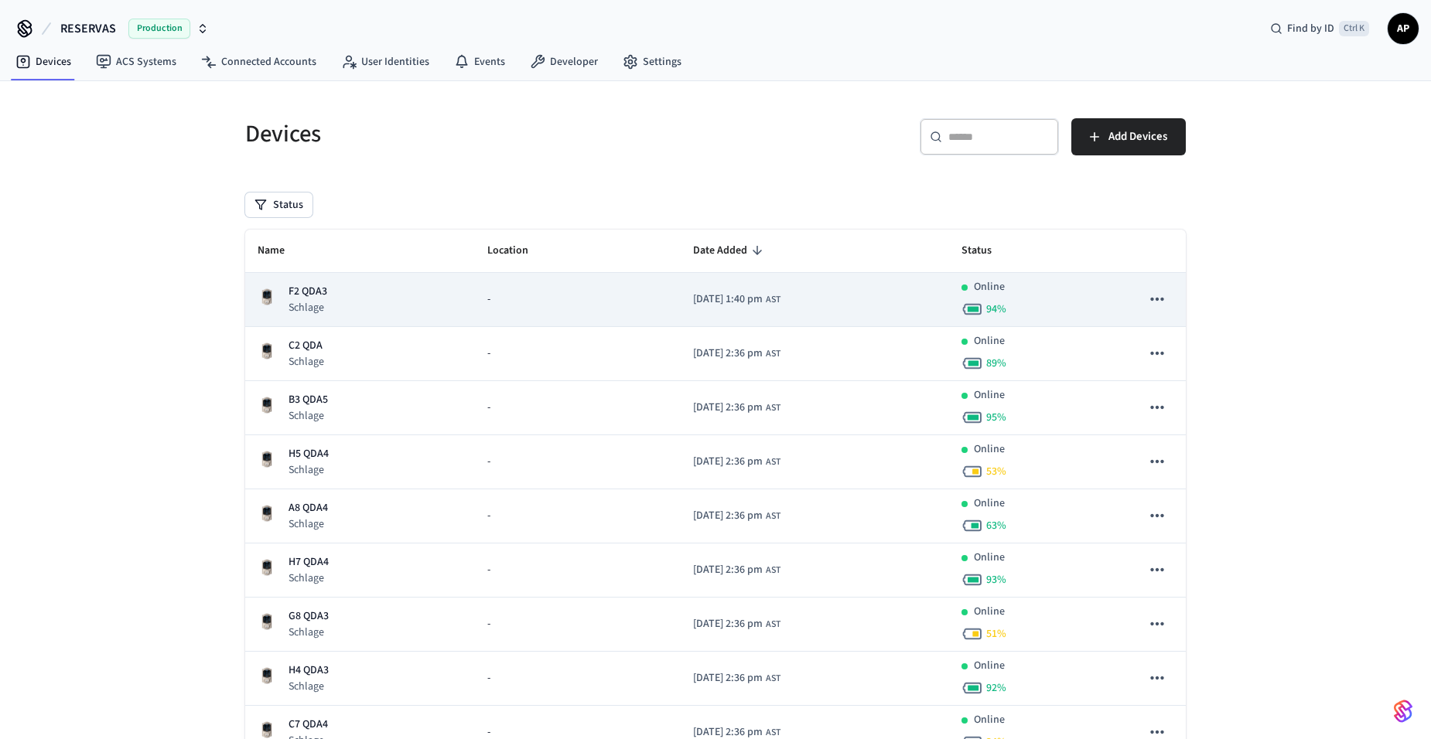
click at [308, 290] on p "F2 QDA3" at bounding box center [307, 292] width 39 height 16
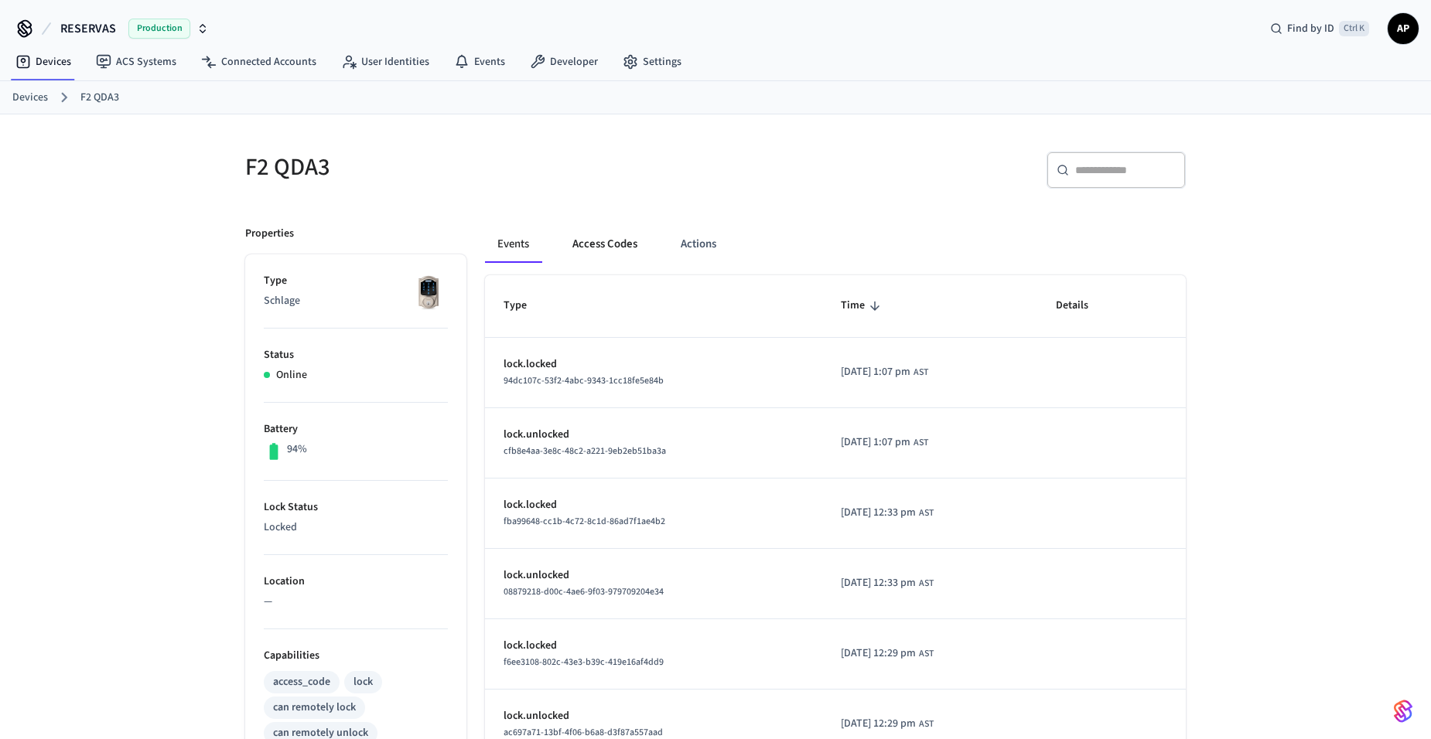
click at [610, 245] on button "Access Codes" at bounding box center [605, 244] width 90 height 37
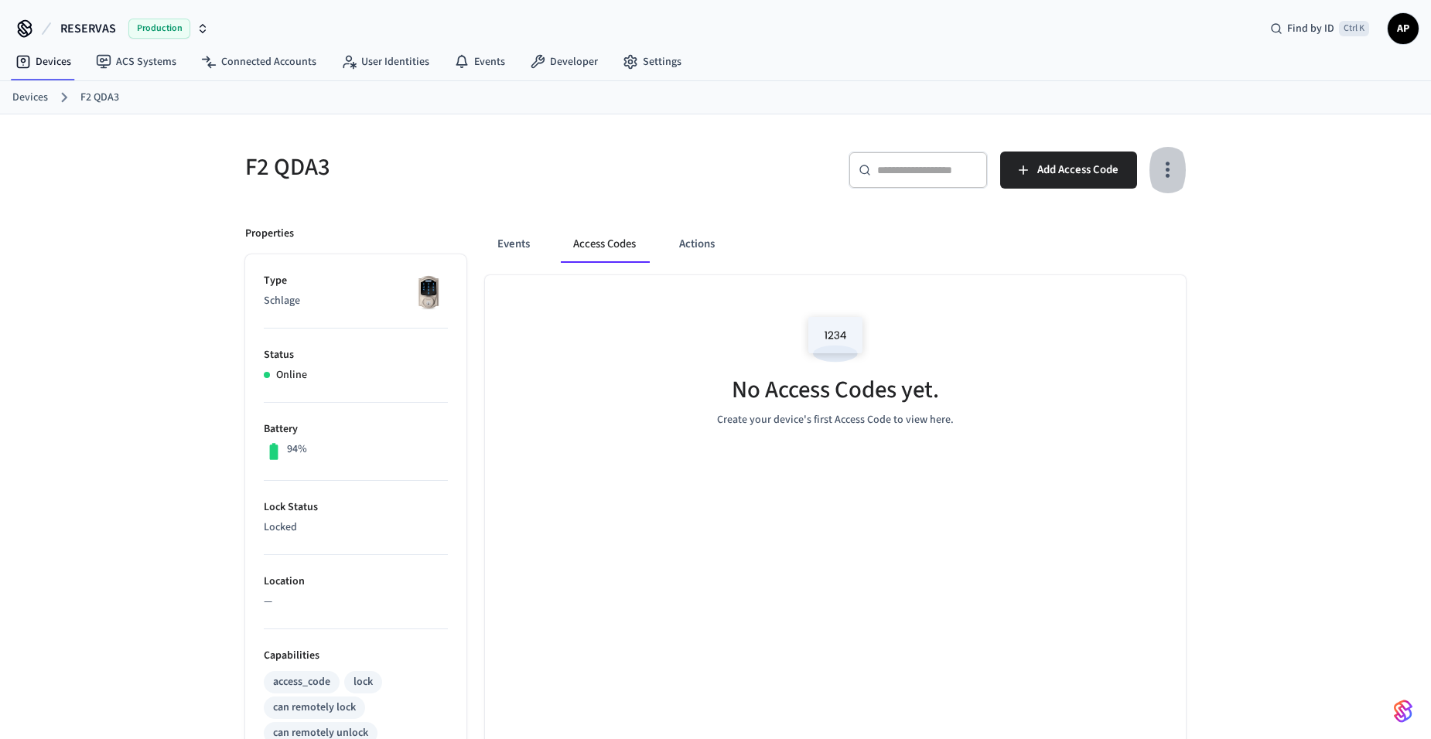
click at [1176, 163] on icon "button" at bounding box center [1168, 170] width 24 height 24
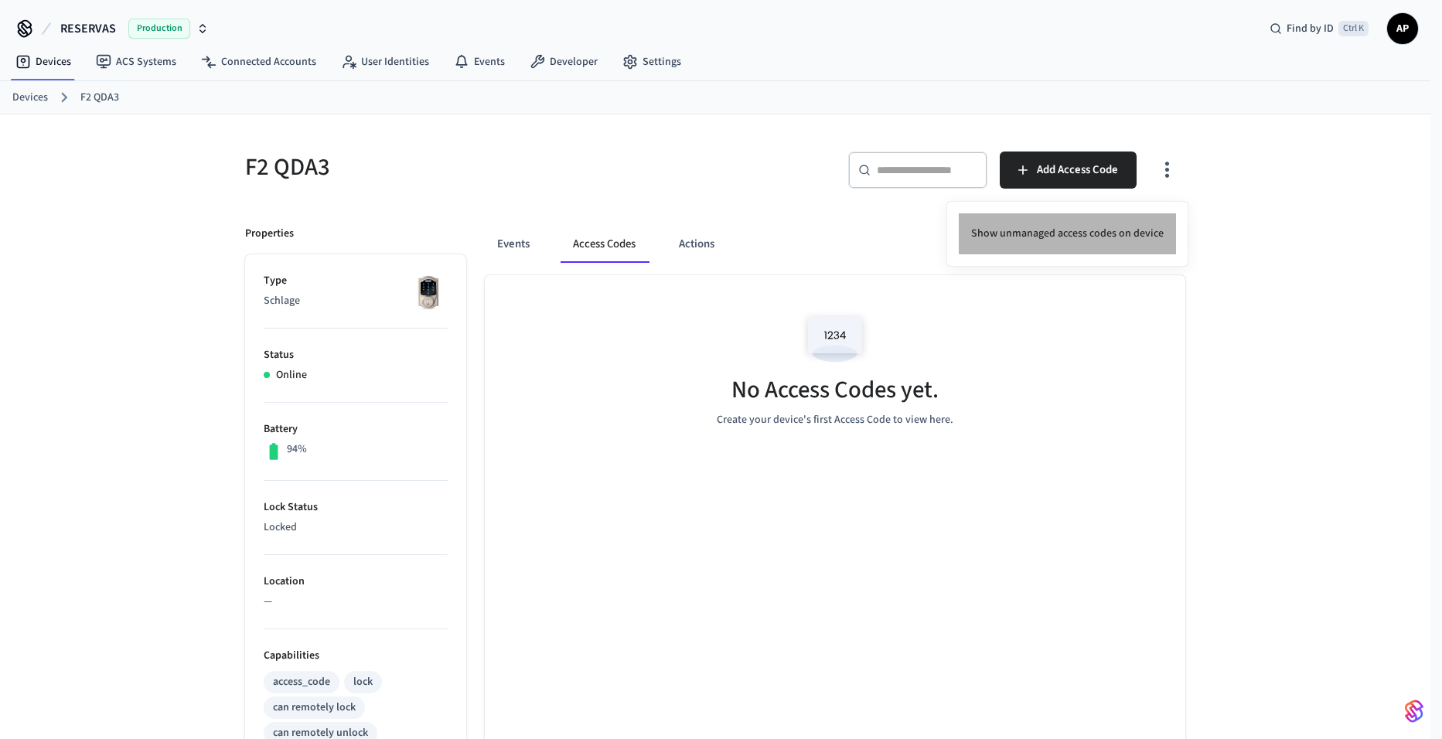
click at [1127, 223] on li "Show unmanaged access codes on device" at bounding box center [1067, 233] width 217 height 41
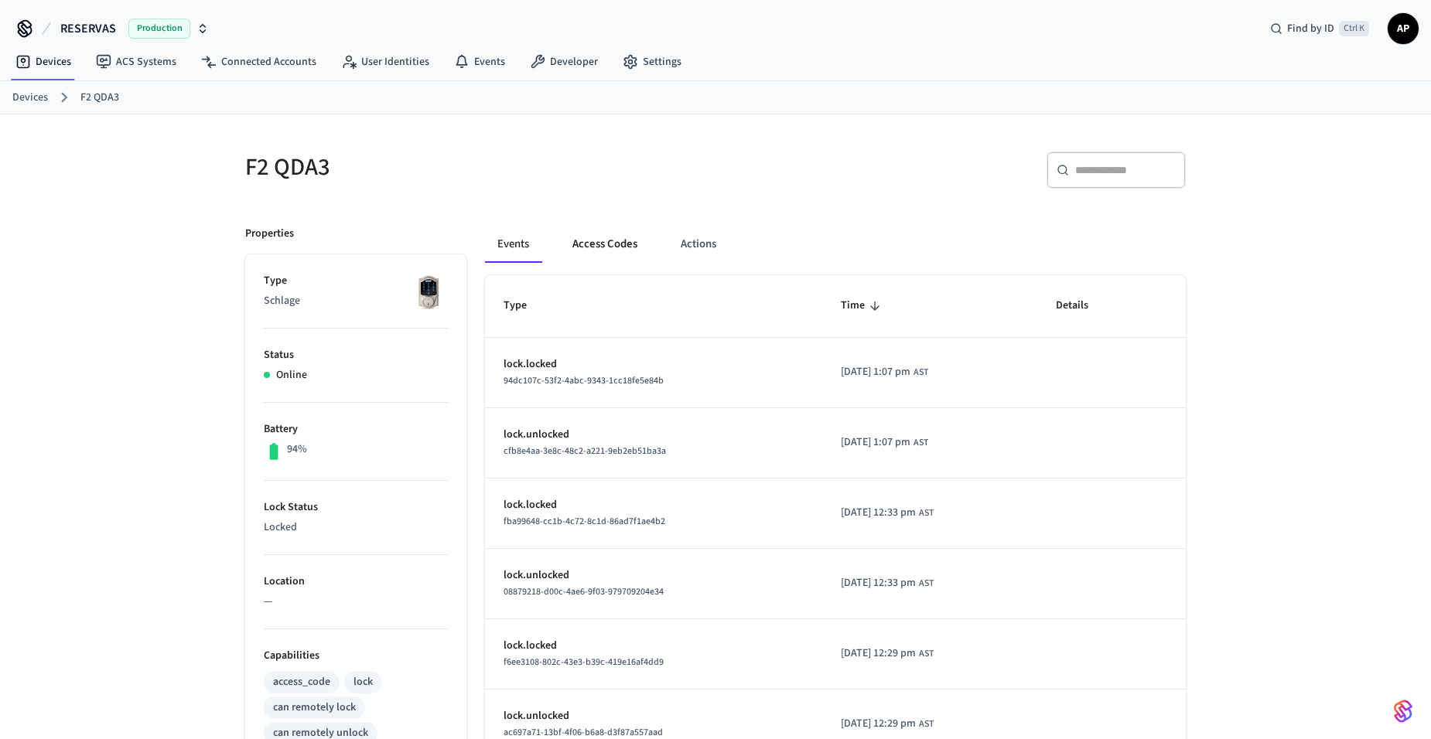
click at [606, 261] on button "Access Codes" at bounding box center [605, 244] width 90 height 37
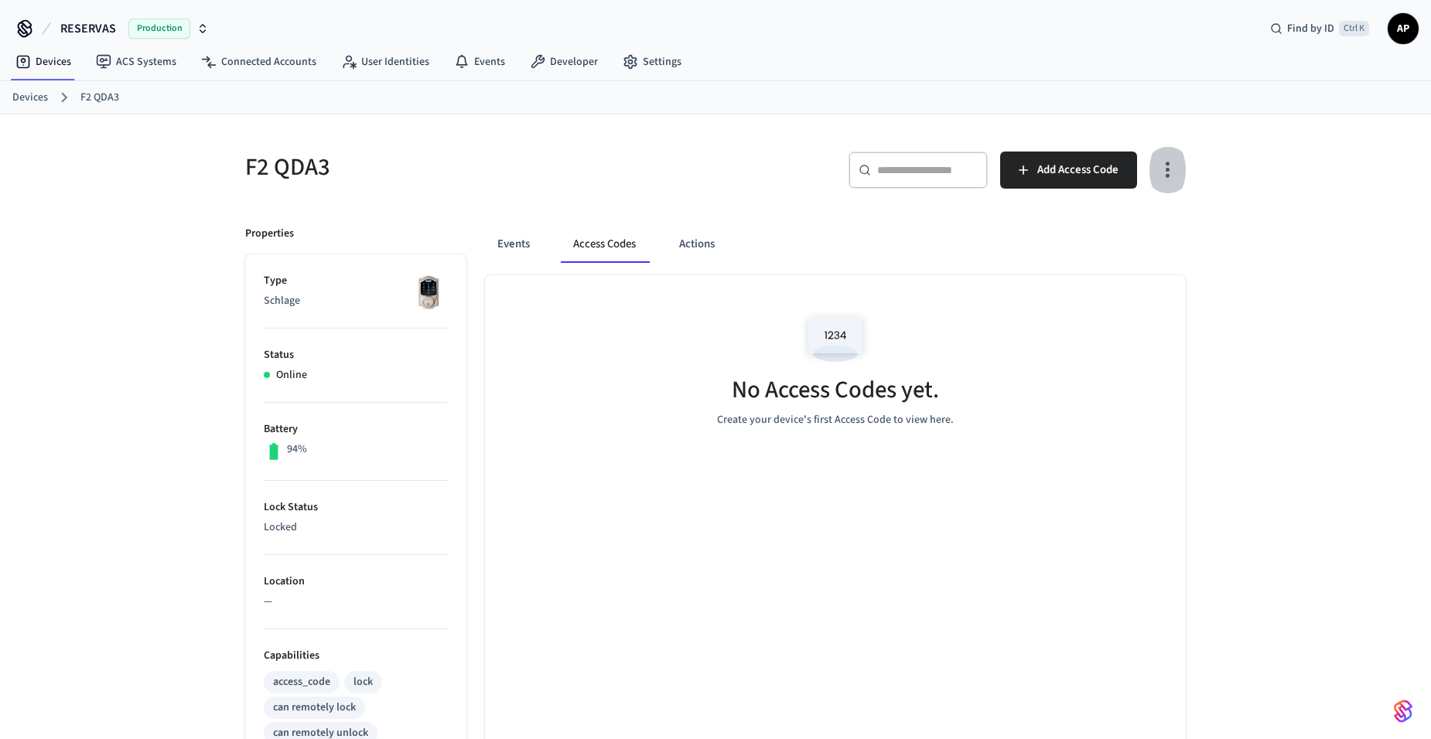
click at [1157, 168] on icon "button" at bounding box center [1168, 170] width 24 height 24
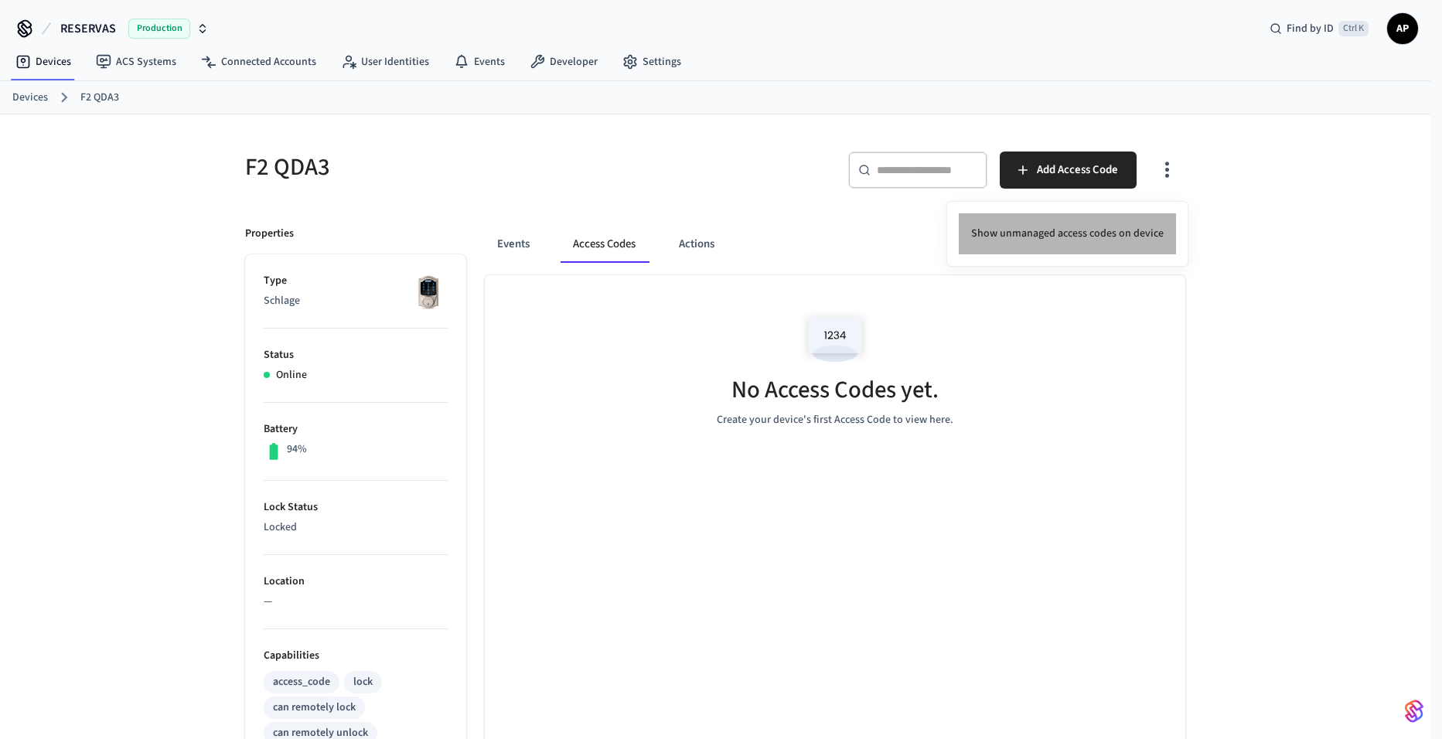
click at [1149, 237] on li "Show unmanaged access codes on device" at bounding box center [1067, 233] width 217 height 41
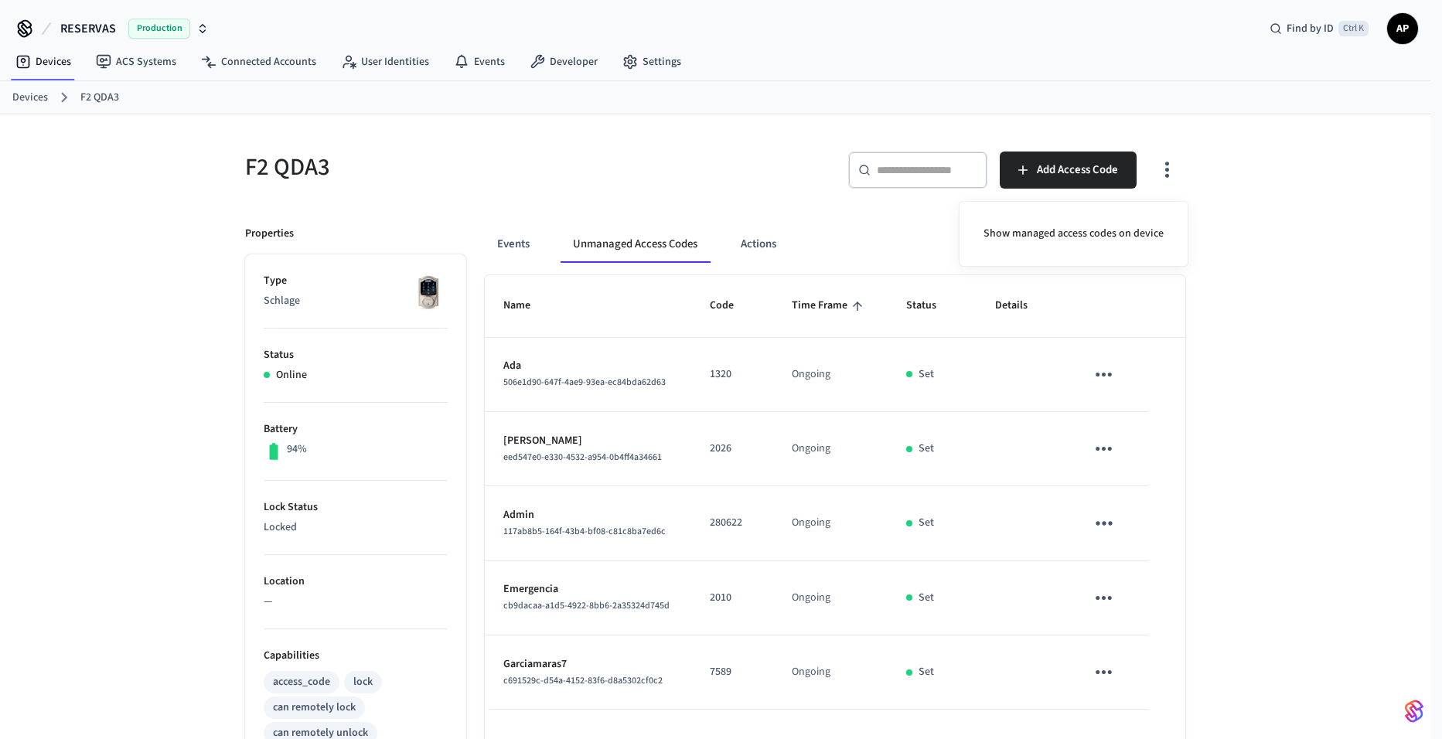
click at [29, 98] on div at bounding box center [721, 369] width 1442 height 739
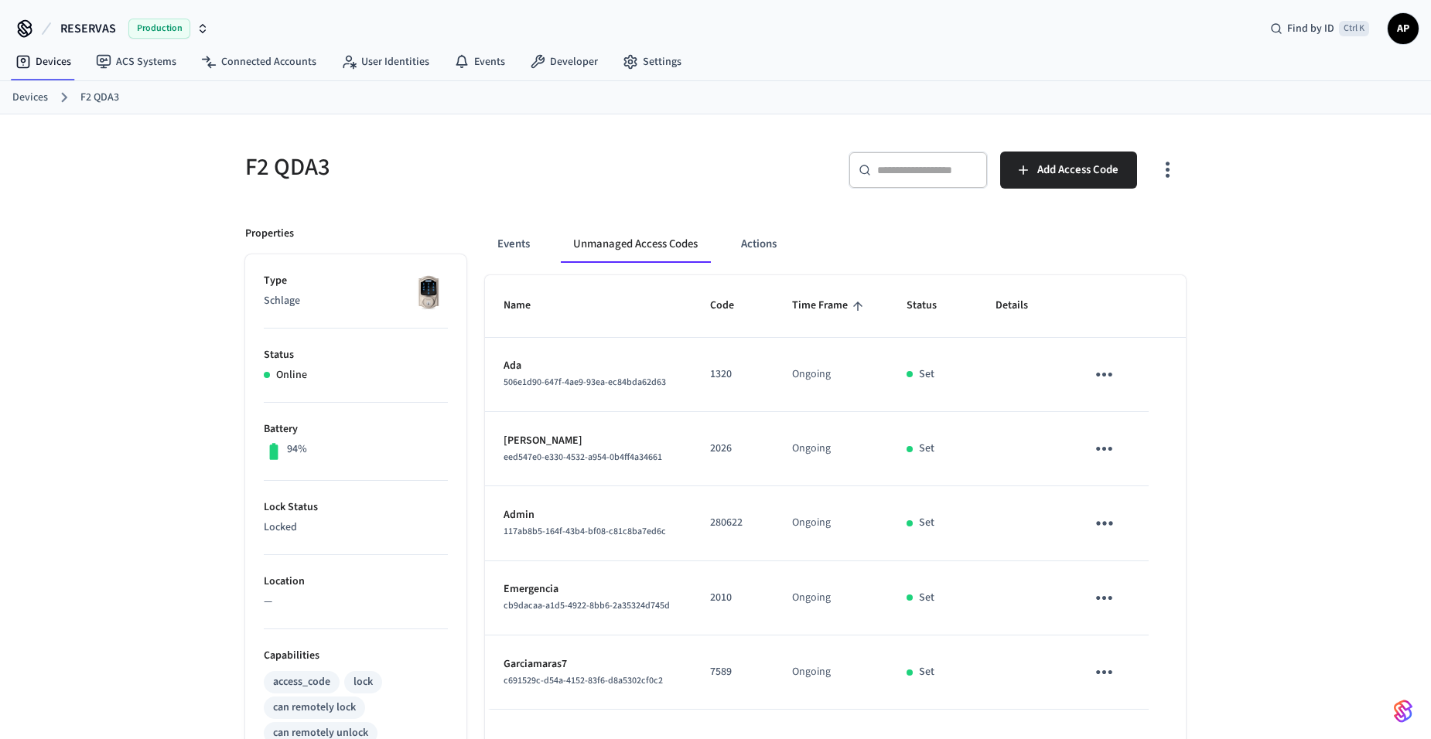
click at [37, 104] on link "Devices" at bounding box center [30, 98] width 36 height 16
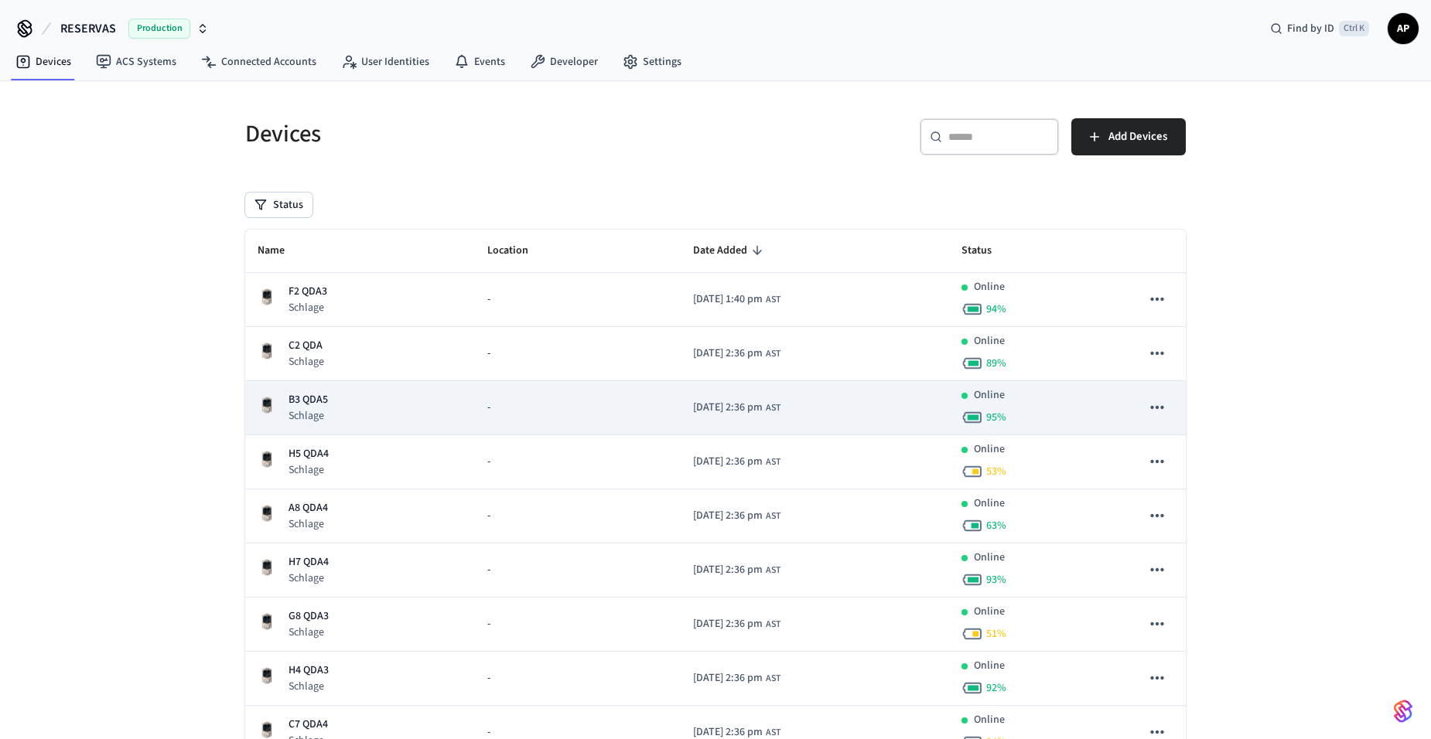
click at [322, 411] on p "Schlage" at bounding box center [307, 415] width 39 height 15
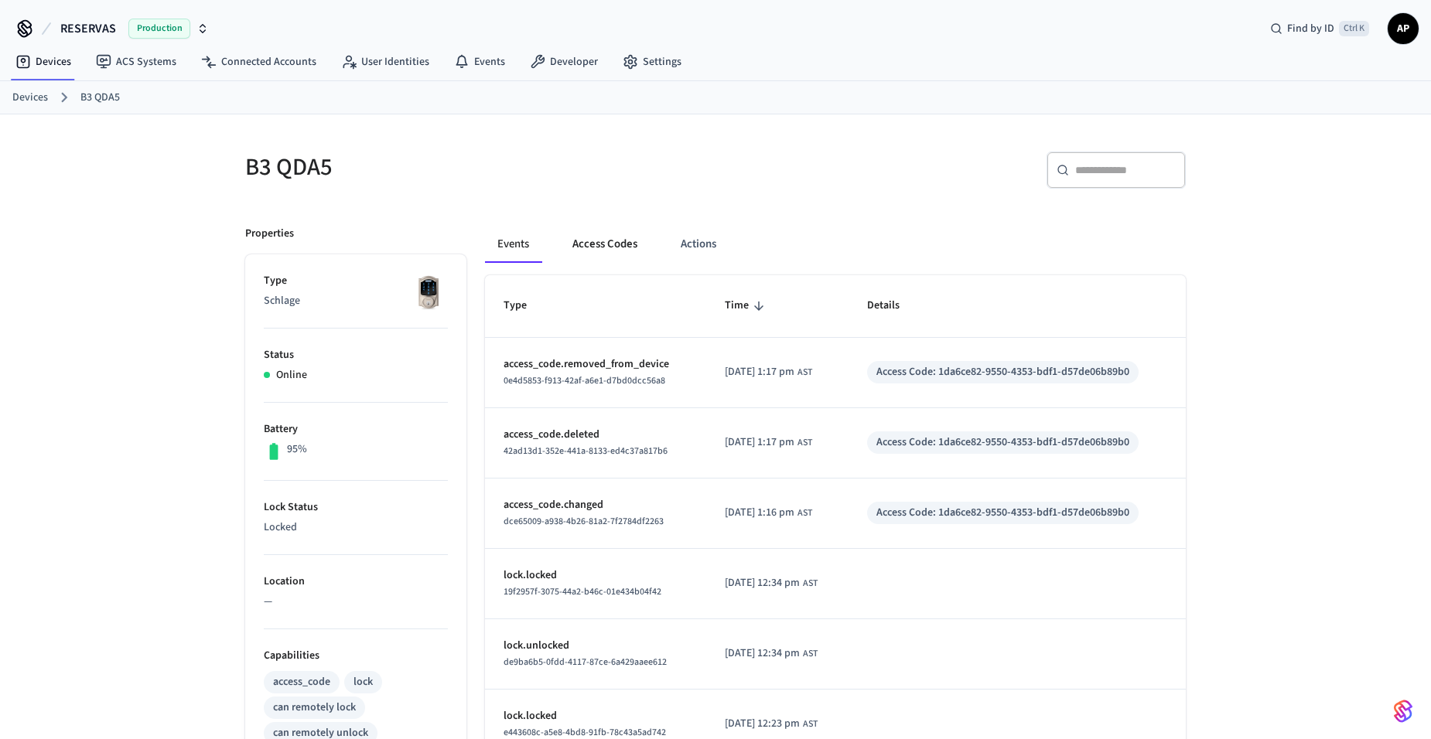
click at [595, 244] on button "Access Codes" at bounding box center [605, 244] width 90 height 37
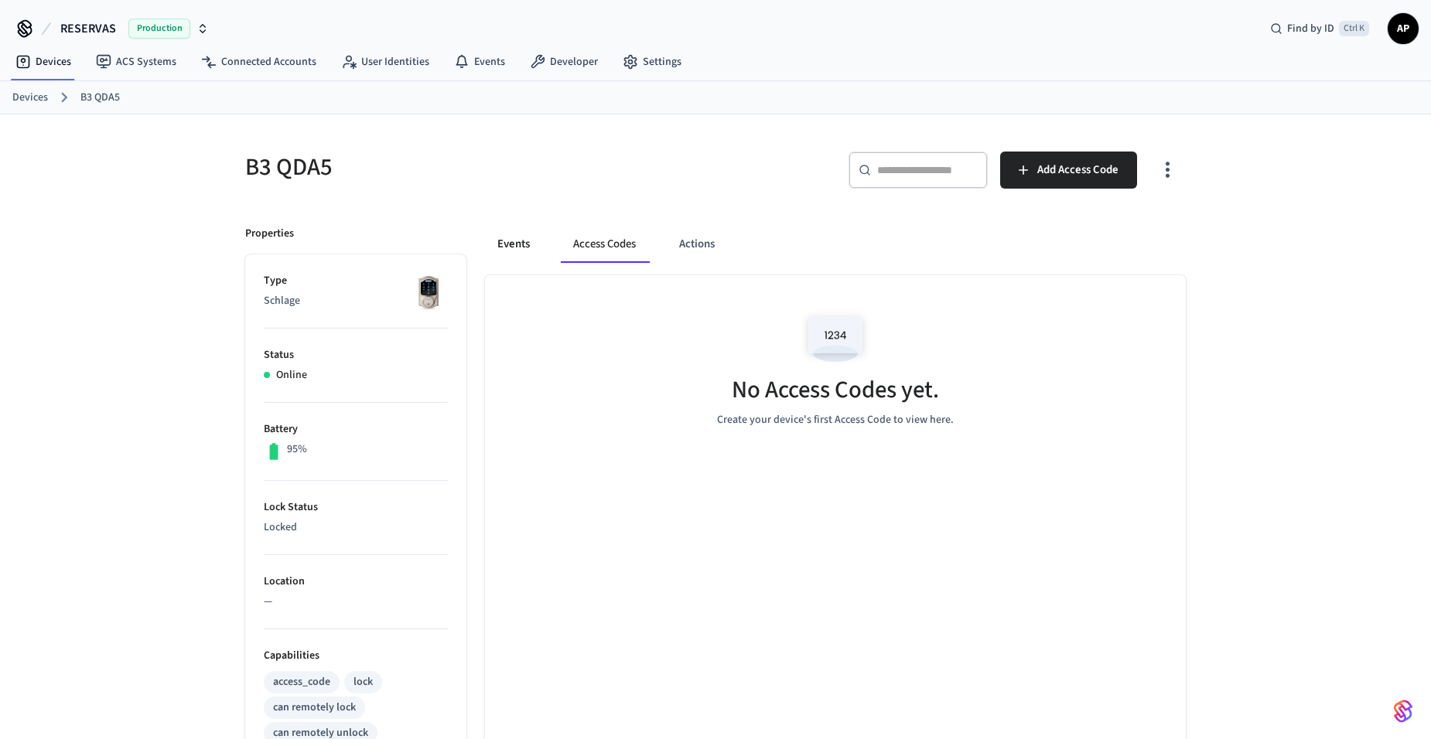
click at [514, 244] on button "Events" at bounding box center [513, 244] width 57 height 37
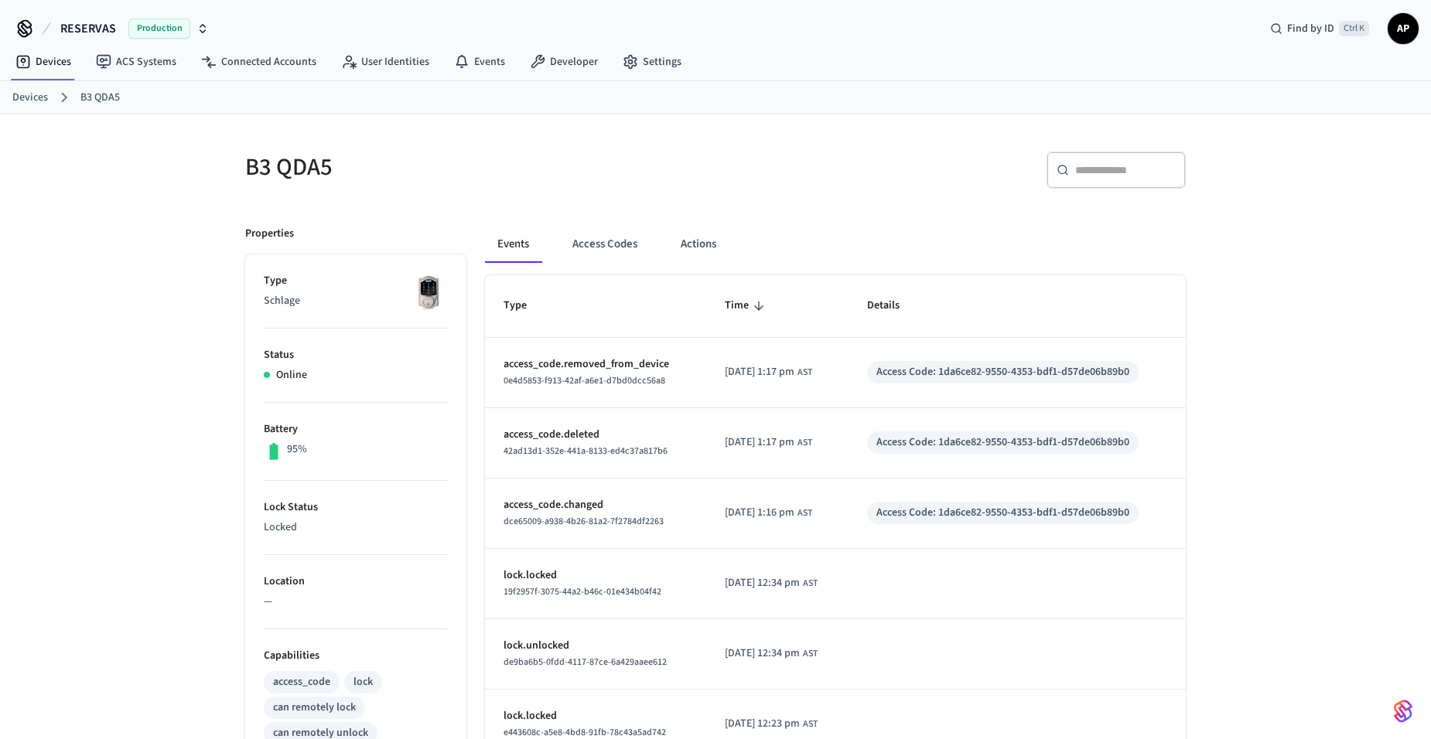
click at [43, 98] on link "Devices" at bounding box center [30, 98] width 36 height 16
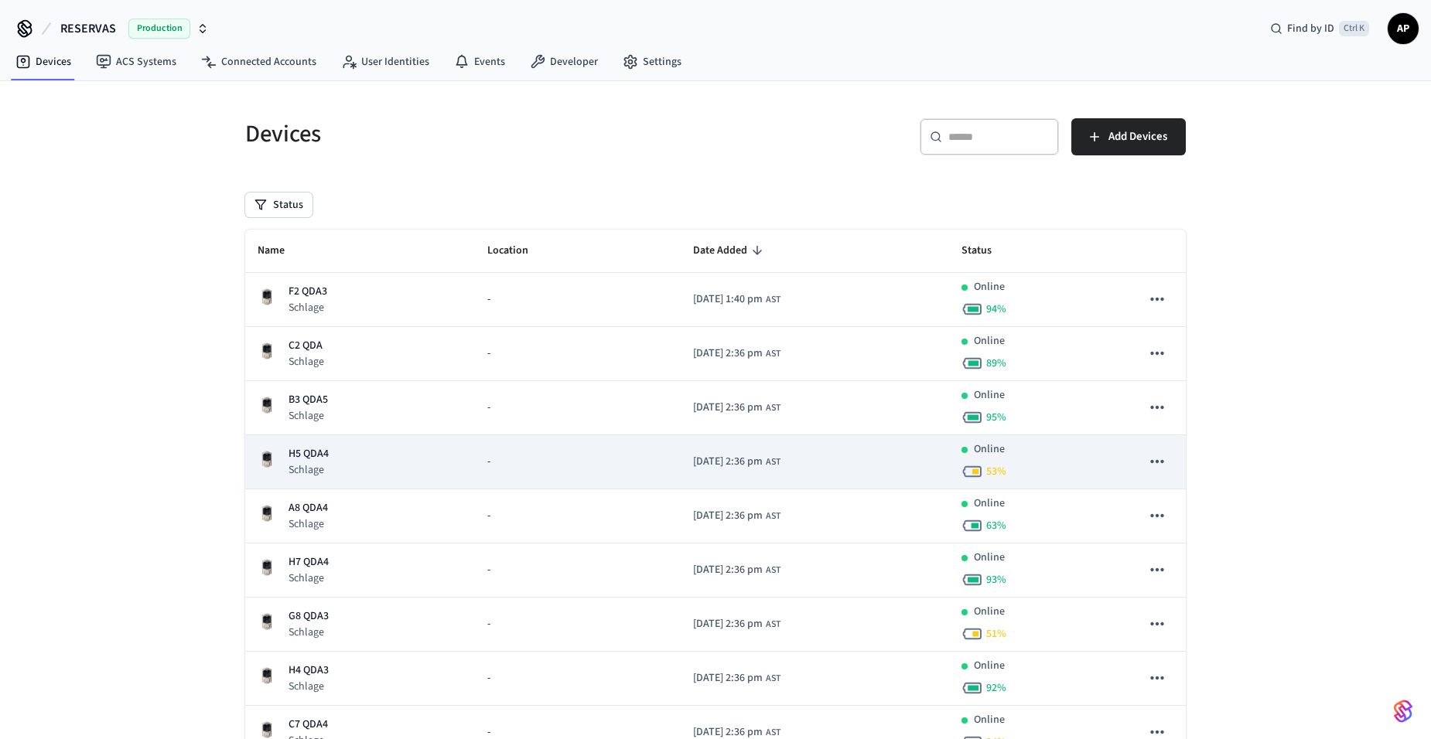
click at [305, 449] on p "H5 QDA4" at bounding box center [308, 454] width 40 height 16
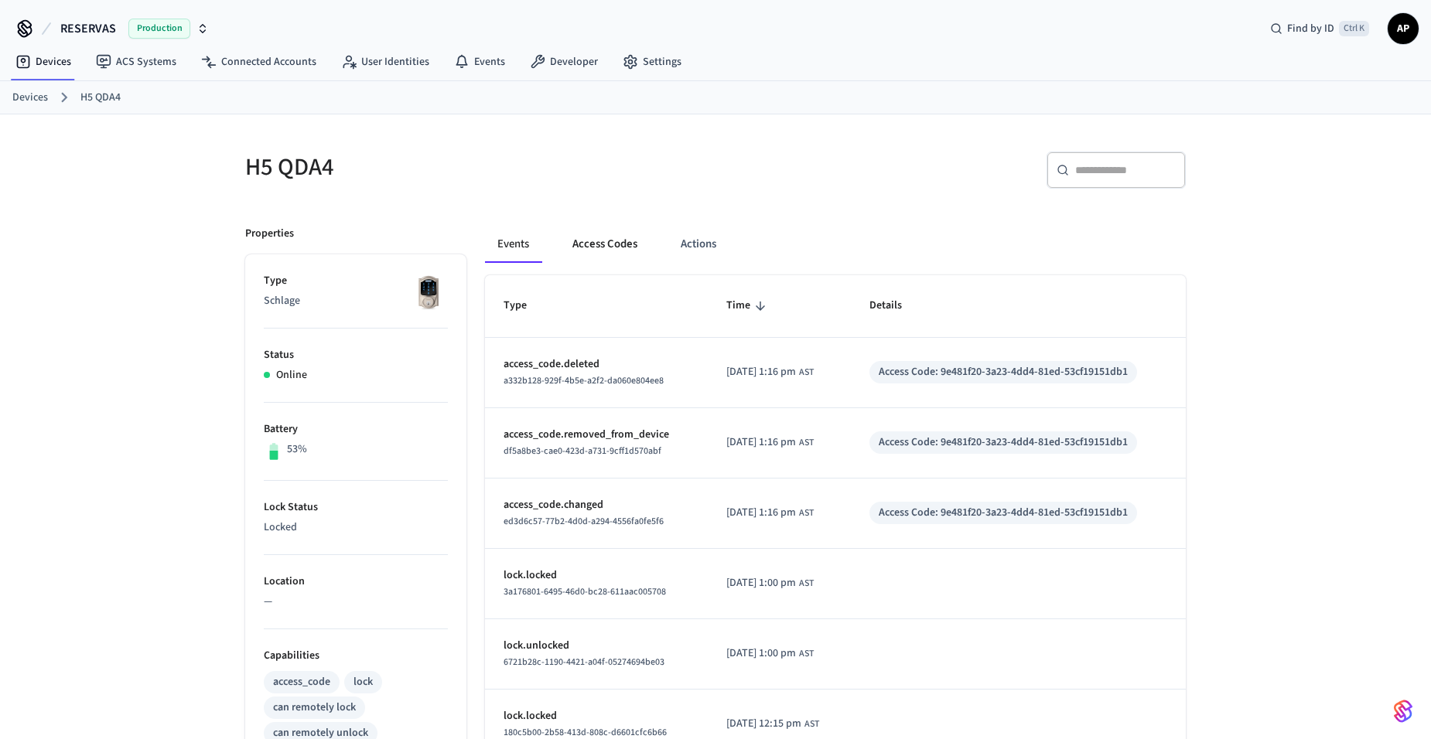
click at [589, 234] on button "Access Codes" at bounding box center [605, 244] width 90 height 37
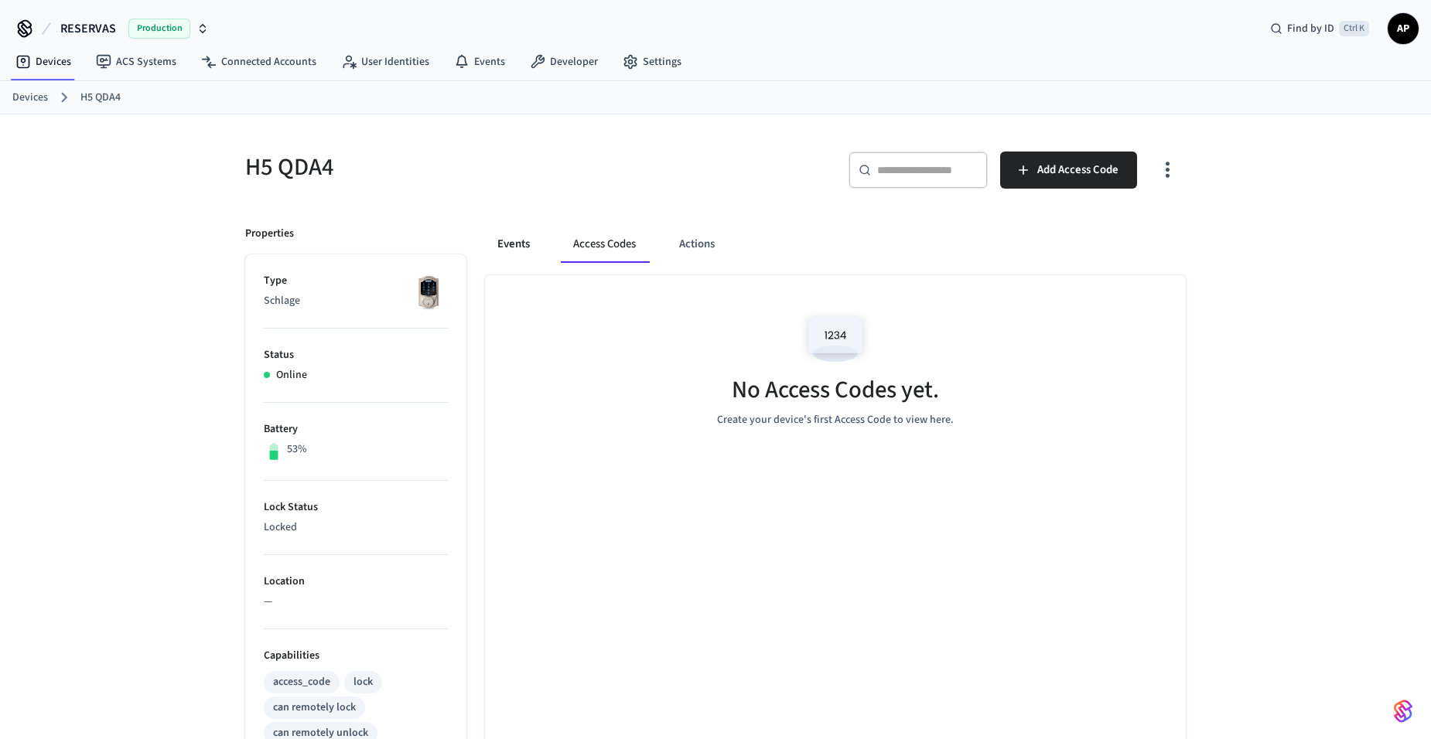
click at [492, 240] on button "Events" at bounding box center [513, 244] width 57 height 37
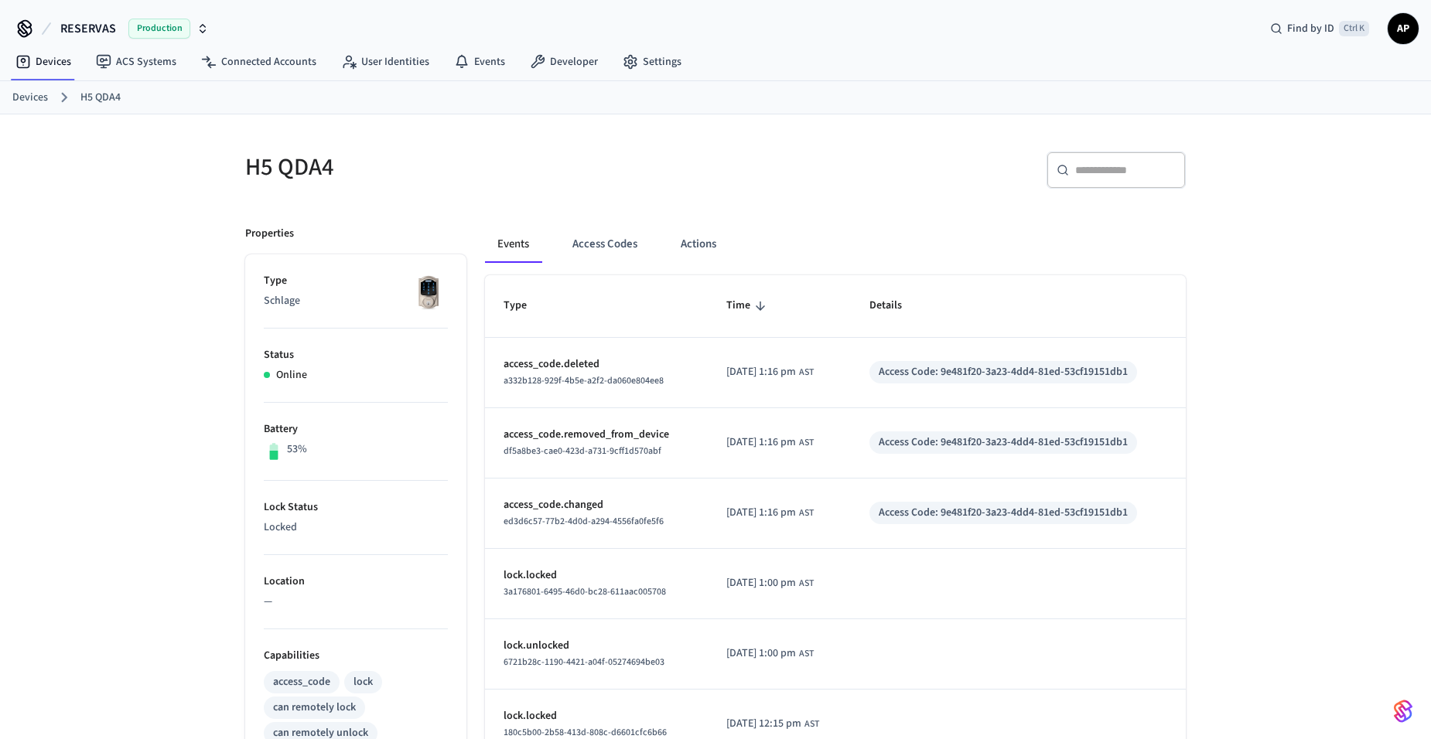
click at [32, 101] on link "Devices" at bounding box center [30, 98] width 36 height 16
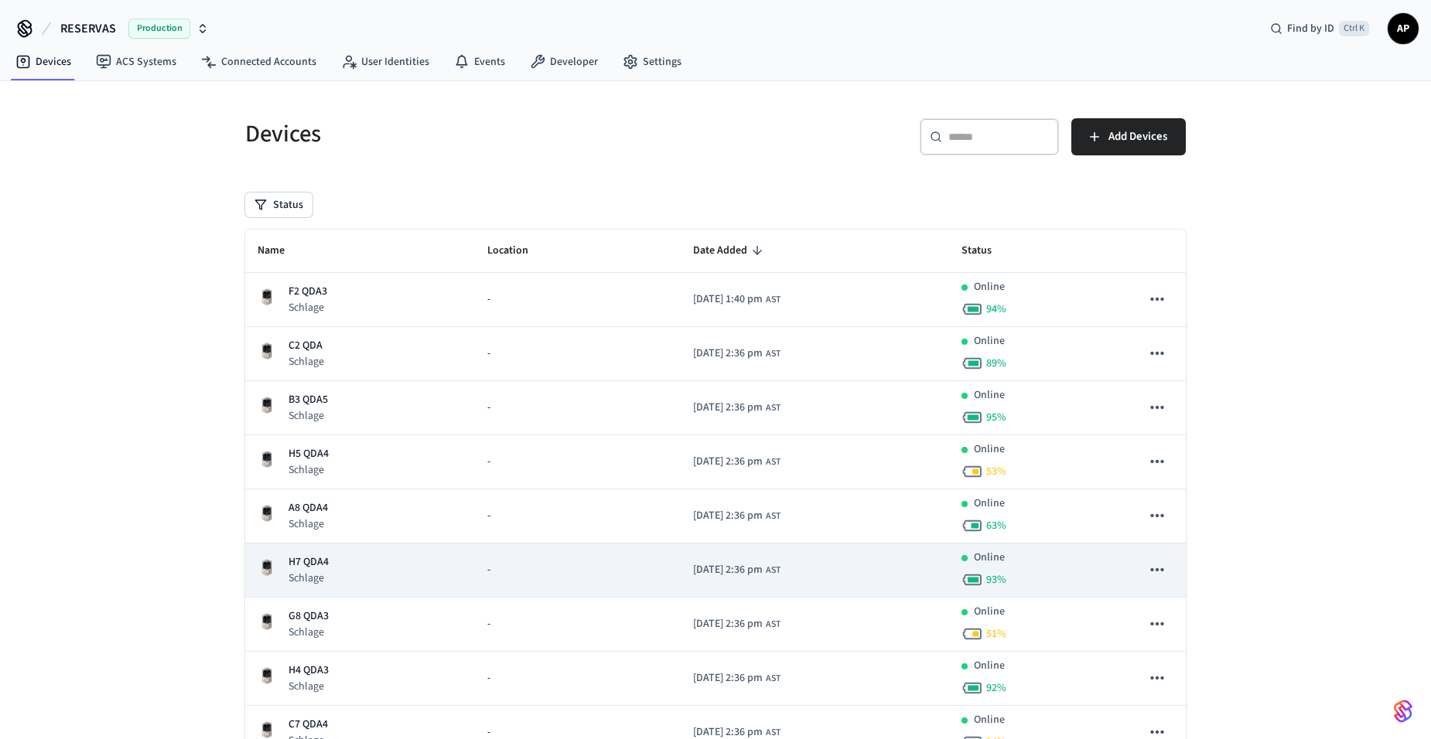
click at [312, 558] on p "H7 QDA4" at bounding box center [308, 563] width 40 height 16
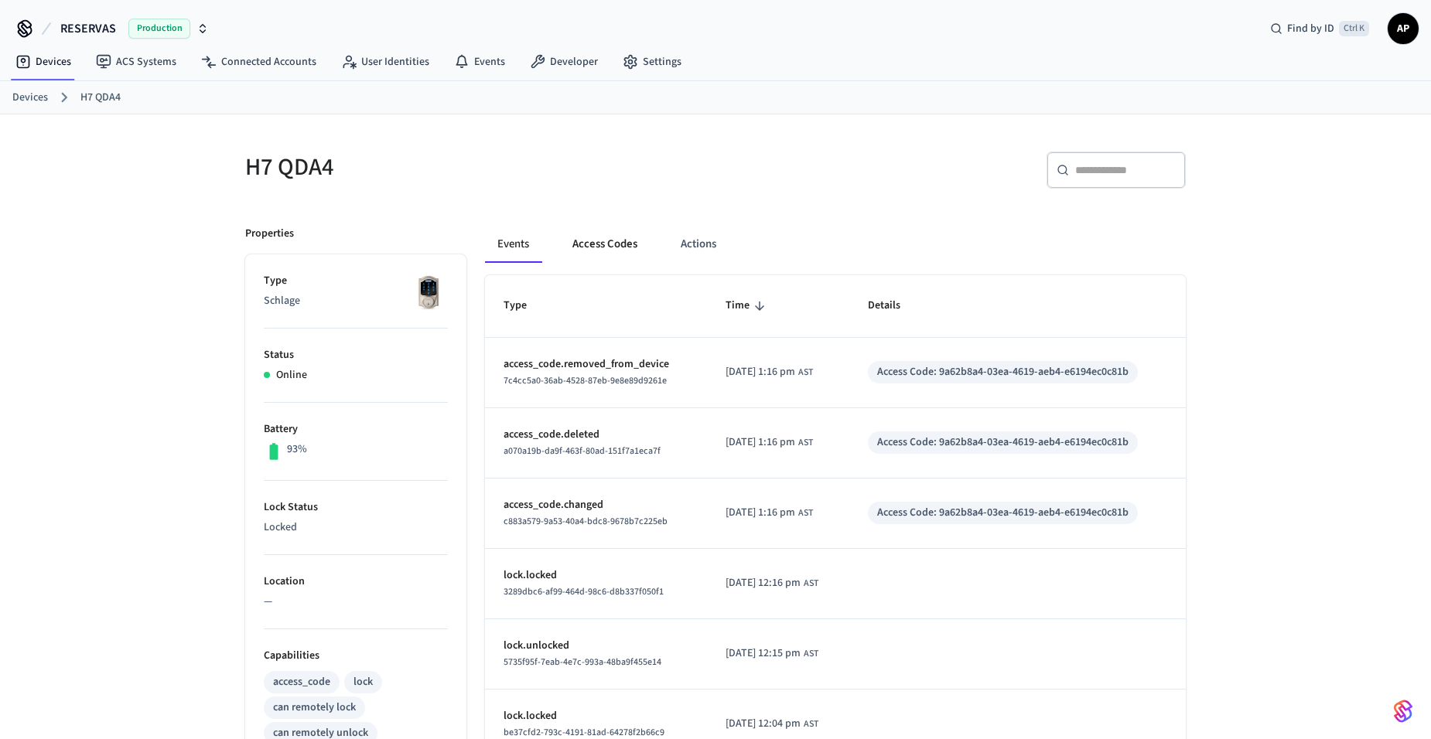
click at [611, 245] on button "Access Codes" at bounding box center [605, 244] width 90 height 37
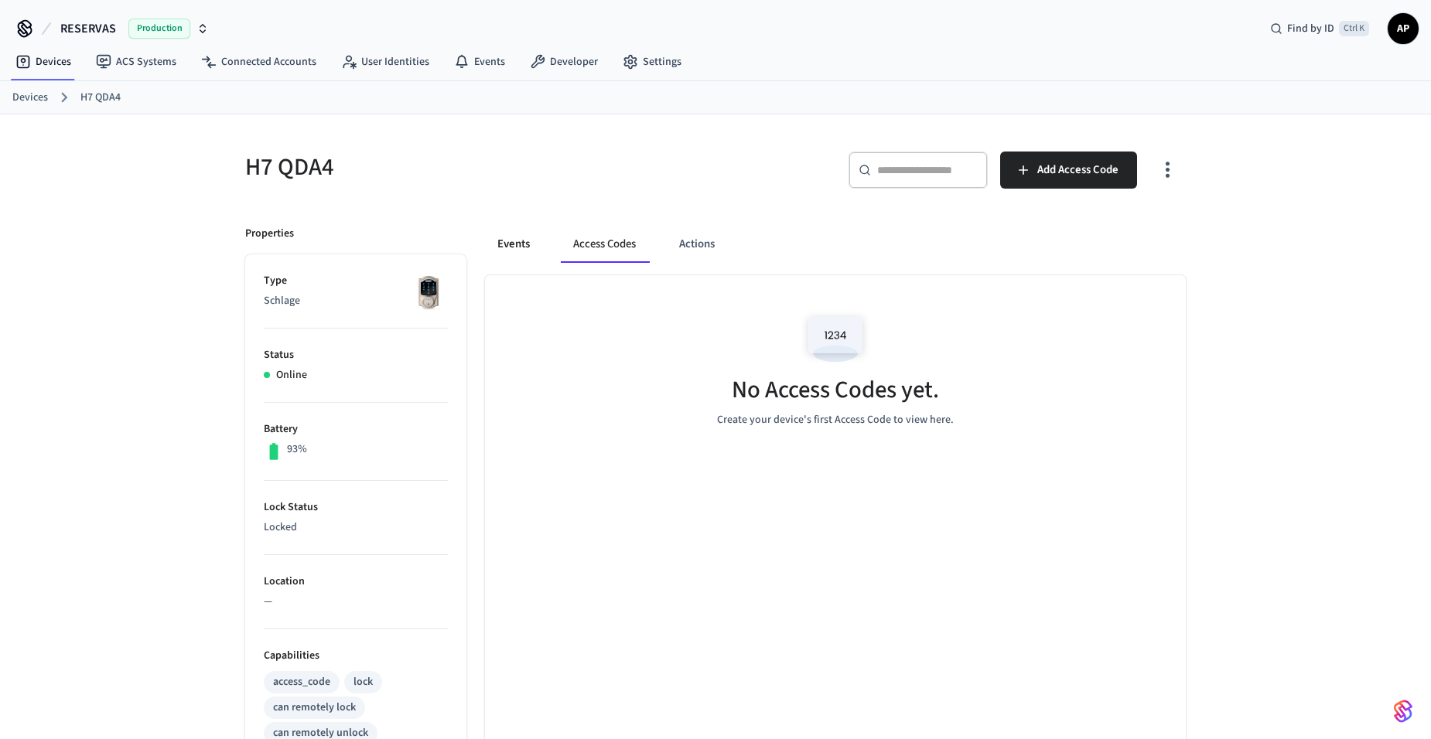
click at [514, 241] on button "Events" at bounding box center [513, 244] width 57 height 37
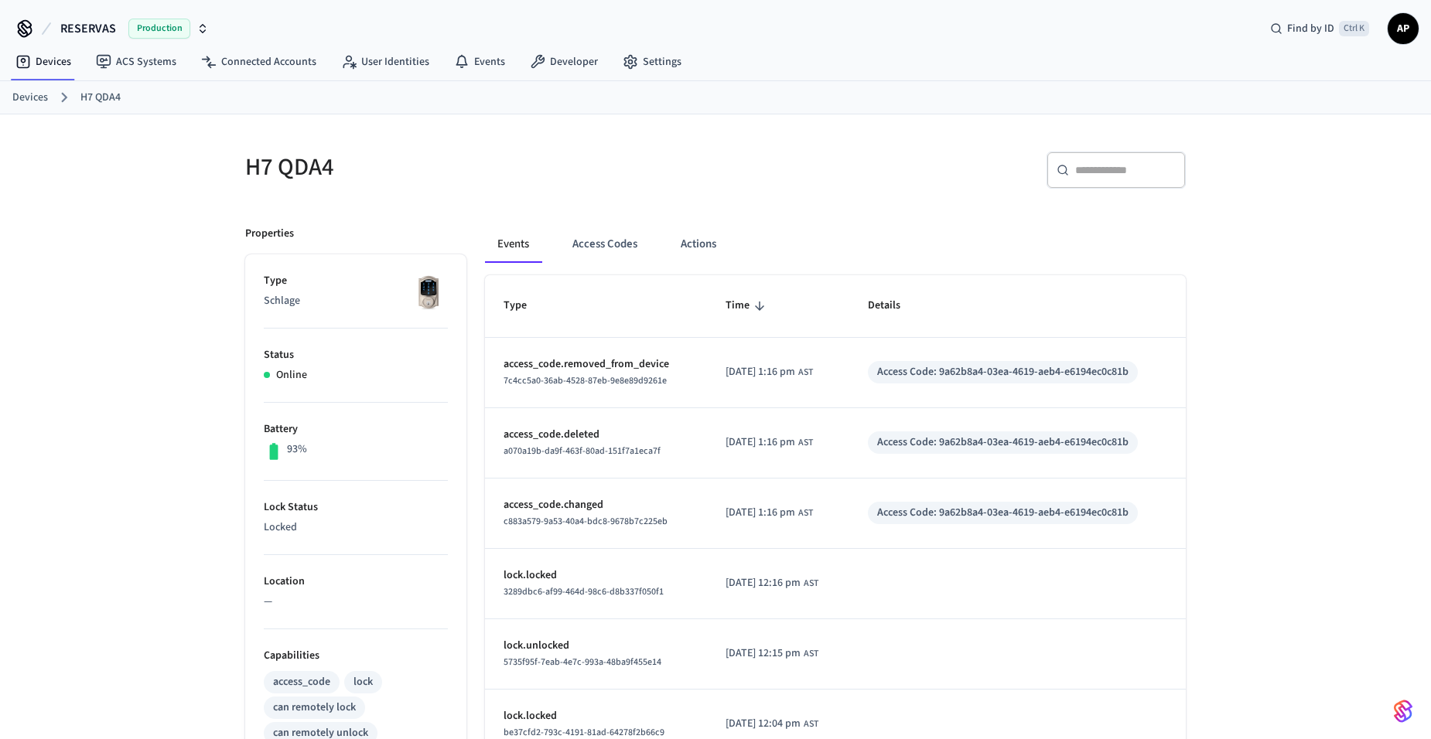
click at [46, 104] on link "Devices" at bounding box center [30, 98] width 36 height 16
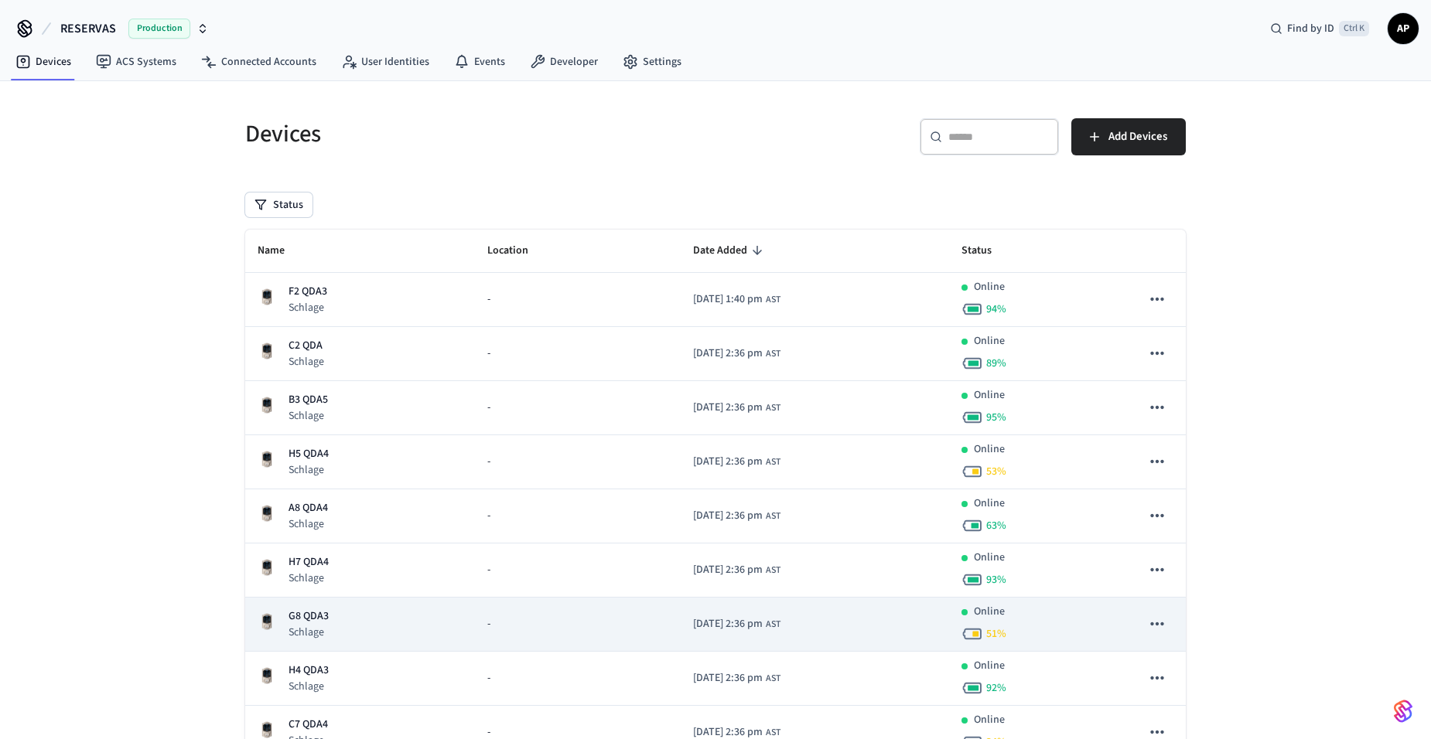
click at [295, 623] on p "G8 QDA3" at bounding box center [308, 617] width 40 height 16
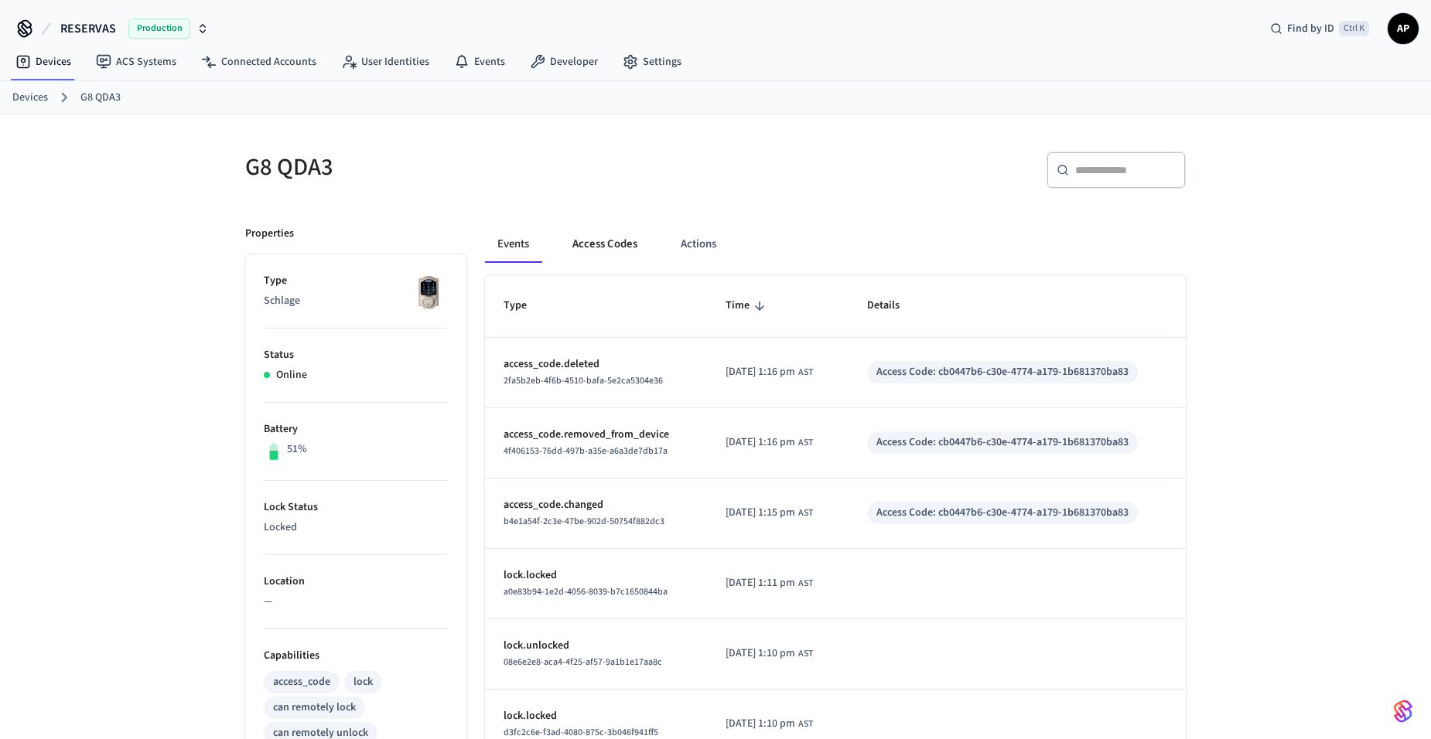
click at [595, 247] on button "Access Codes" at bounding box center [605, 244] width 90 height 37
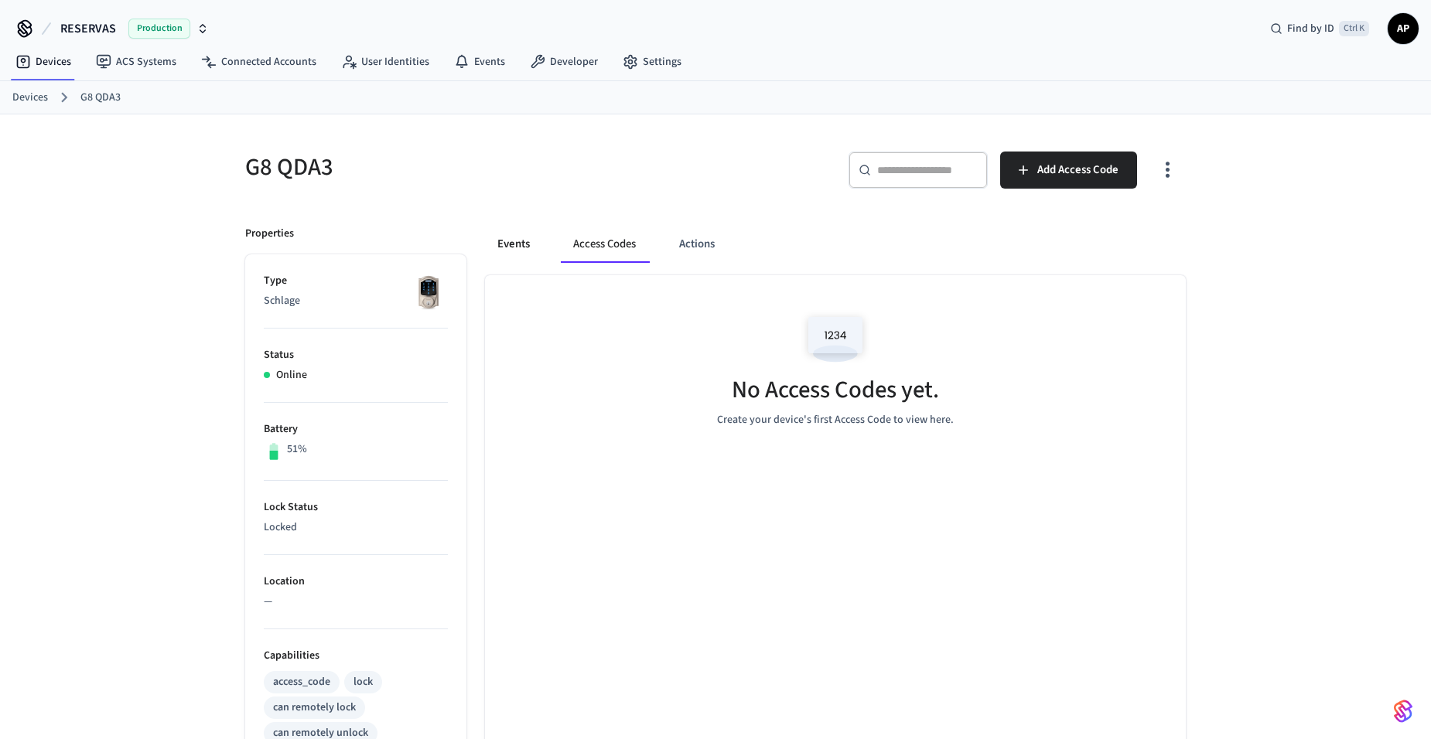
click at [500, 247] on button "Events" at bounding box center [513, 244] width 57 height 37
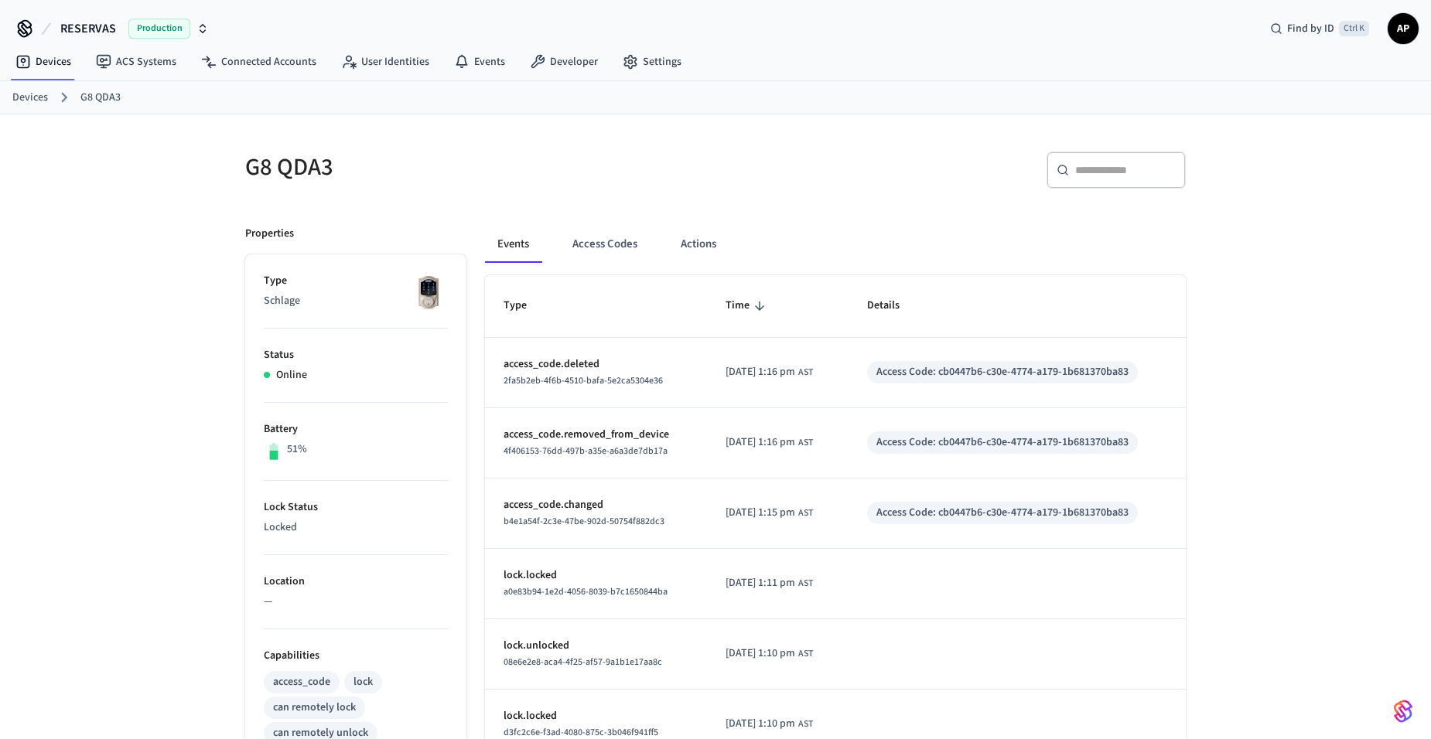
click at [32, 94] on link "Devices" at bounding box center [30, 98] width 36 height 16
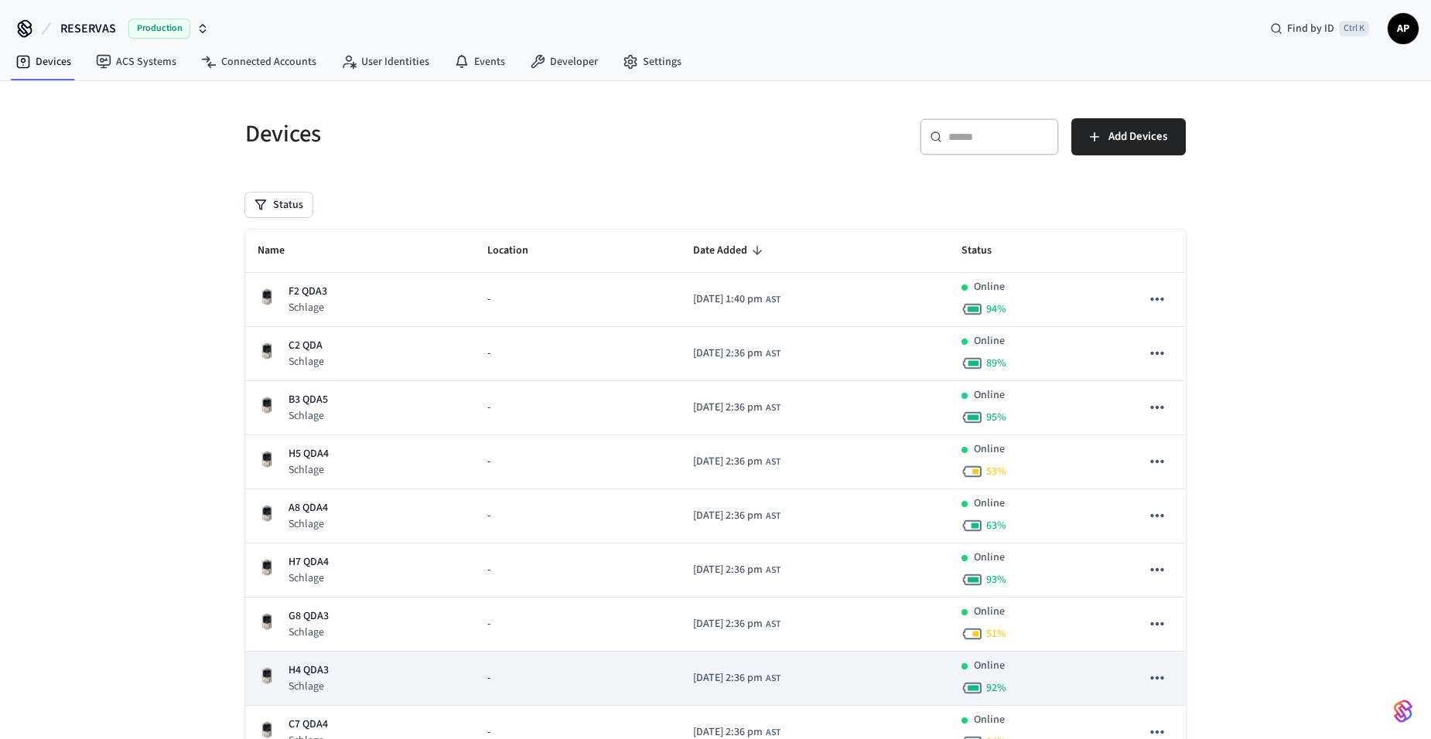
click at [310, 666] on p "H4 QDA3" at bounding box center [308, 671] width 40 height 16
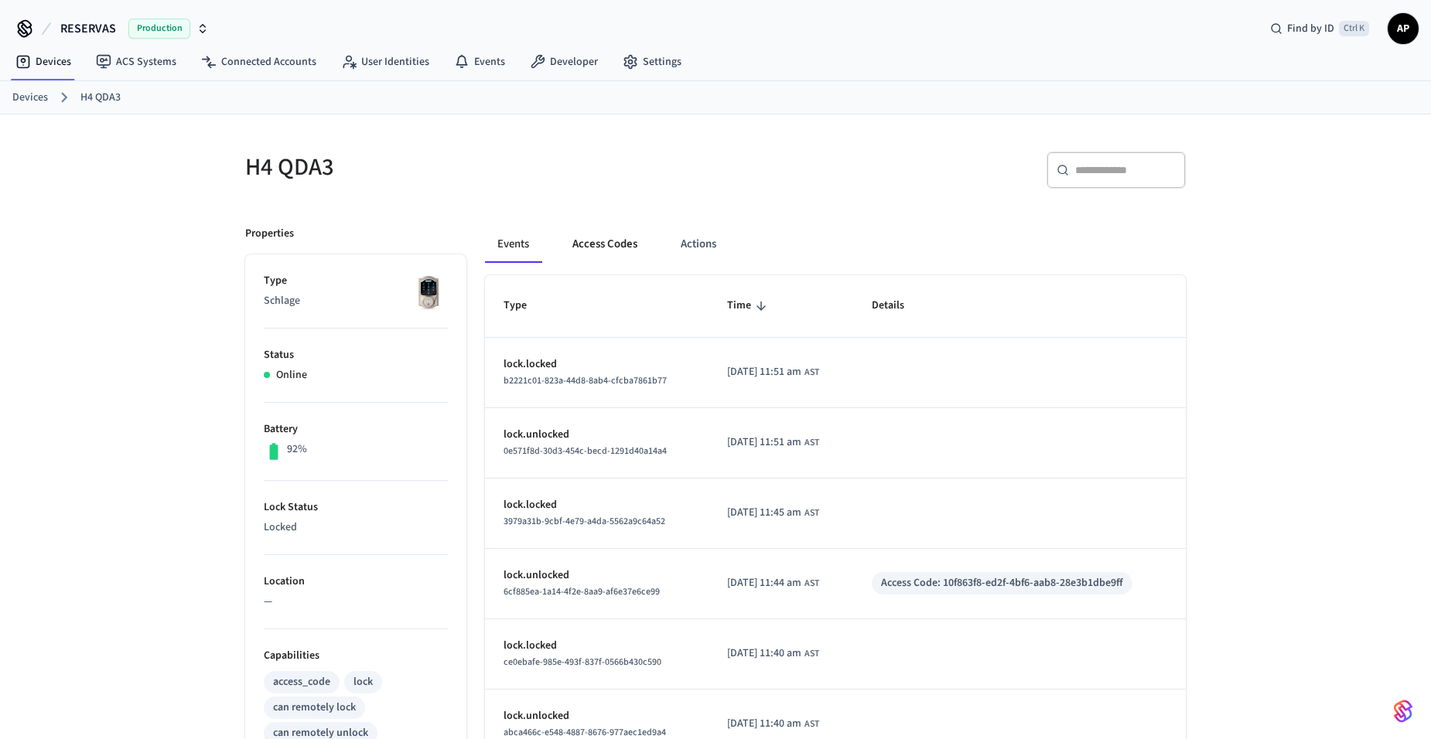
click at [589, 258] on button "Access Codes" at bounding box center [605, 244] width 90 height 37
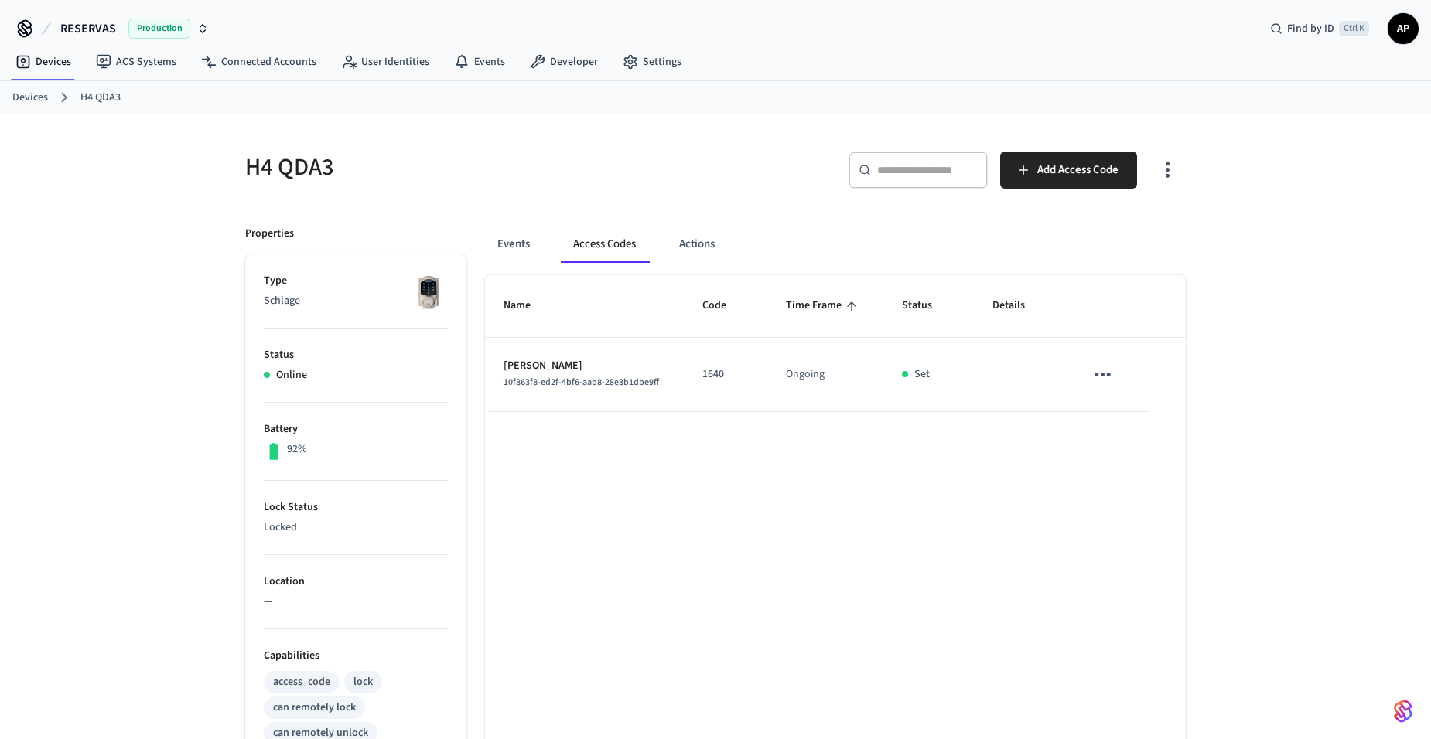
click at [483, 251] on div "Events Access Codes Actions Name Code Time Frame Status Details [PERSON_NAME] 1…" at bounding box center [825, 677] width 719 height 940
click at [32, 100] on link "Devices" at bounding box center [30, 98] width 36 height 16
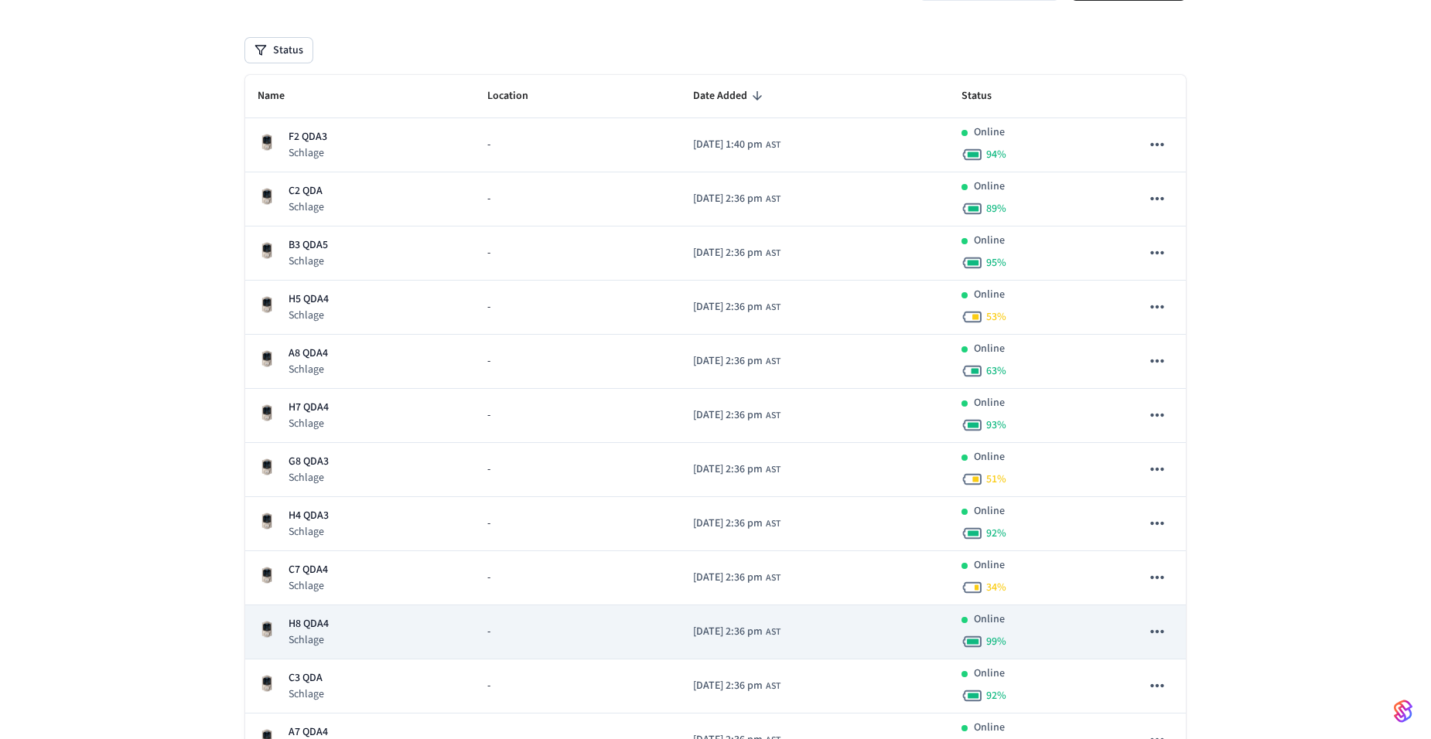
scroll to position [232, 0]
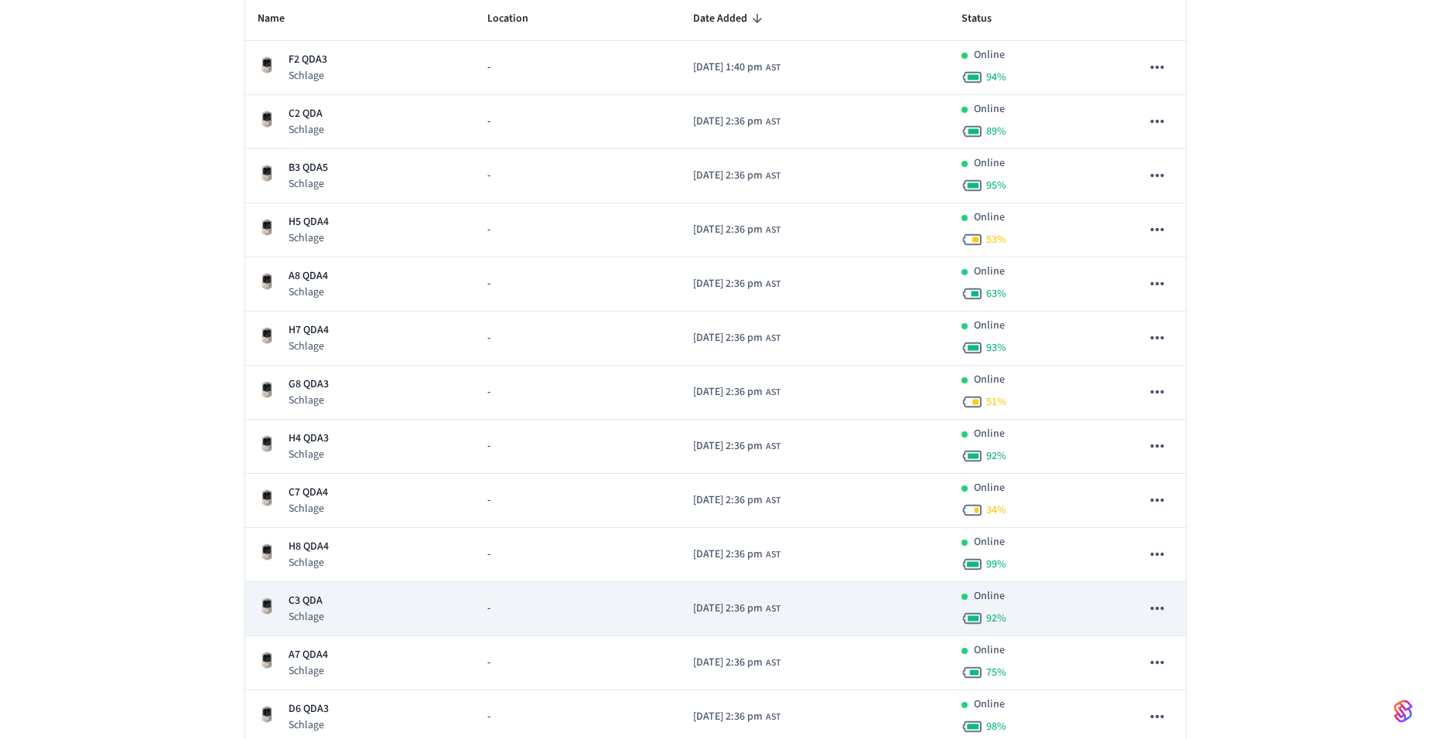
click at [302, 612] on p "Schlage" at bounding box center [306, 616] width 36 height 15
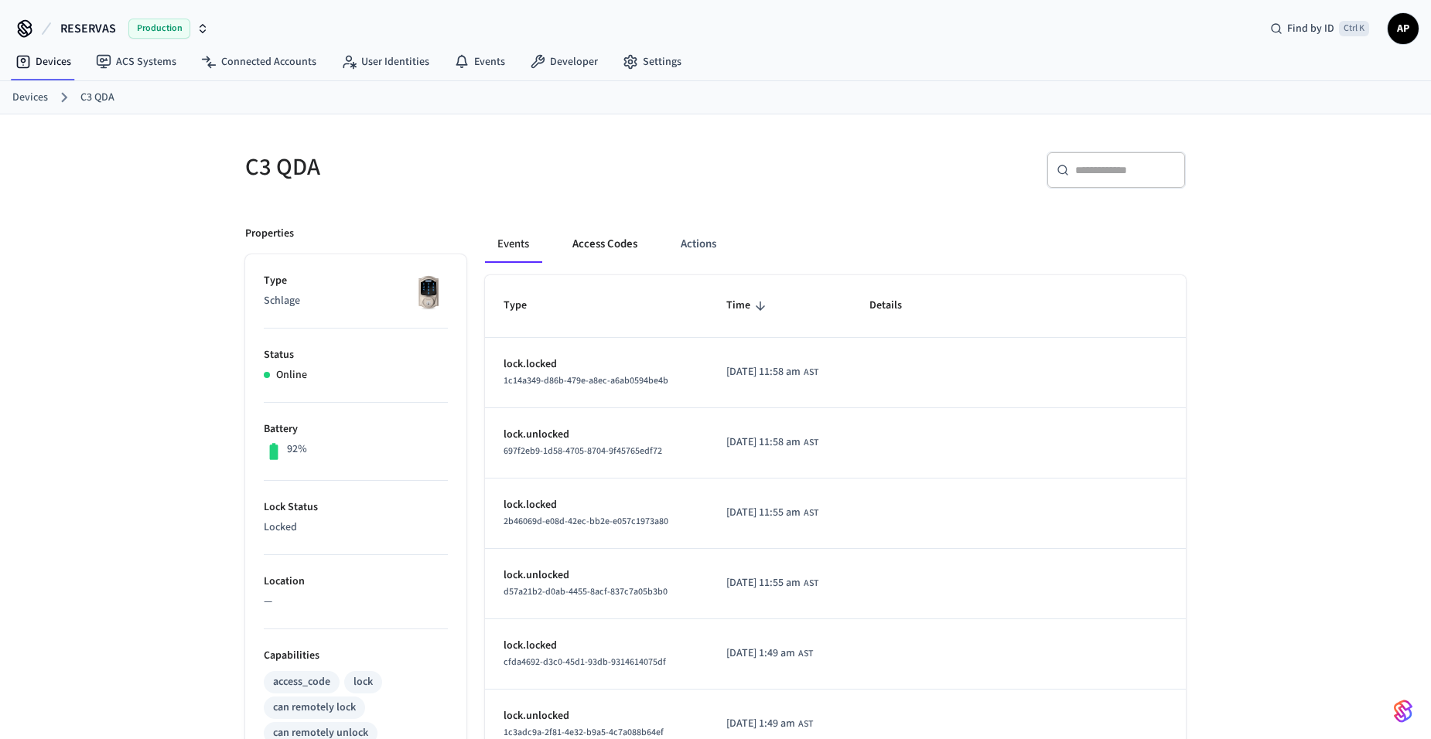
click at [593, 235] on button "Access Codes" at bounding box center [605, 244] width 90 height 37
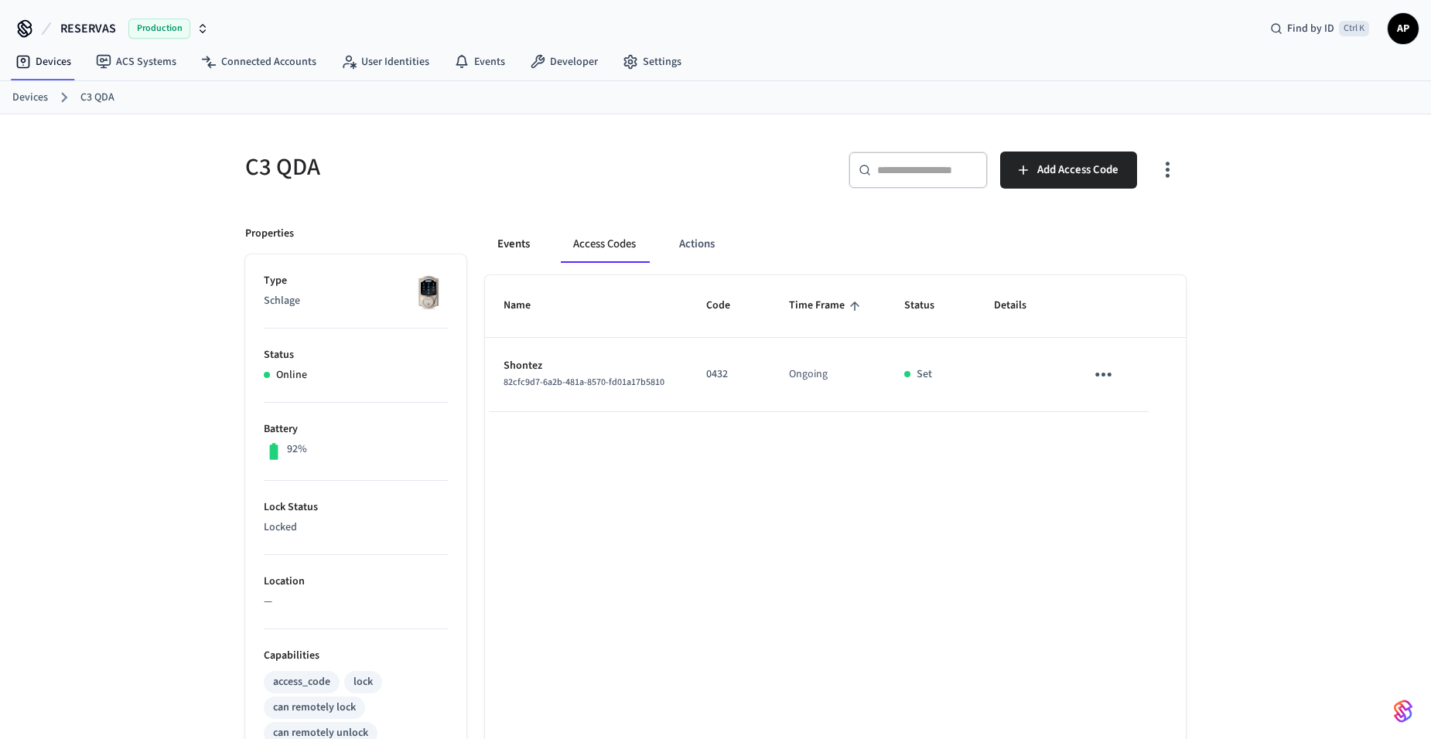
click at [514, 251] on button "Events" at bounding box center [513, 244] width 57 height 37
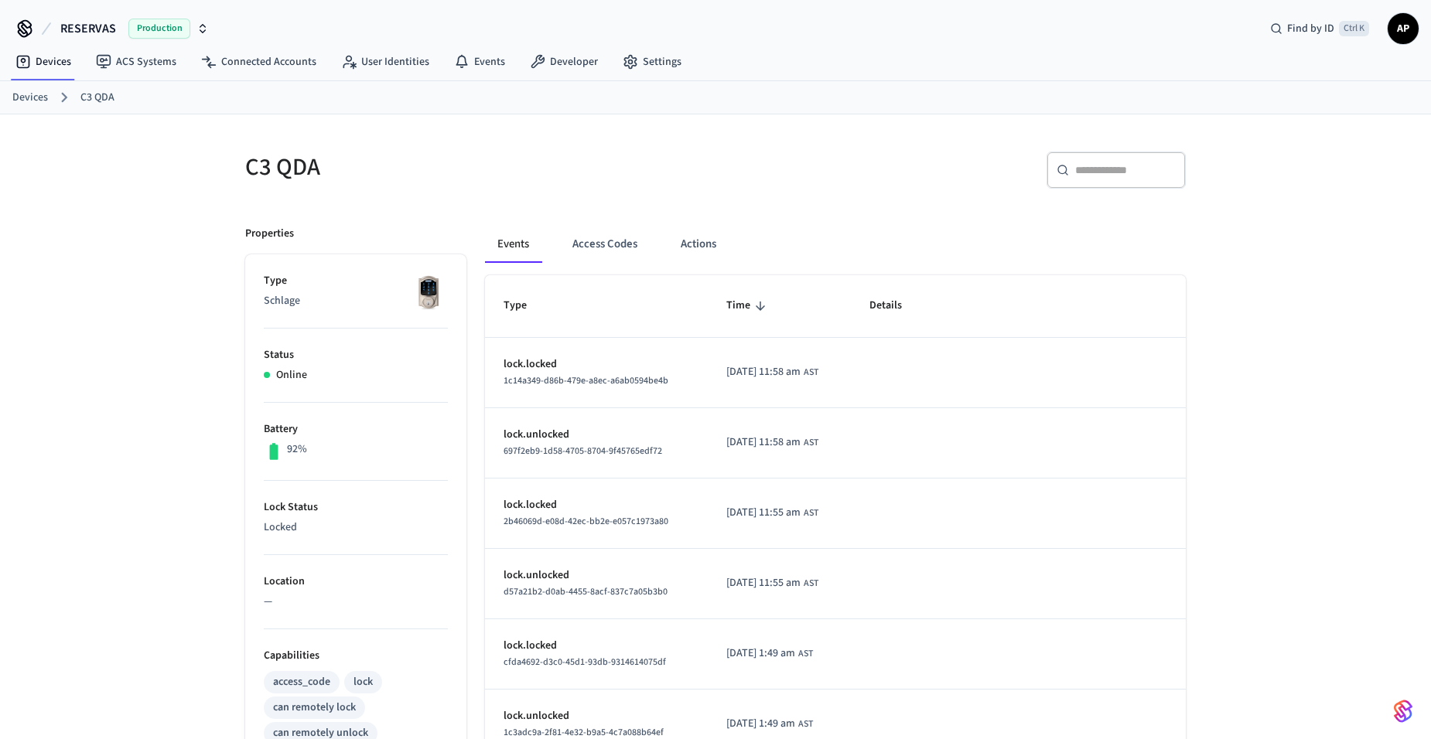
click at [33, 94] on link "Devices" at bounding box center [30, 98] width 36 height 16
